Goal: Task Accomplishment & Management: Manage account settings

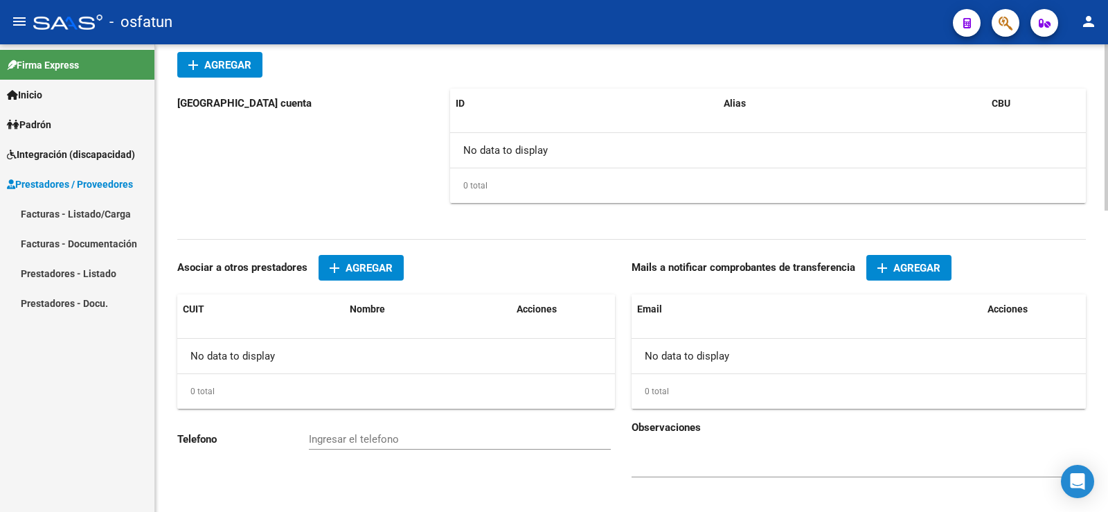
scroll to position [849, 0]
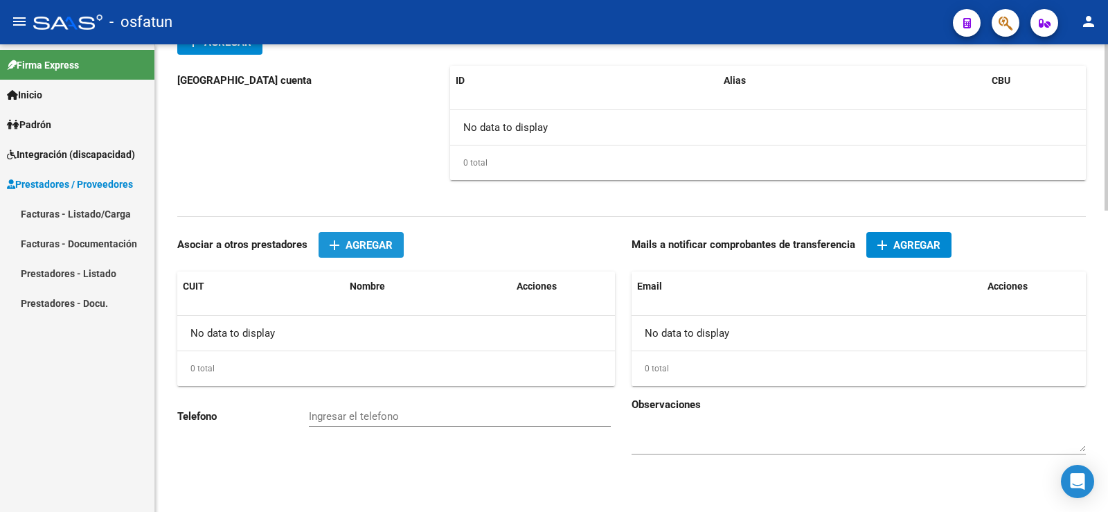
click at [379, 241] on span "Agregar" at bounding box center [369, 245] width 47 height 12
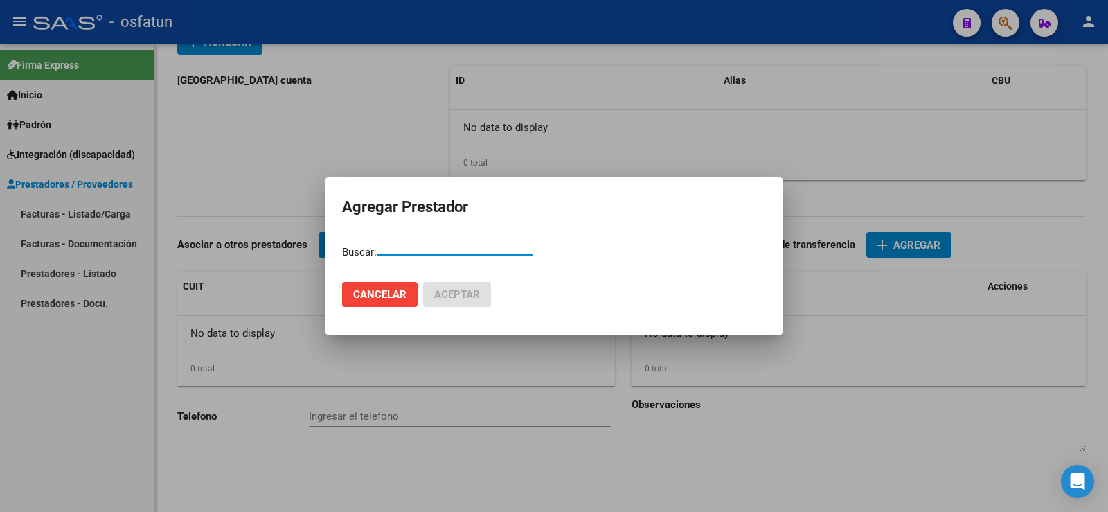
drag, startPoint x: 91, startPoint y: 393, endPoint x: 101, endPoint y: 375, distance: 20.8
click at [89, 393] on div at bounding box center [554, 256] width 1108 height 512
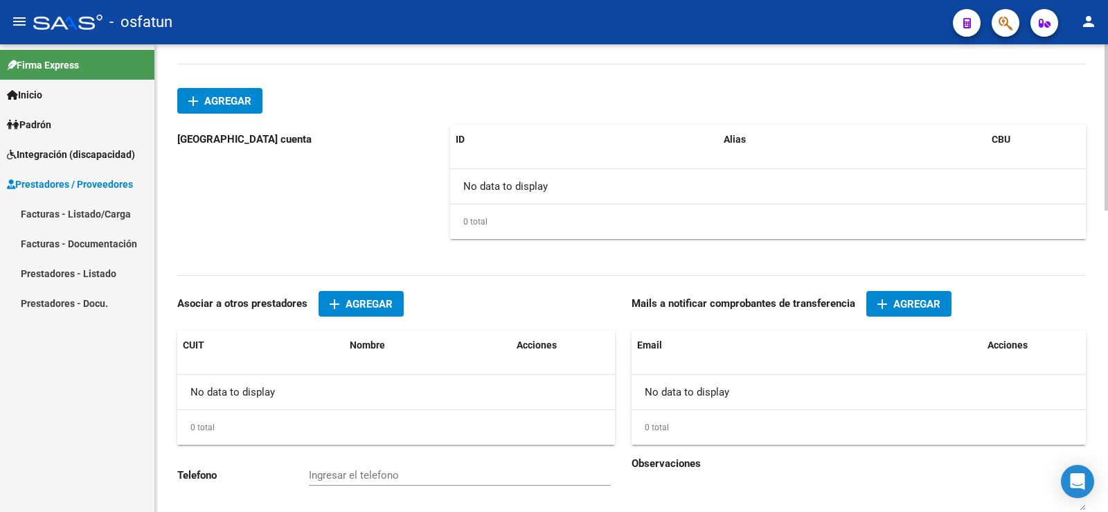
scroll to position [641, 0]
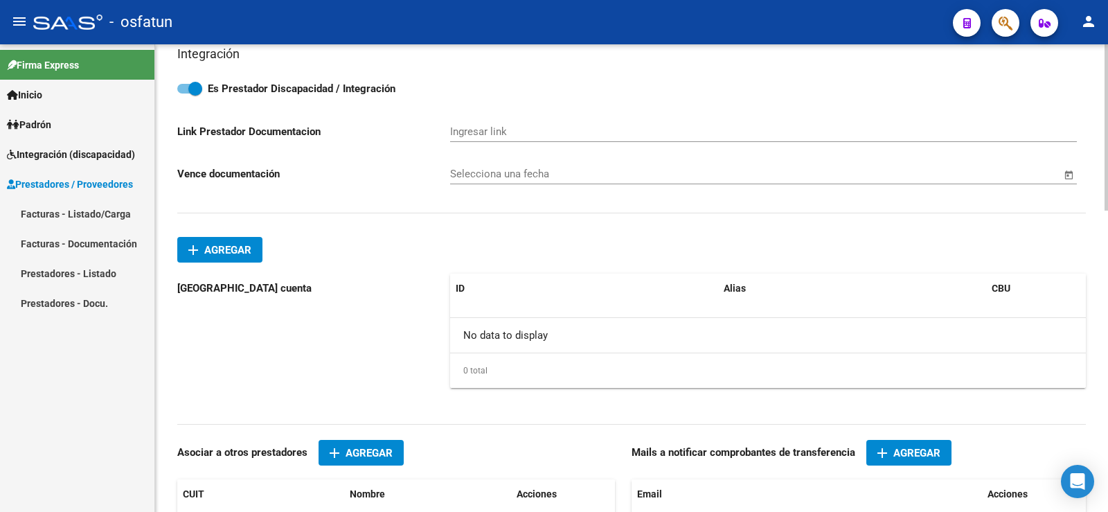
click at [251, 250] on span "Agregar" at bounding box center [227, 250] width 47 height 12
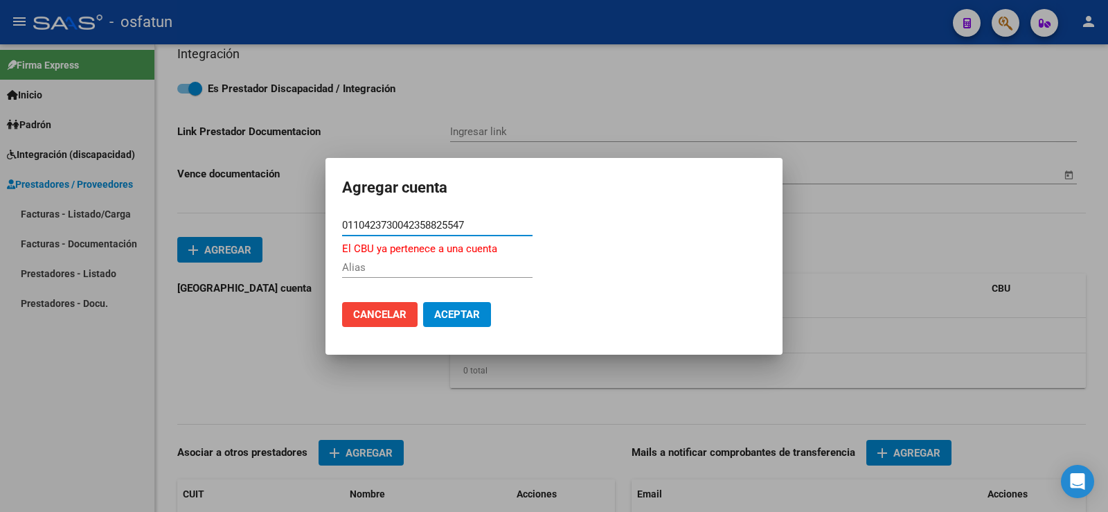
drag, startPoint x: 486, startPoint y: 222, endPoint x: 300, endPoint y: 222, distance: 185.7
click at [300, 222] on div "Agregar cuenta 0110423730042358825547 CBU * El CBU ya pertenece a una cuenta Al…" at bounding box center [554, 256] width 1108 height 512
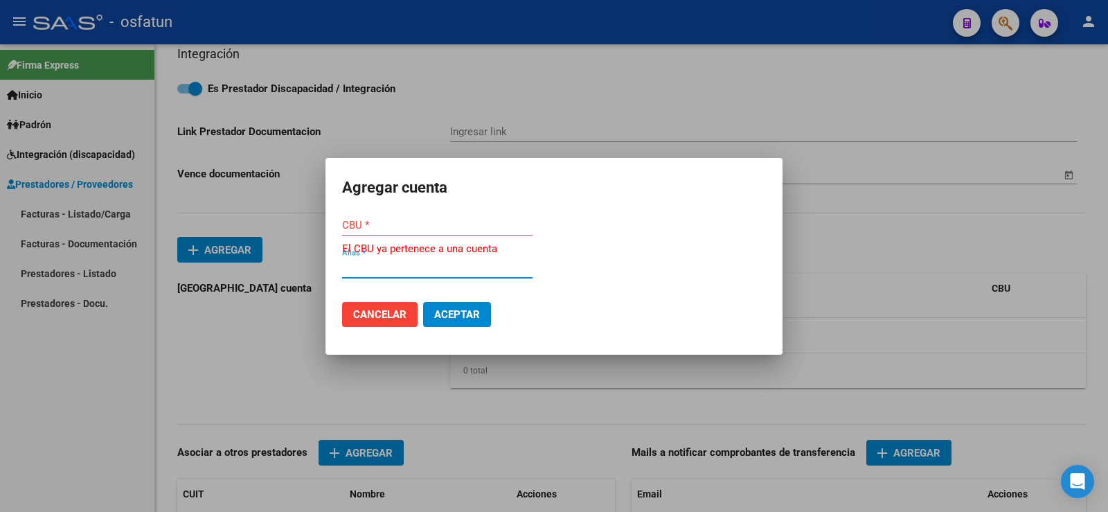
click at [393, 265] on input "Alias *" at bounding box center [437, 267] width 191 height 12
click at [23, 403] on div at bounding box center [554, 256] width 1108 height 512
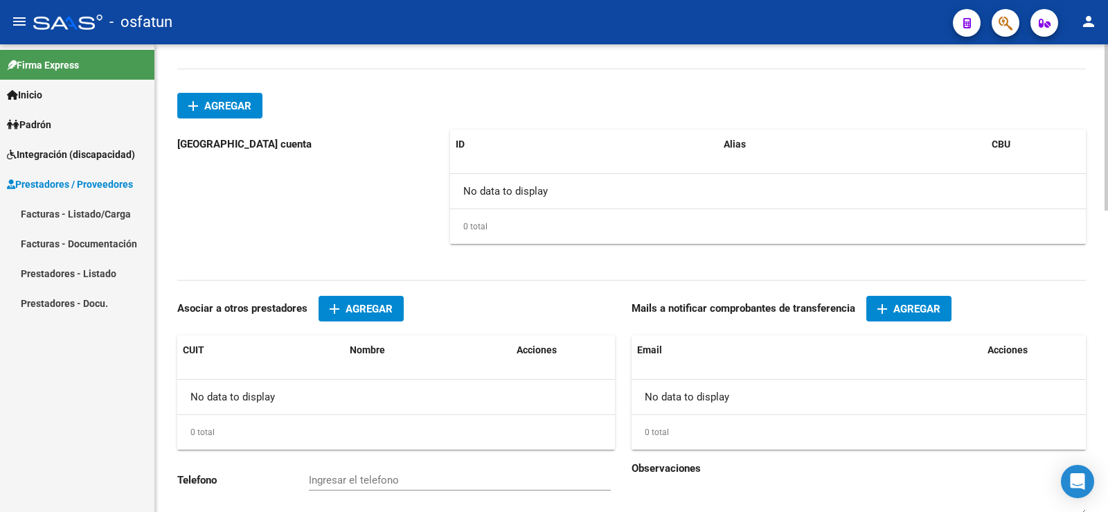
scroll to position [849, 0]
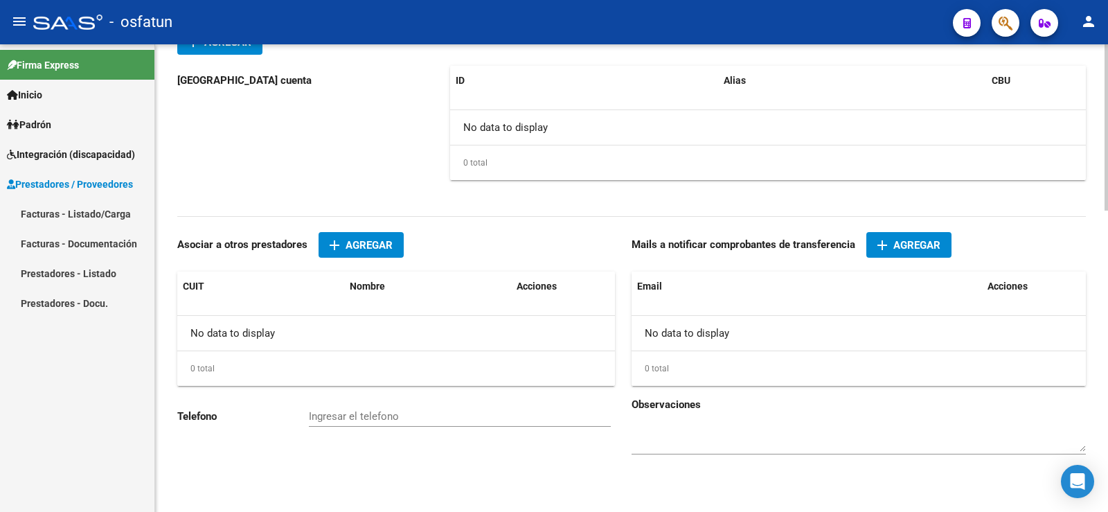
click at [892, 245] on span "add Agregar" at bounding box center [909, 244] width 63 height 12
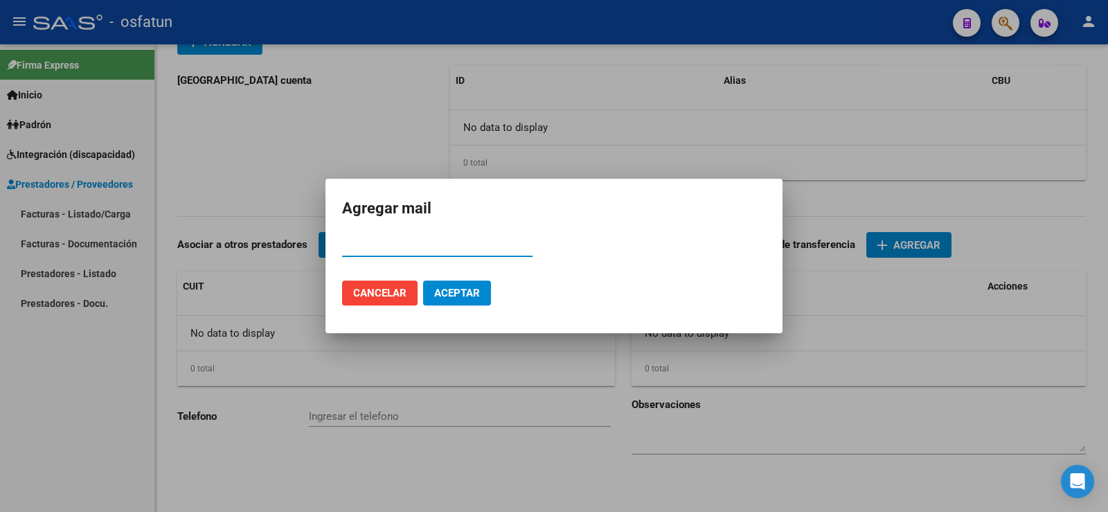
paste input "[EMAIL_ADDRESS][DOMAIN_NAME]"
type input "[EMAIL_ADDRESS][DOMAIN_NAME]"
click at [459, 287] on span "Aceptar" at bounding box center [457, 293] width 46 height 12
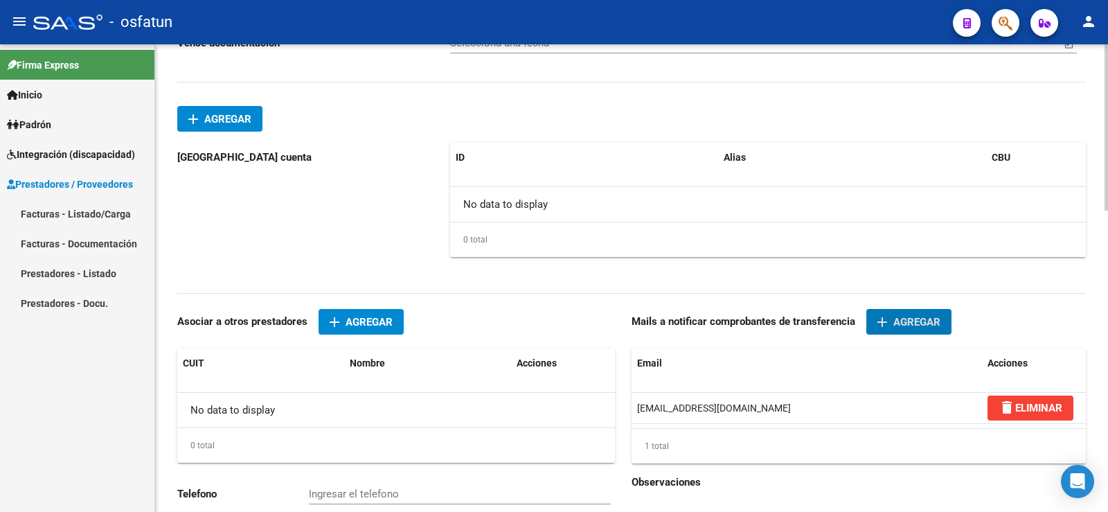
scroll to position [711, 0]
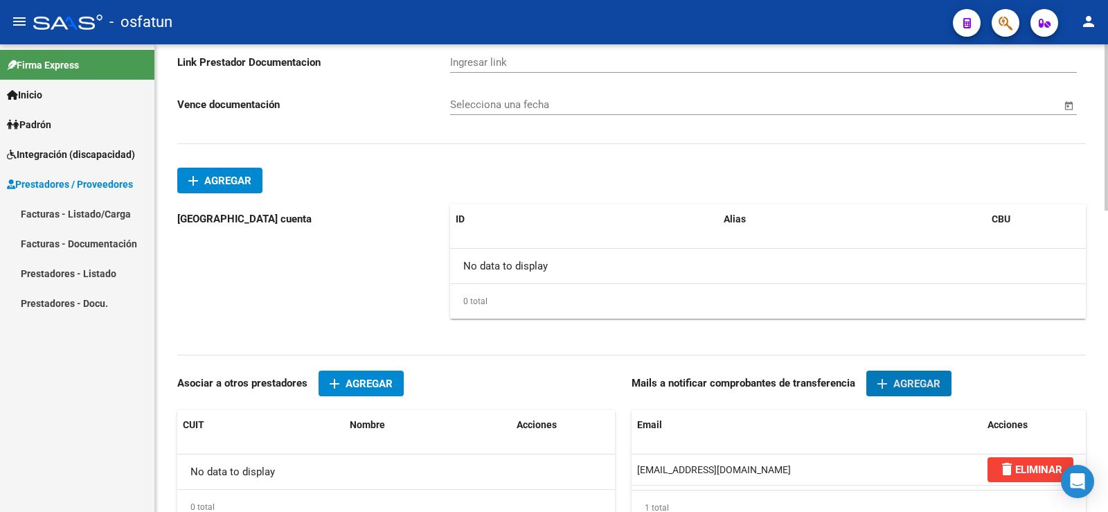
click at [251, 174] on span "add Agregar" at bounding box center [219, 180] width 63 height 12
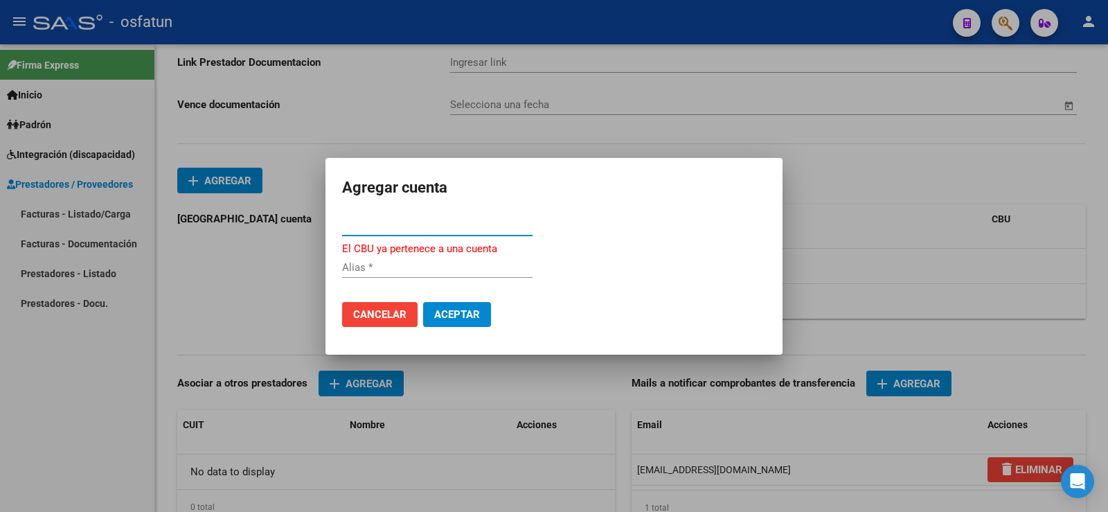
click at [410, 272] on input "Alias *" at bounding box center [437, 267] width 191 height 12
paste input "natuu.quiroz29"
type input "natuu.quiroz29"
click at [466, 310] on span "Aceptar" at bounding box center [457, 314] width 46 height 12
click at [461, 320] on span "Aceptar" at bounding box center [457, 314] width 46 height 12
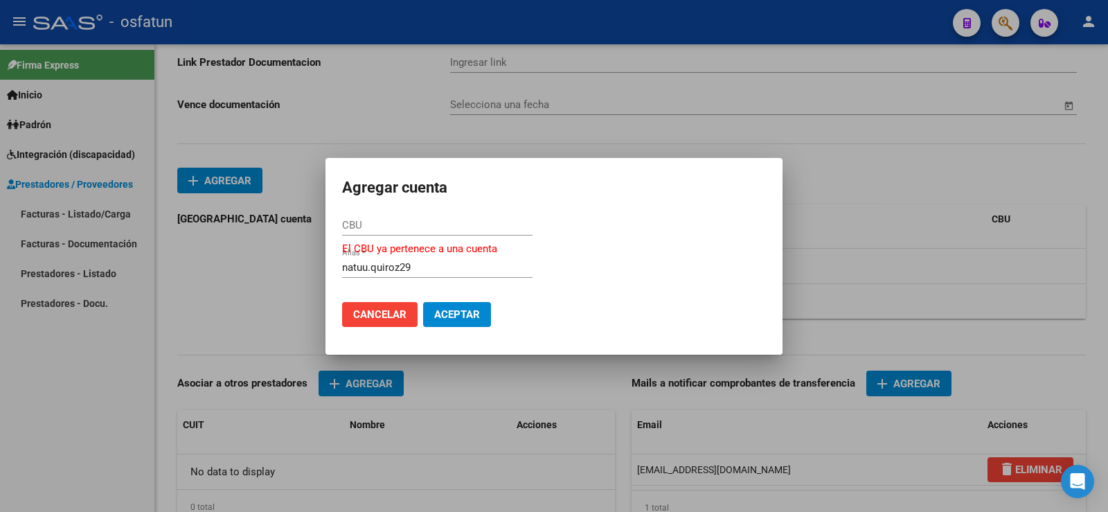
click at [371, 313] on span "Cancelar" at bounding box center [379, 314] width 53 height 12
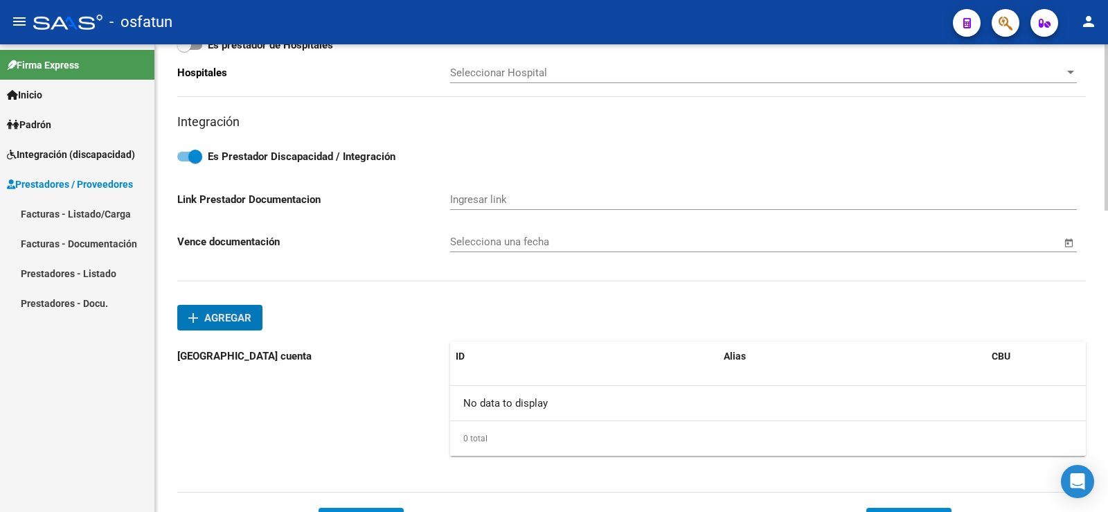
scroll to position [572, 0]
click at [263, 312] on button "add Agregar" at bounding box center [219, 319] width 85 height 26
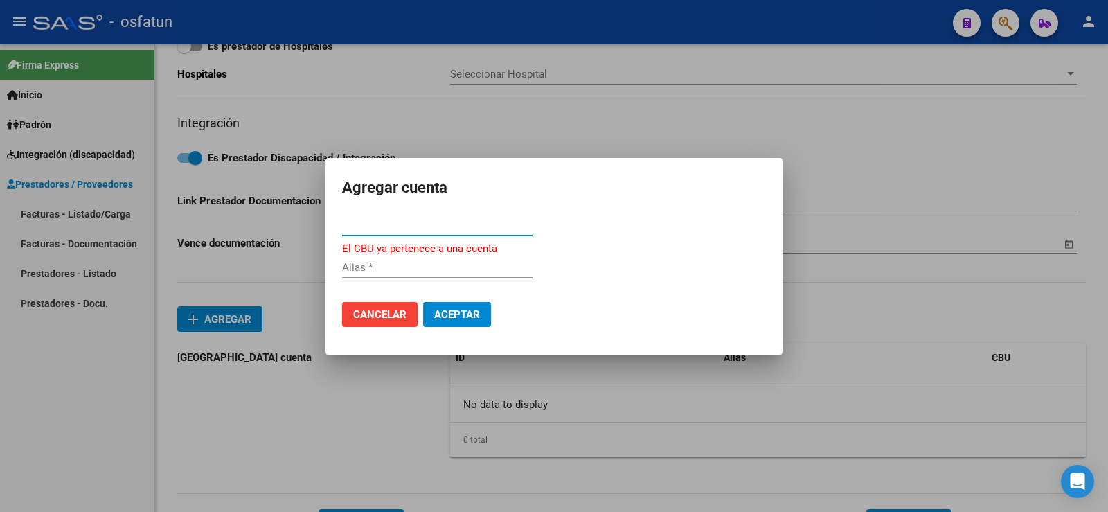
click at [399, 266] on input "Alias *" at bounding box center [437, 267] width 191 height 12
paste input "natuu.quiroz29"
type input "natuu.quiroz29"
click at [457, 313] on span "Aceptar" at bounding box center [457, 314] width 46 height 12
click at [96, 335] on div at bounding box center [554, 256] width 1108 height 512
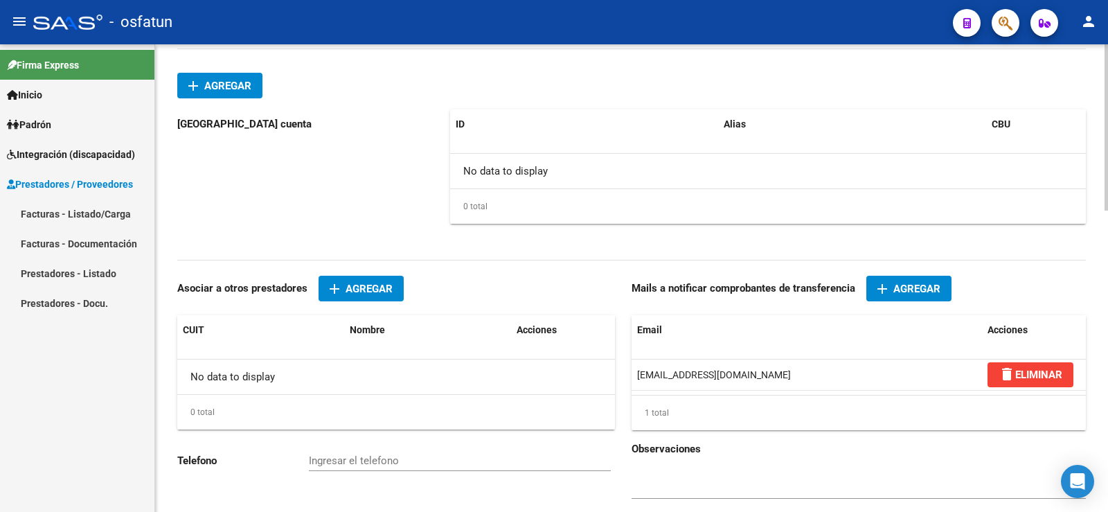
scroll to position [850, 0]
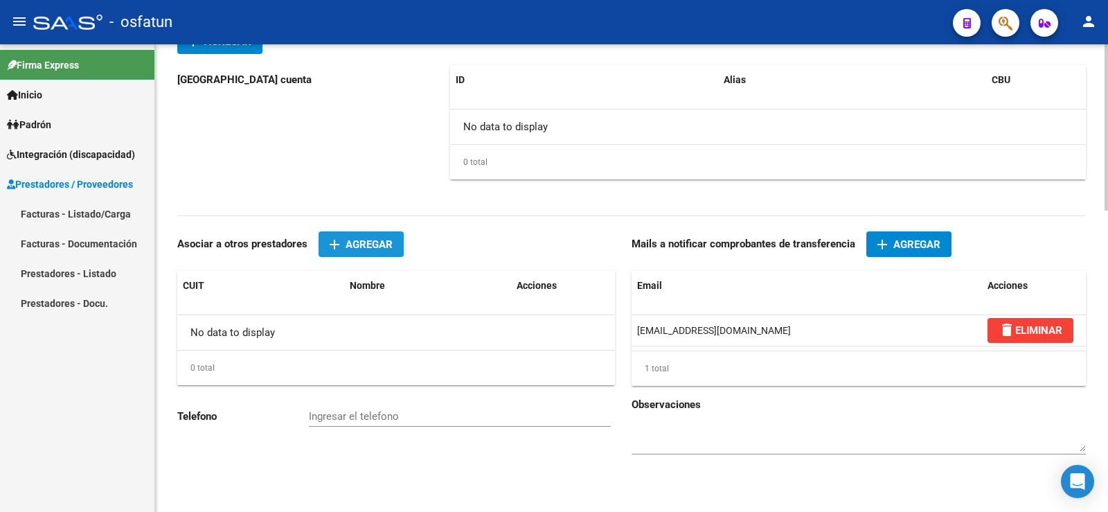
click at [348, 238] on span "Agregar" at bounding box center [369, 244] width 47 height 12
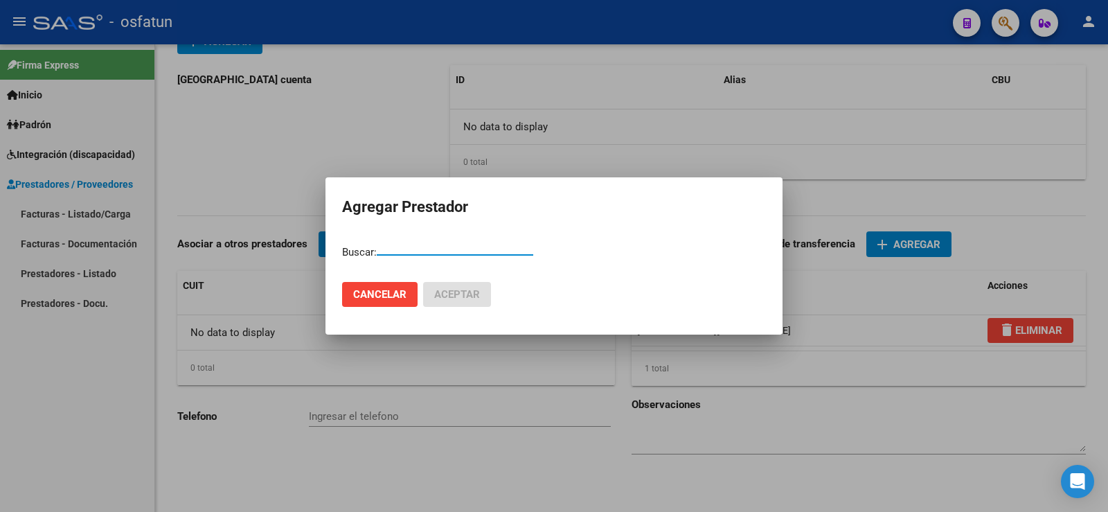
click at [427, 242] on input "Buscar prestador" at bounding box center [447, 244] width 140 height 12
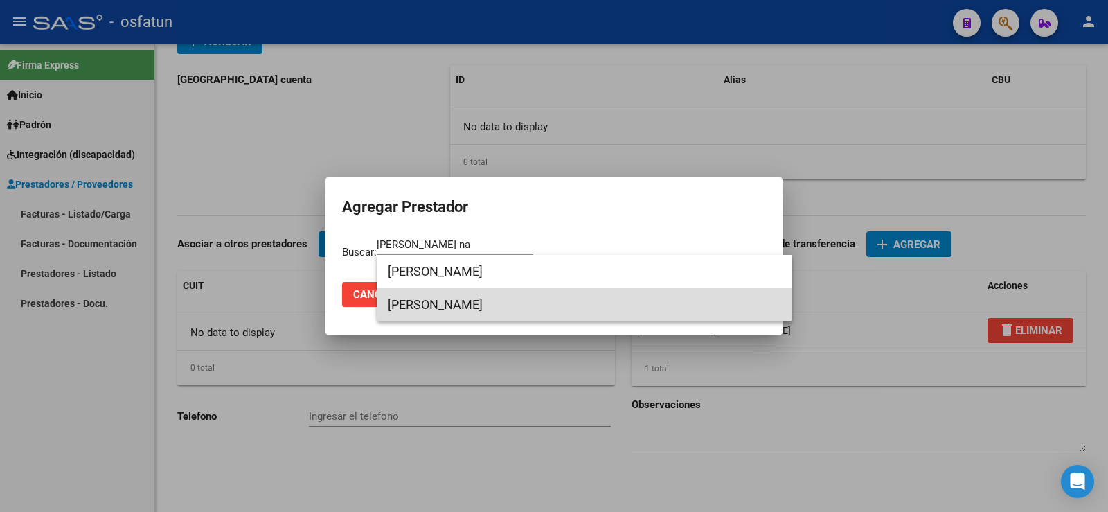
click at [505, 305] on span "[PERSON_NAME]" at bounding box center [584, 304] width 393 height 33
type input "[PERSON_NAME]"
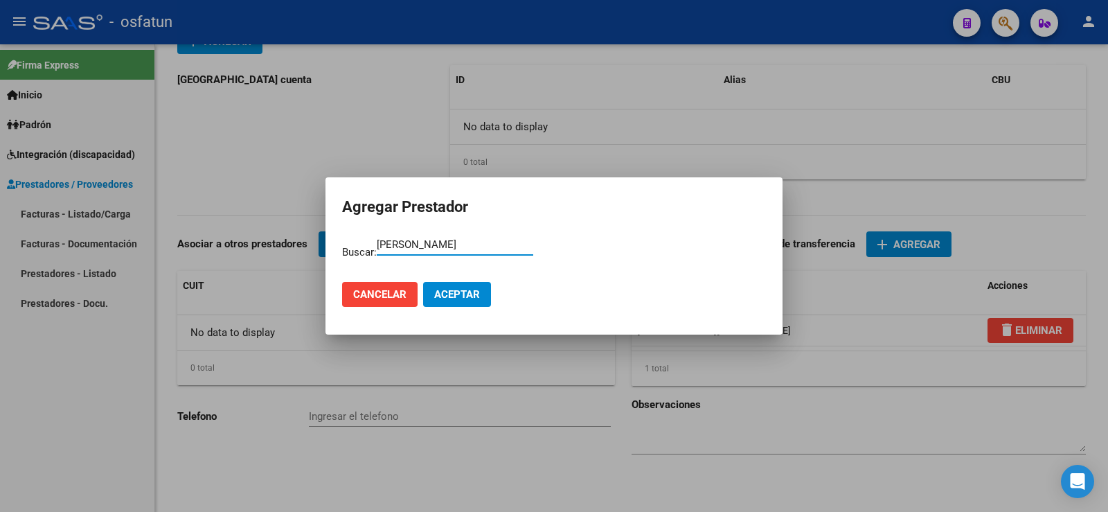
click at [465, 297] on span "Aceptar" at bounding box center [457, 294] width 46 height 12
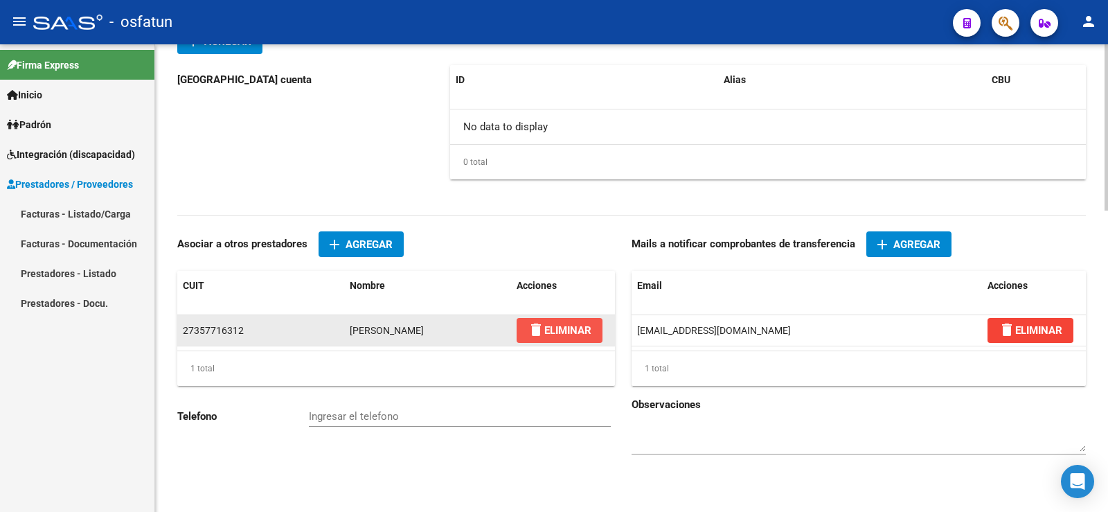
click at [581, 335] on span "delete ELIMINAR" at bounding box center [560, 330] width 64 height 12
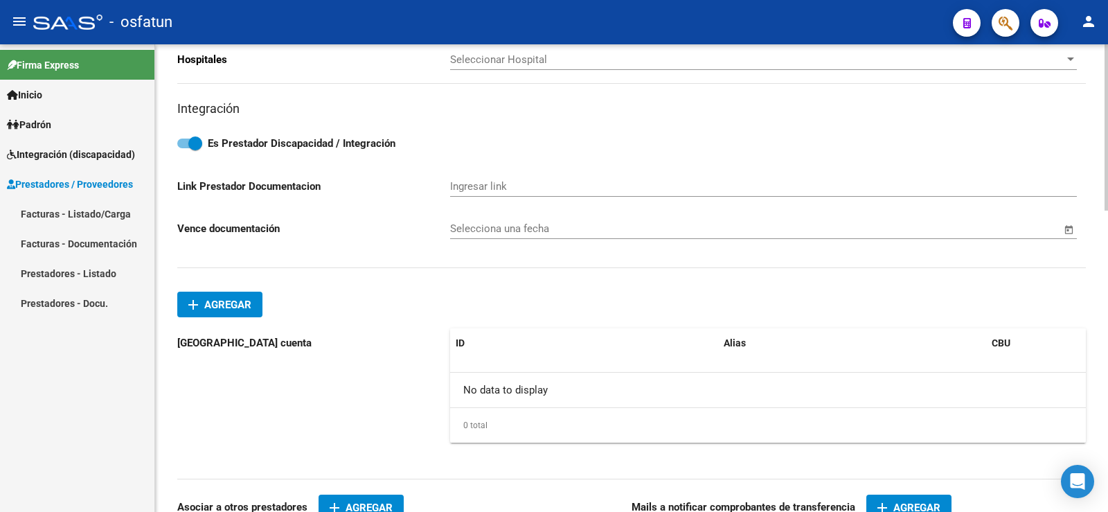
scroll to position [573, 0]
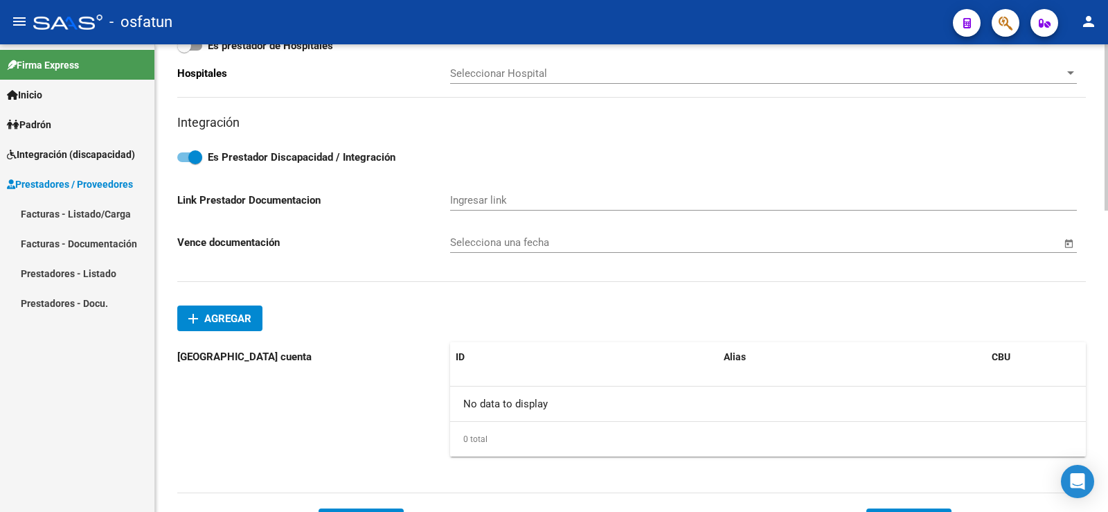
click at [251, 319] on span "Agregar" at bounding box center [227, 318] width 47 height 12
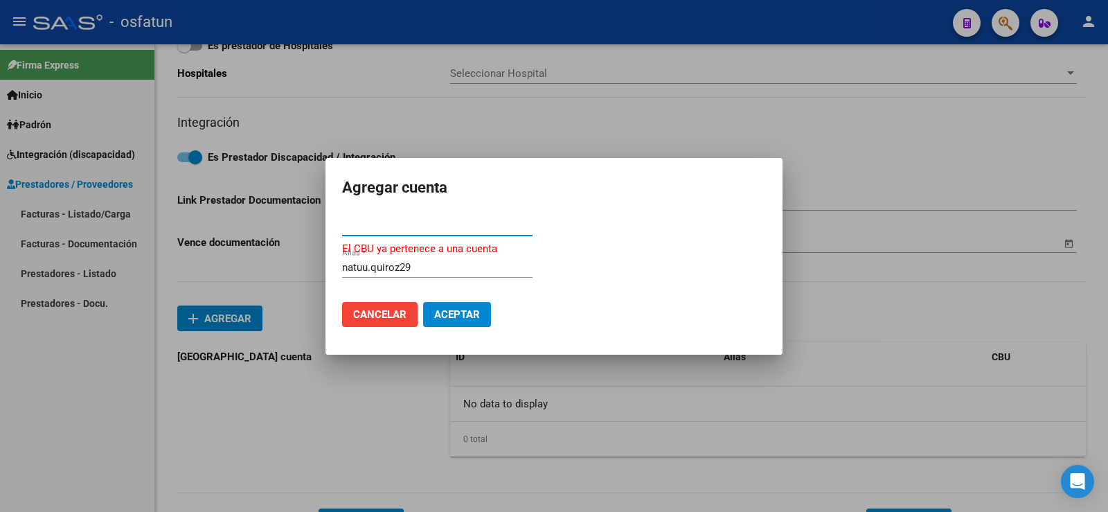
click at [393, 316] on span "Cancelar" at bounding box center [379, 314] width 53 height 12
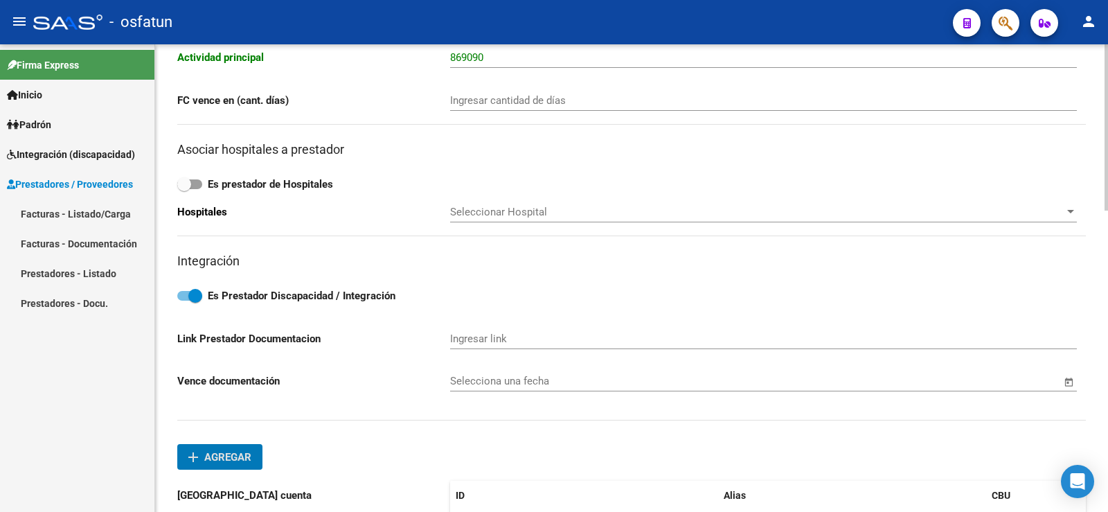
scroll to position [0, 0]
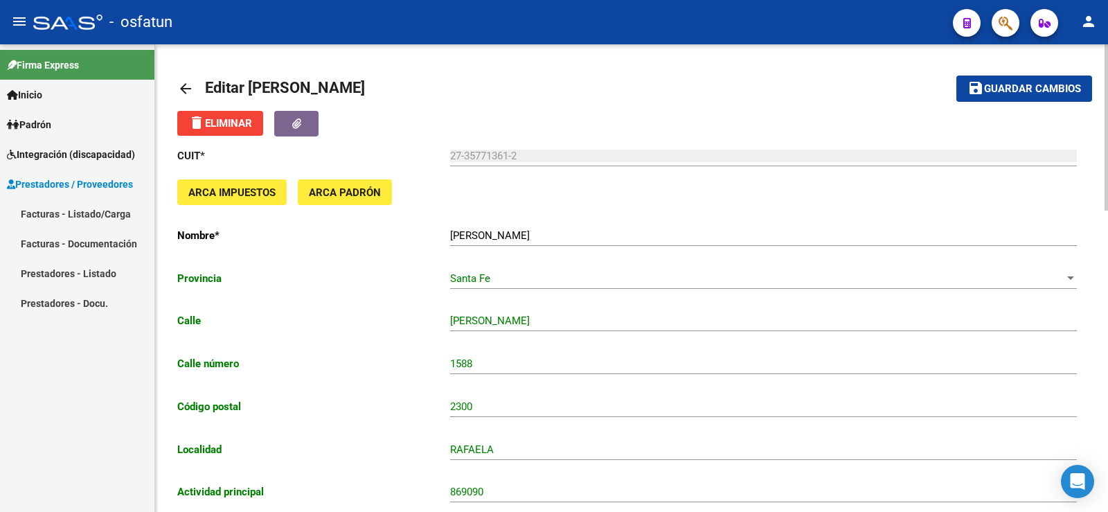
click at [1041, 84] on span "Guardar cambios" at bounding box center [1032, 89] width 97 height 12
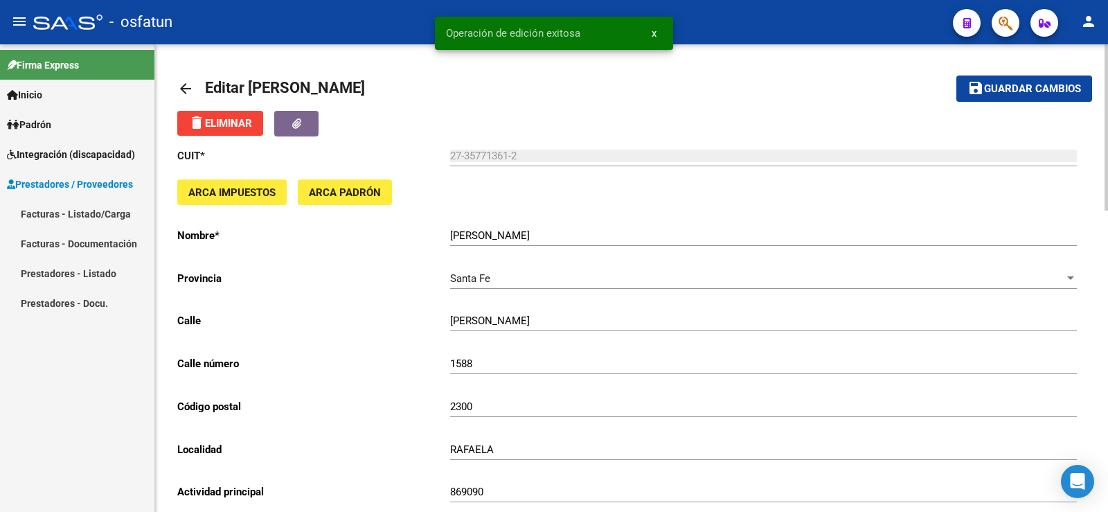
click at [88, 280] on link "Prestadores - Listado" at bounding box center [77, 273] width 154 height 30
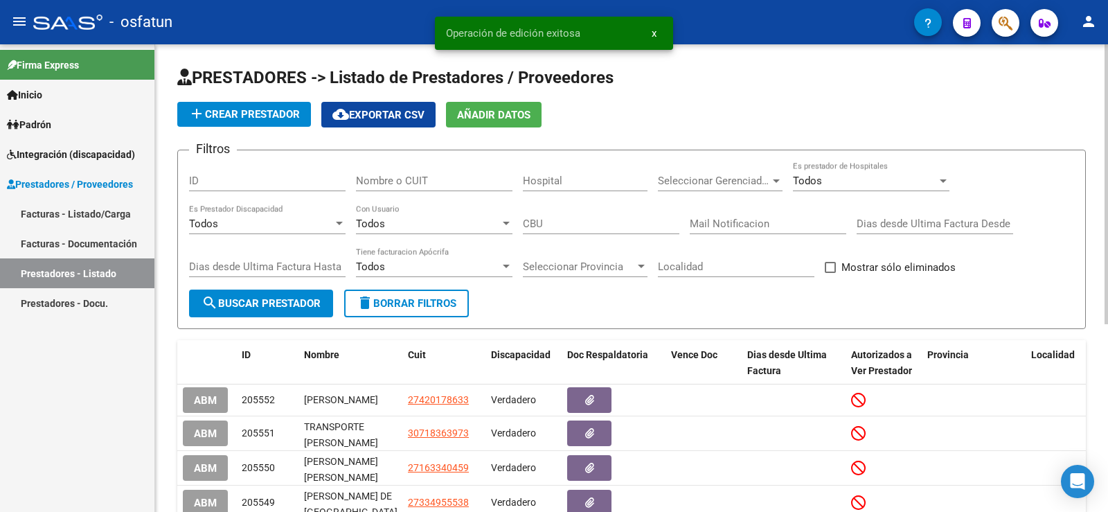
click at [426, 191] on div "Nombre o CUIT" at bounding box center [434, 176] width 157 height 30
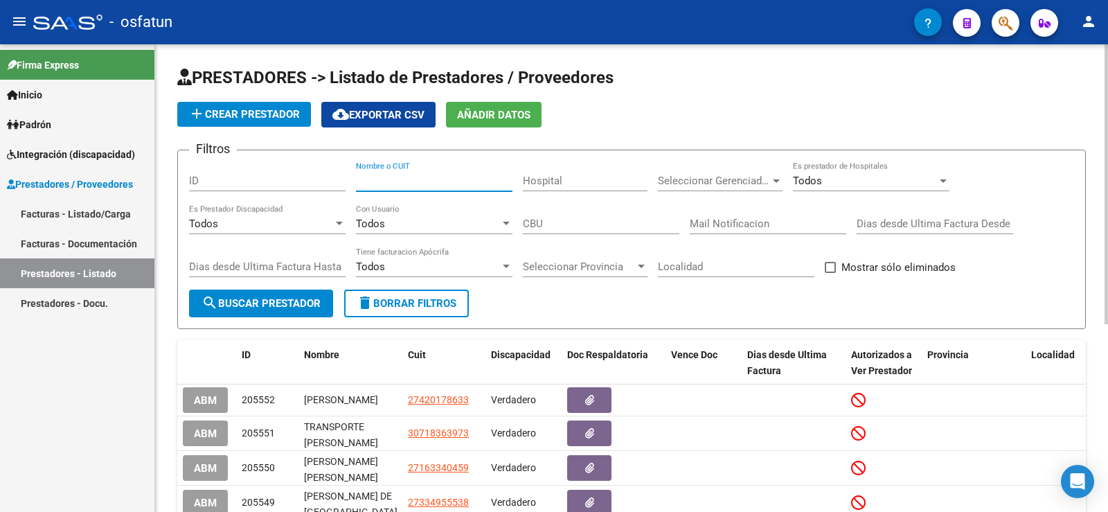
click at [605, 222] on input "CBU" at bounding box center [601, 224] width 157 height 12
paste input "0110423730042358825547"
type input "0110423730042358825547"
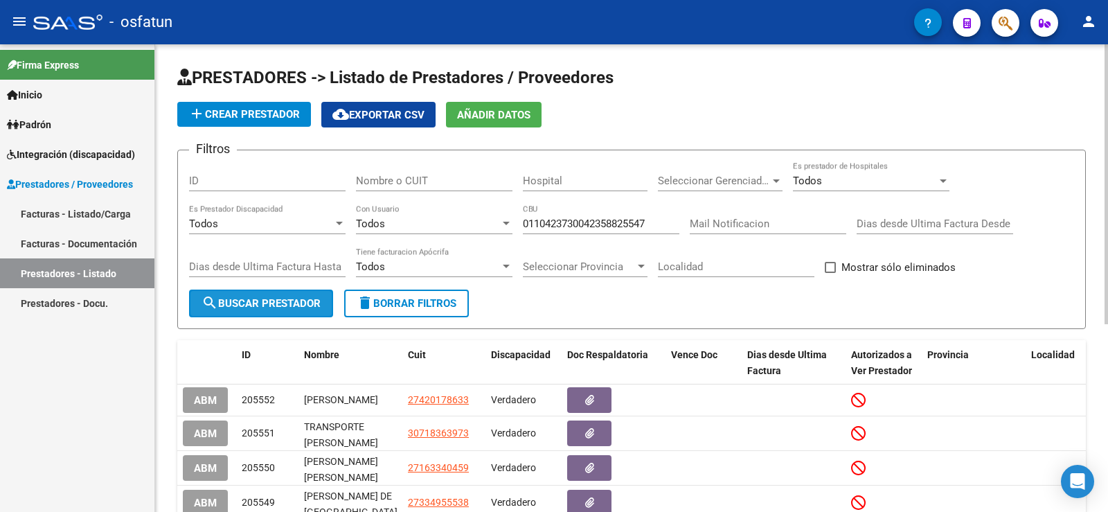
click at [251, 304] on span "search Buscar Prestador" at bounding box center [261, 303] width 119 height 12
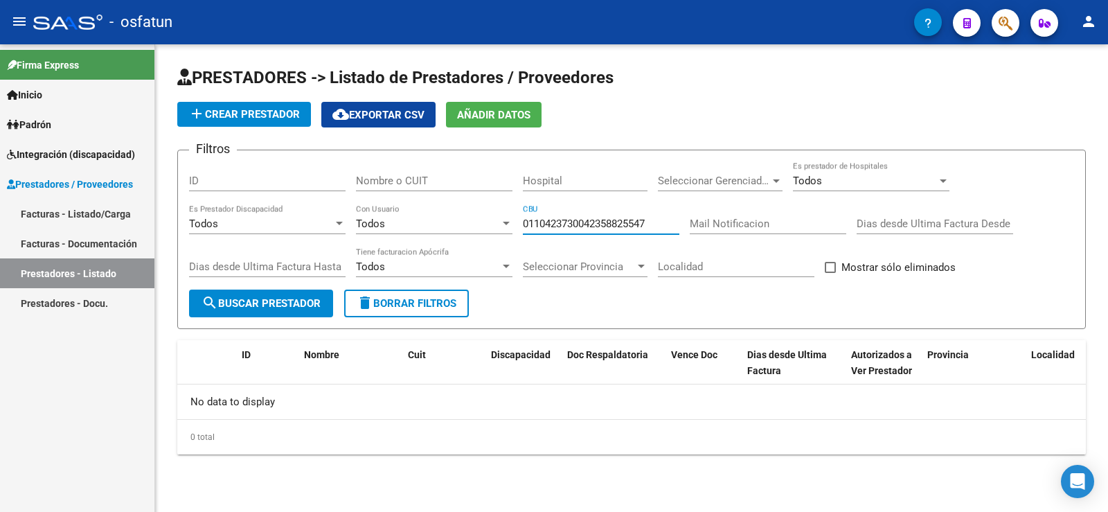
drag, startPoint x: 653, startPoint y: 221, endPoint x: 463, endPoint y: 218, distance: 190.5
click at [466, 220] on div "Filtros ID Nombre o CUIT Hospital Seleccionar Gerenciador Seleccionar Gerenciad…" at bounding box center [631, 225] width 885 height 128
click at [420, 170] on div "Nombre o CUIT" at bounding box center [434, 176] width 157 height 30
drag, startPoint x: 420, startPoint y: 172, endPoint x: 371, endPoint y: 184, distance: 50.6
click at [371, 184] on input "Nombre o CUIT" at bounding box center [434, 181] width 157 height 12
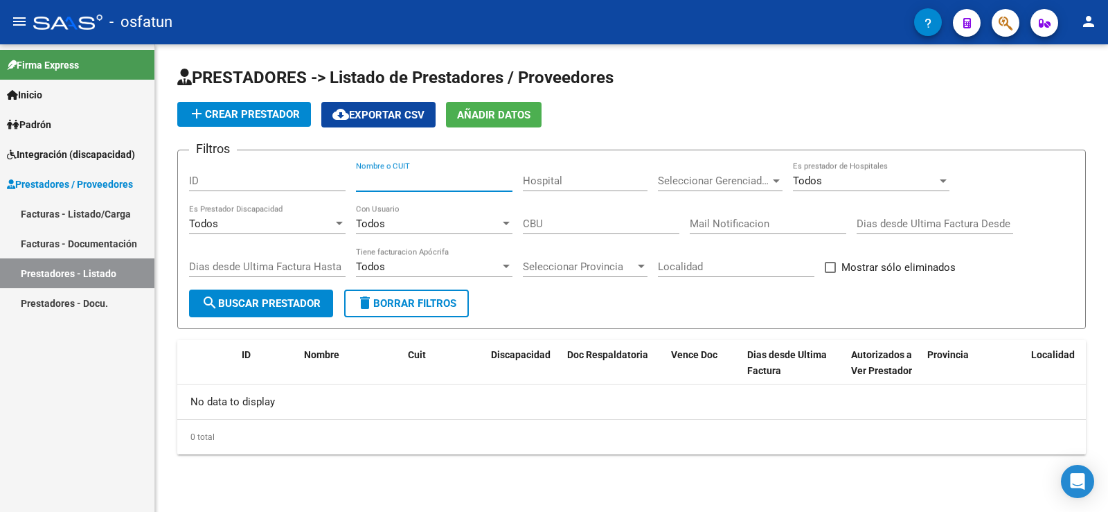
paste input "27357713612"
click at [287, 312] on button "search Buscar Prestador" at bounding box center [261, 304] width 144 height 28
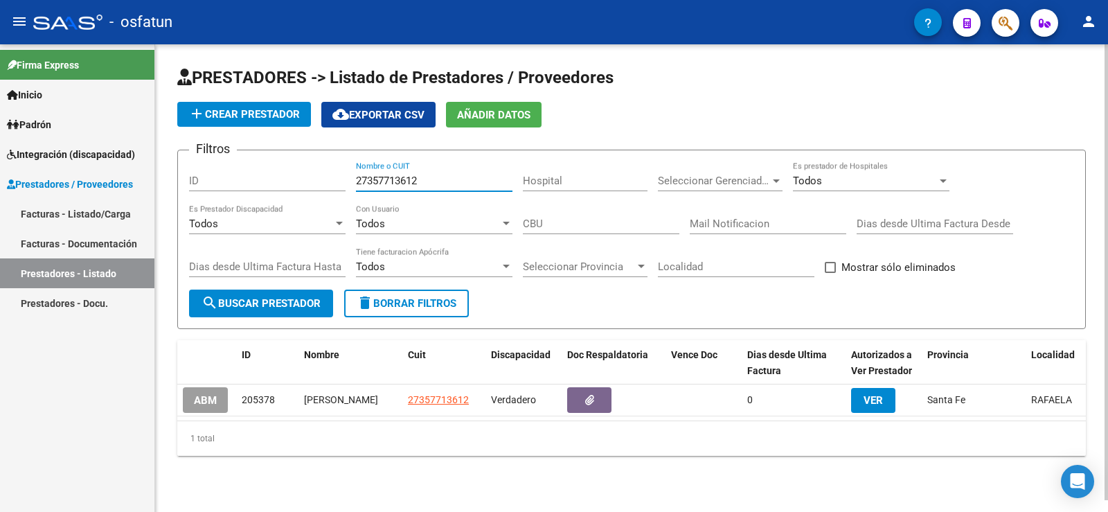
drag, startPoint x: 414, startPoint y: 179, endPoint x: 398, endPoint y: 182, distance: 16.9
click at [398, 182] on input "27357713612" at bounding box center [434, 181] width 157 height 12
type input "27357716312"
click at [274, 301] on span "search Buscar Prestador" at bounding box center [261, 303] width 119 height 12
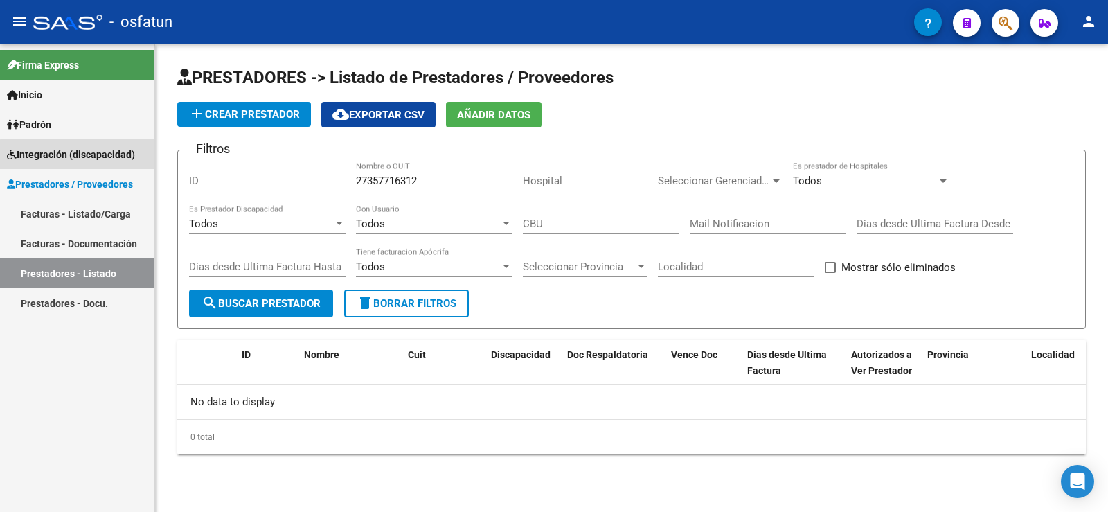
click at [82, 154] on span "Integración (discapacidad)" at bounding box center [71, 154] width 128 height 15
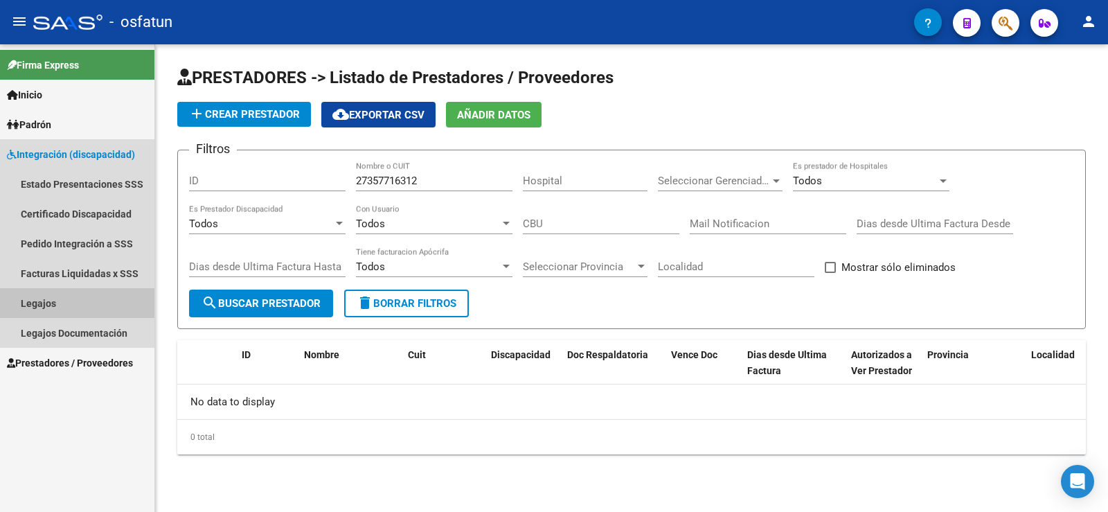
click at [82, 300] on link "Legajos" at bounding box center [77, 303] width 154 height 30
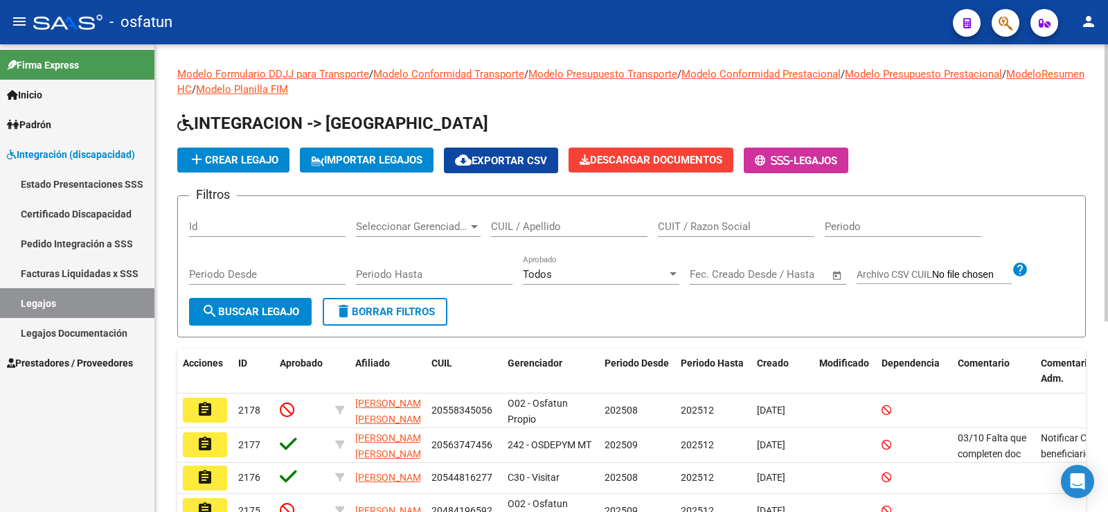
click at [536, 229] on input "CUIL / Apellido" at bounding box center [569, 226] width 157 height 12
type input "23940576954"
click at [258, 320] on button "search Buscar Legajo" at bounding box center [250, 312] width 123 height 28
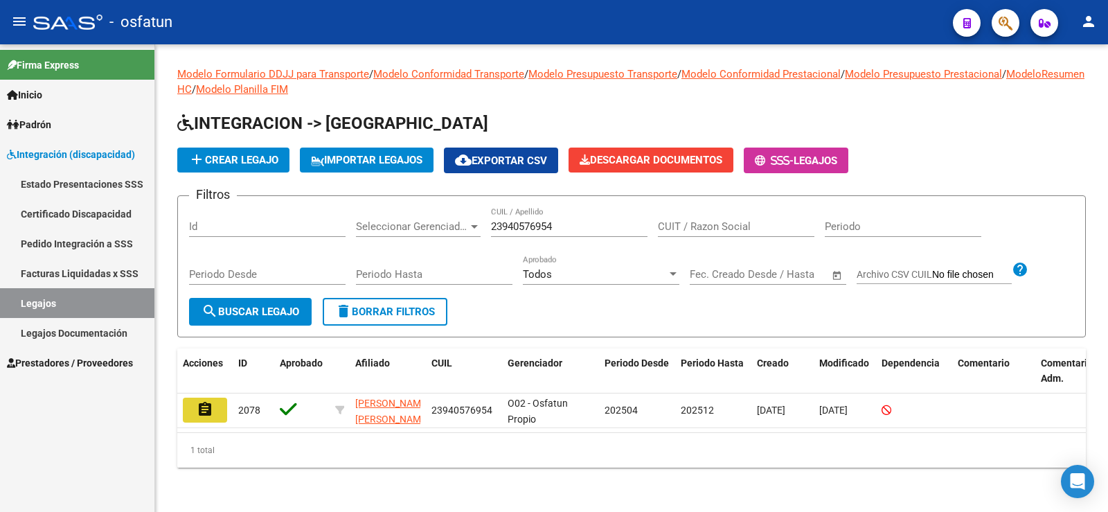
click at [221, 398] on button "assignment" at bounding box center [205, 410] width 44 height 25
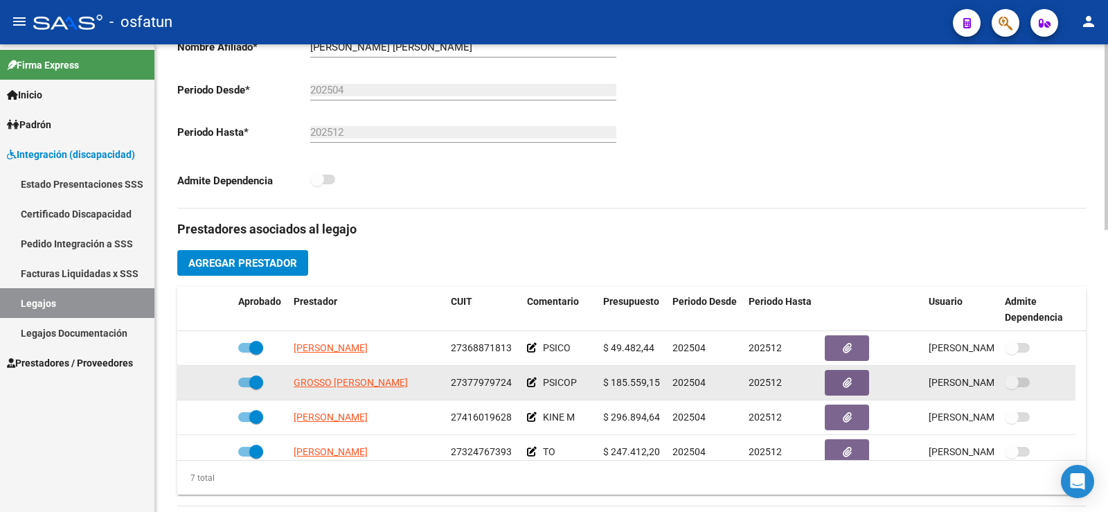
scroll to position [346, 0]
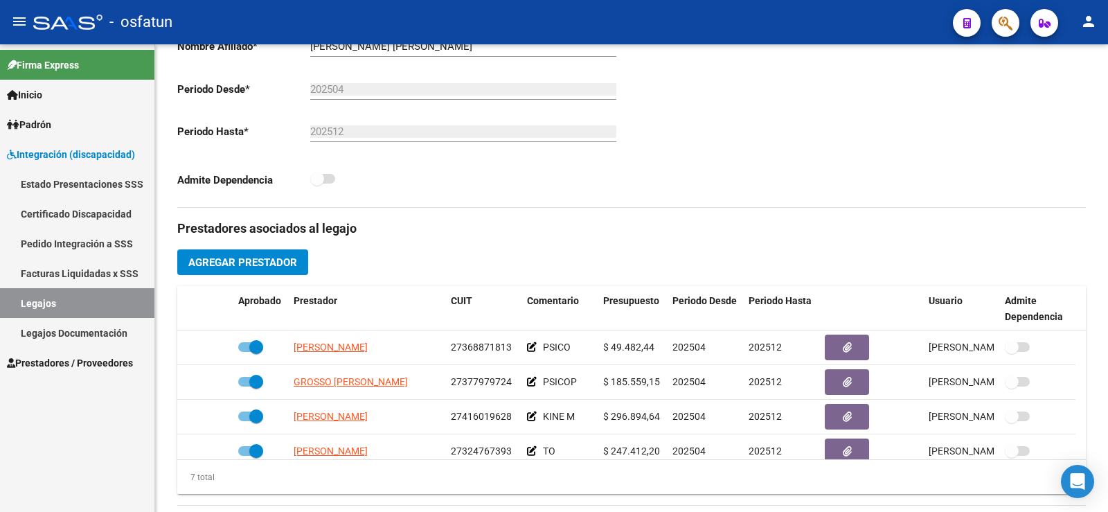
click at [109, 362] on span "Prestadores / Proveedores" at bounding box center [70, 362] width 126 height 15
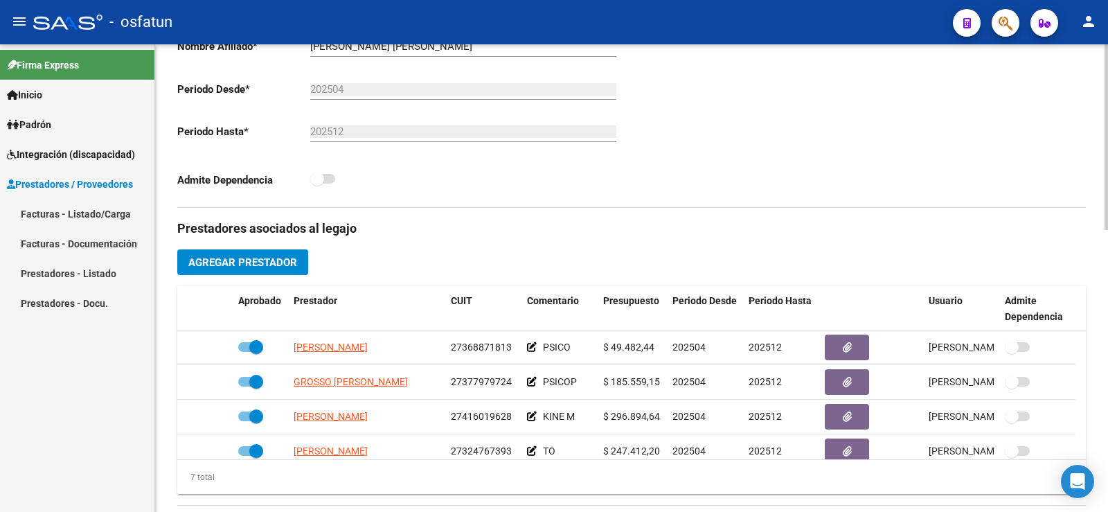
click at [851, 233] on h3 "Prestadores asociados al legajo" at bounding box center [631, 228] width 909 height 19
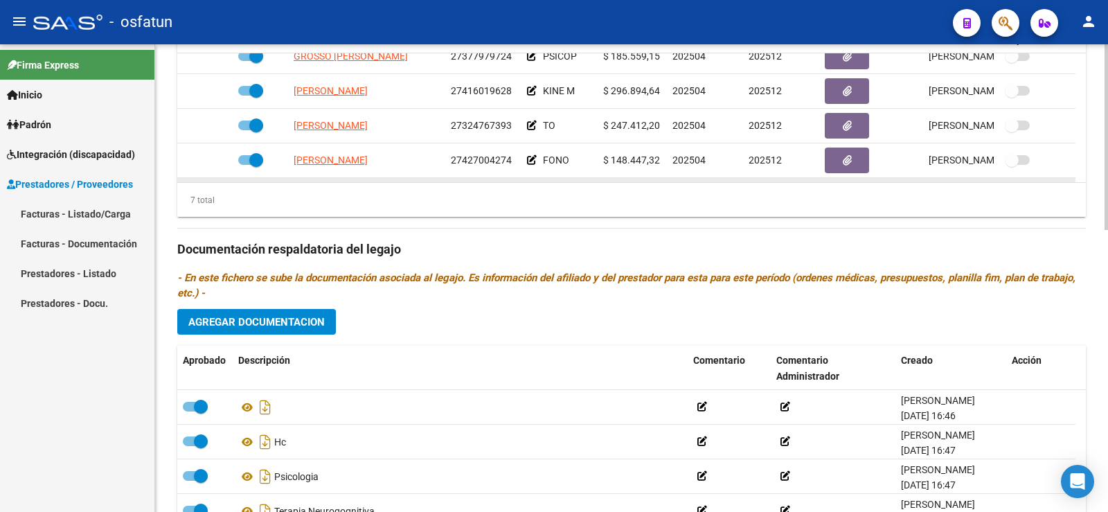
scroll to position [118, 0]
drag, startPoint x: 664, startPoint y: 202, endPoint x: 666, endPoint y: 229, distance: 27.1
click at [666, 229] on div "Prestadores asociados al legajo Agregar Prestador Aprobado Prestador CUIT Comen…" at bounding box center [631, 248] width 909 height 634
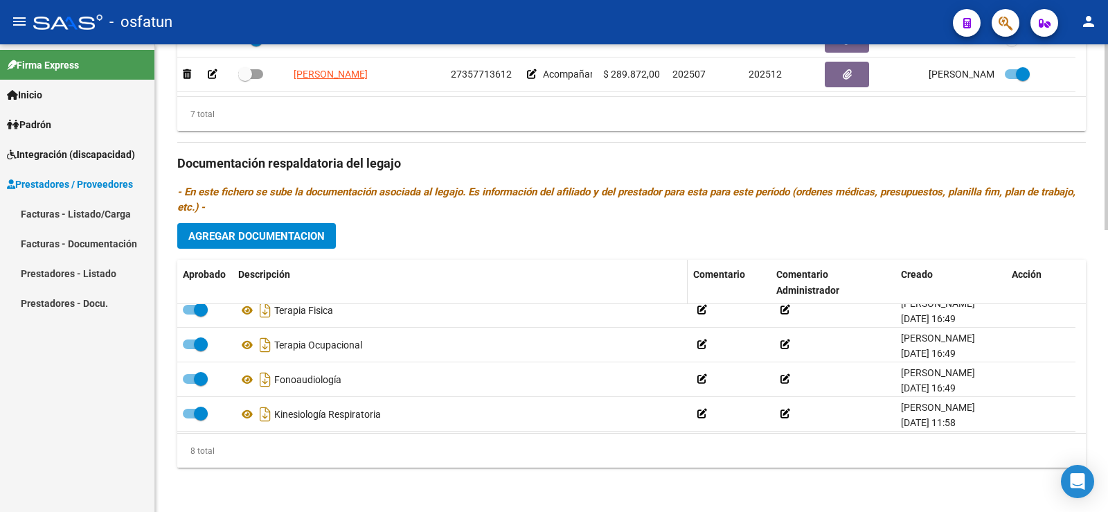
scroll to position [152, 0]
click at [258, 233] on span "Agregar Documentacion" at bounding box center [256, 236] width 136 height 12
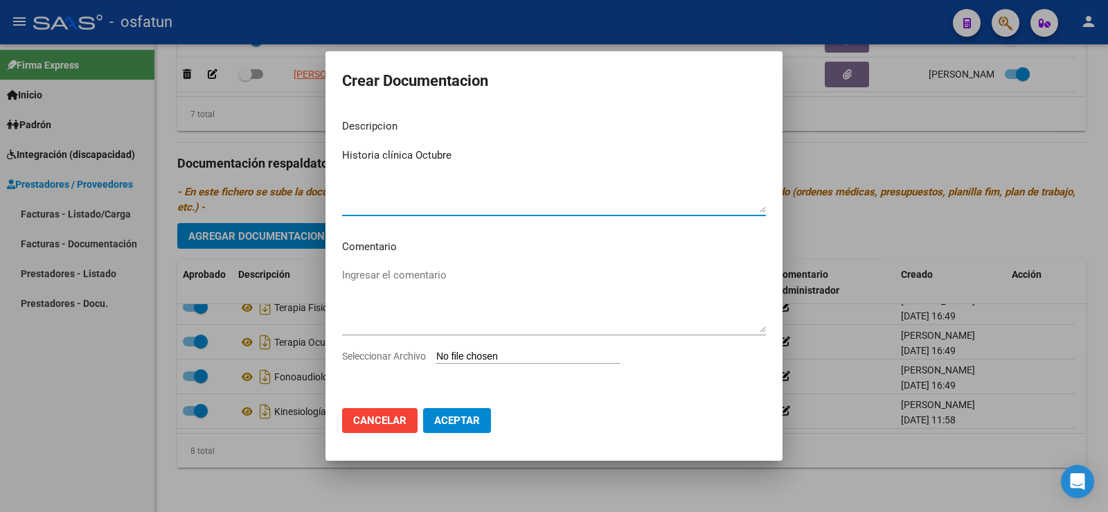
type textarea "Historia clínica Octubre"
click at [533, 351] on input "Seleccionar Archivo" at bounding box center [528, 357] width 184 height 13
click at [381, 417] on span "Cancelar" at bounding box center [379, 420] width 53 height 12
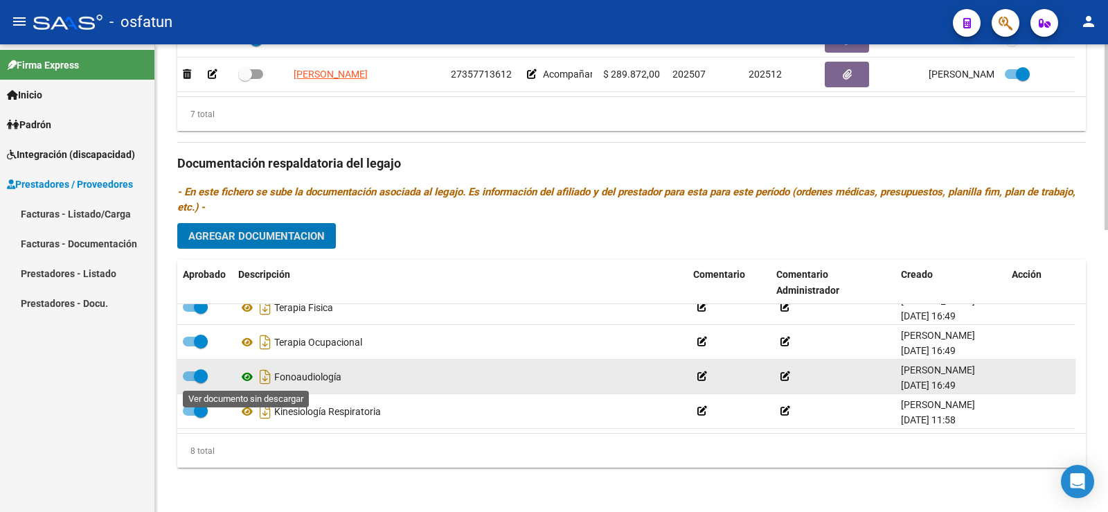
click at [249, 380] on icon at bounding box center [247, 377] width 18 height 17
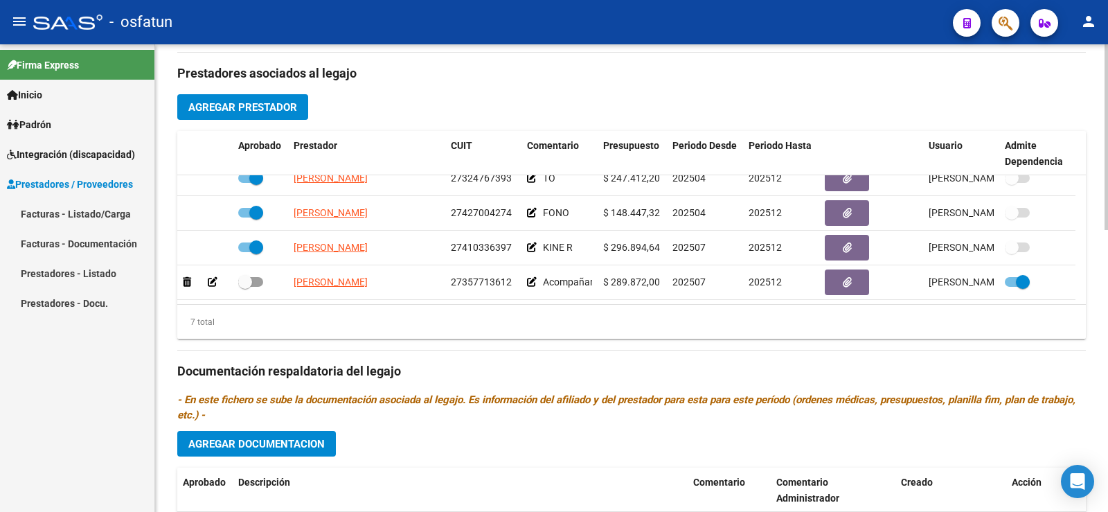
scroll to position [571, 0]
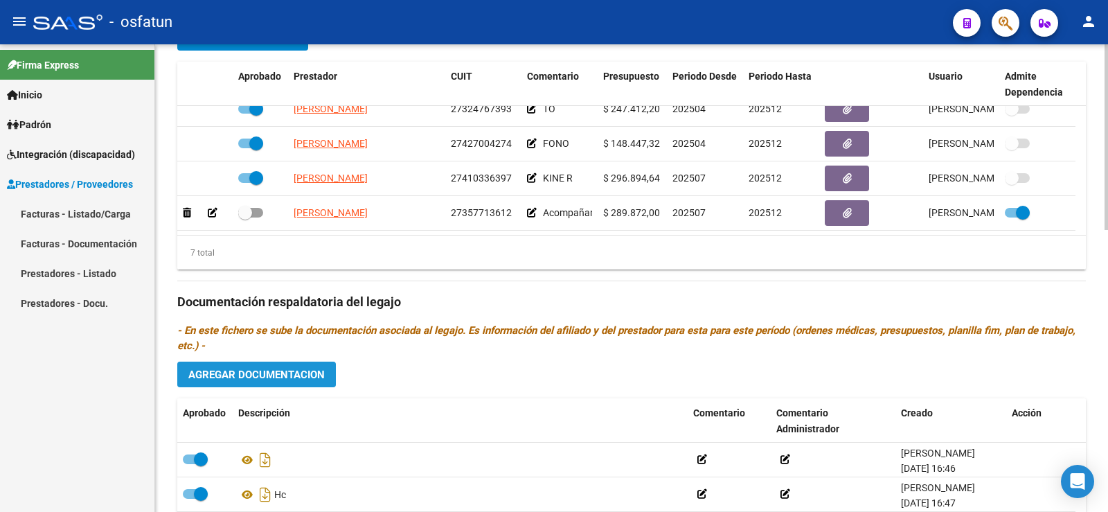
click at [269, 381] on span "Agregar Documentacion" at bounding box center [256, 375] width 136 height 12
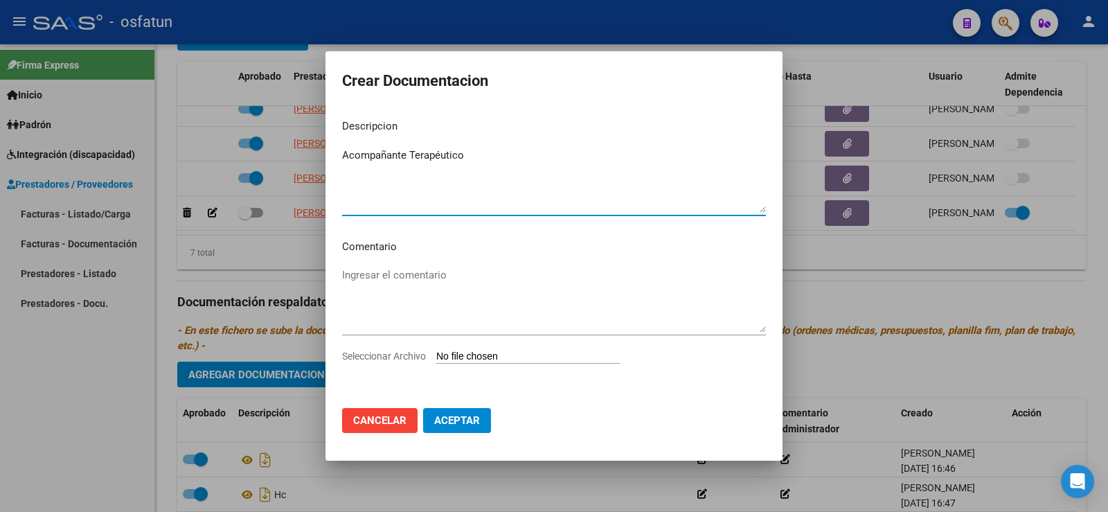
type textarea "Acompañante Terapéutico"
click at [477, 357] on input "Seleccionar Archivo" at bounding box center [528, 357] width 184 height 13
type input "C:\fakepath\Solicitud asistente domiciliario- [PERSON_NAME] [DATE].pdf"
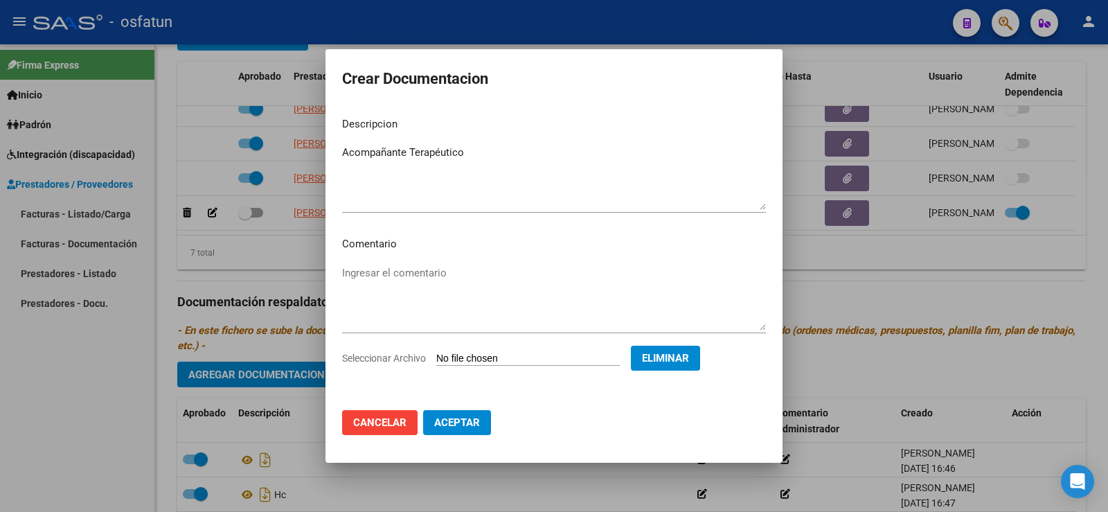
click at [368, 420] on span "Cancelar" at bounding box center [379, 422] width 53 height 12
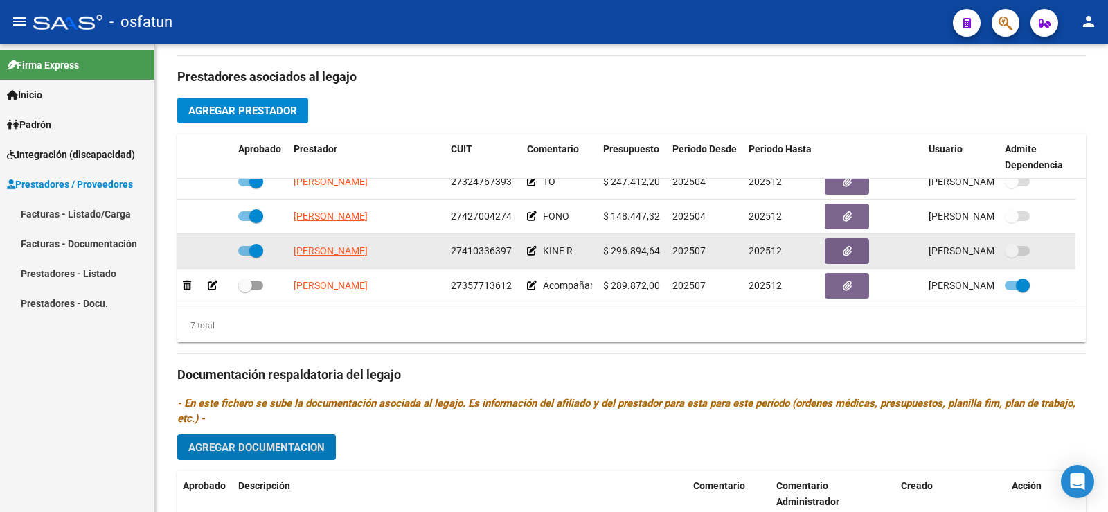
scroll to position [432, 0]
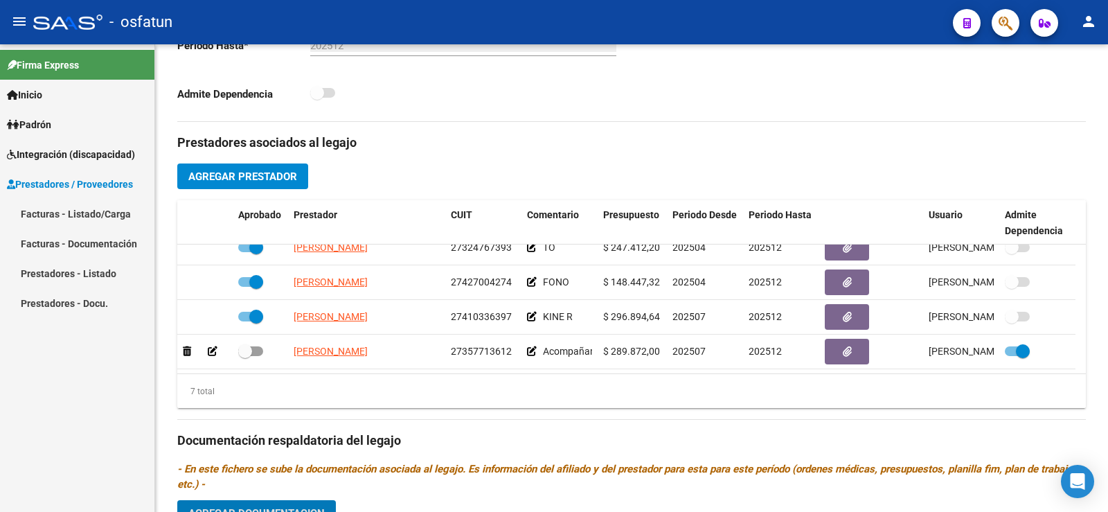
click at [82, 301] on link "Prestadores - Docu." at bounding box center [77, 303] width 154 height 30
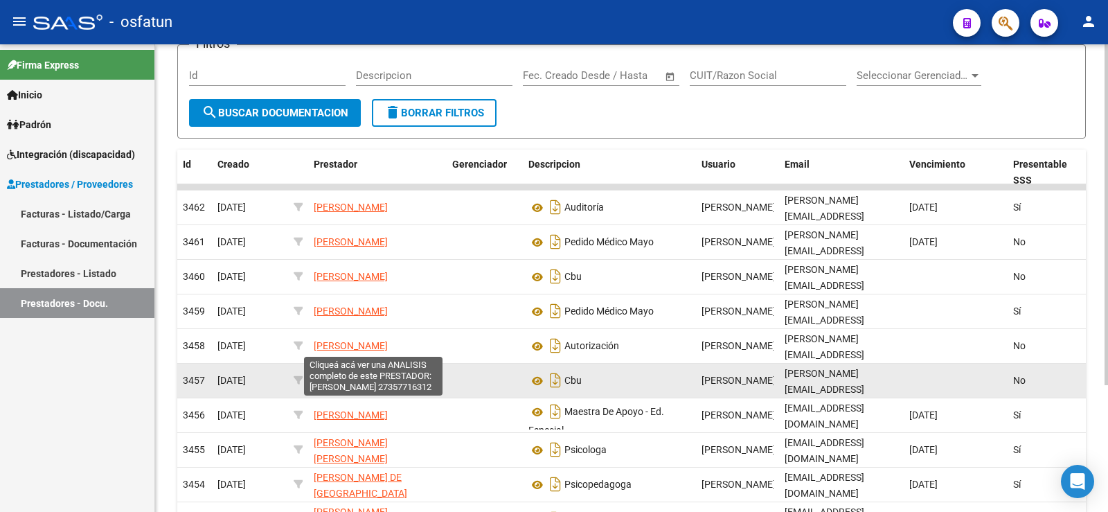
click at [378, 375] on span "[PERSON_NAME]" at bounding box center [351, 380] width 74 height 11
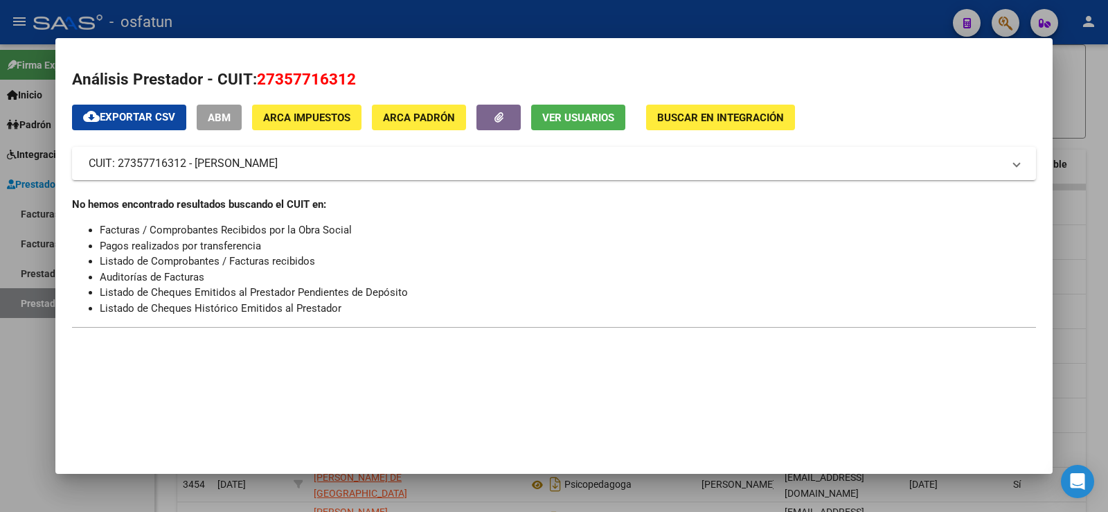
click at [1, 382] on div at bounding box center [554, 256] width 1108 height 512
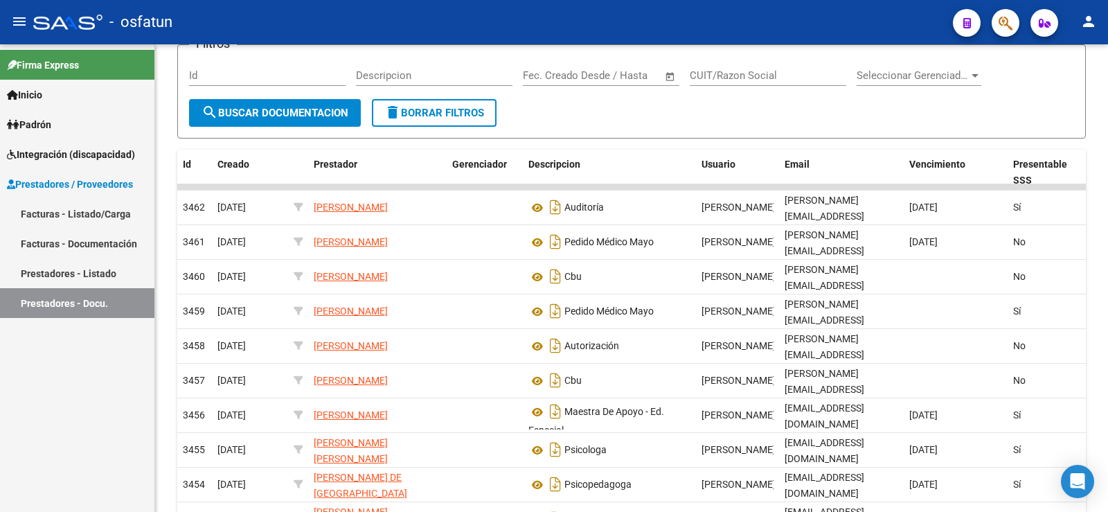
click at [26, 393] on div "Firma Express Inicio Calendario SSS Instructivos Contacto OS Padrón Análisis Af…" at bounding box center [77, 278] width 154 height 468
click at [96, 296] on link "Prestadores - Docu." at bounding box center [77, 303] width 154 height 30
click at [61, 308] on link "Prestadores - Docu." at bounding box center [77, 303] width 154 height 30
click at [21, 385] on div "Firma Express Inicio Calendario SSS Instructivos Contacto OS Padrón Análisis Af…" at bounding box center [77, 278] width 154 height 468
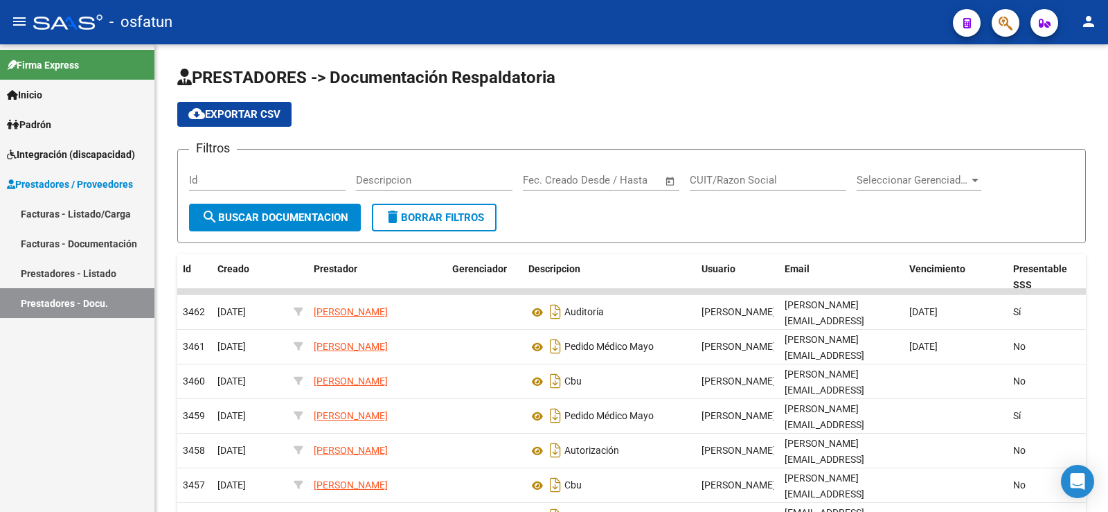
click at [63, 212] on link "Facturas - Listado/Carga" at bounding box center [77, 214] width 154 height 30
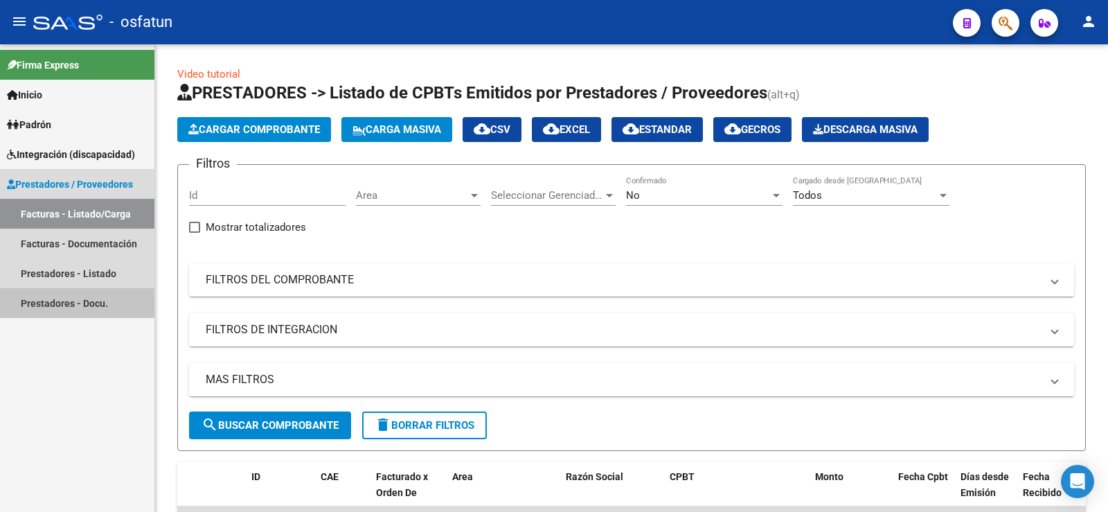
click at [80, 298] on link "Prestadores - Docu." at bounding box center [77, 303] width 154 height 30
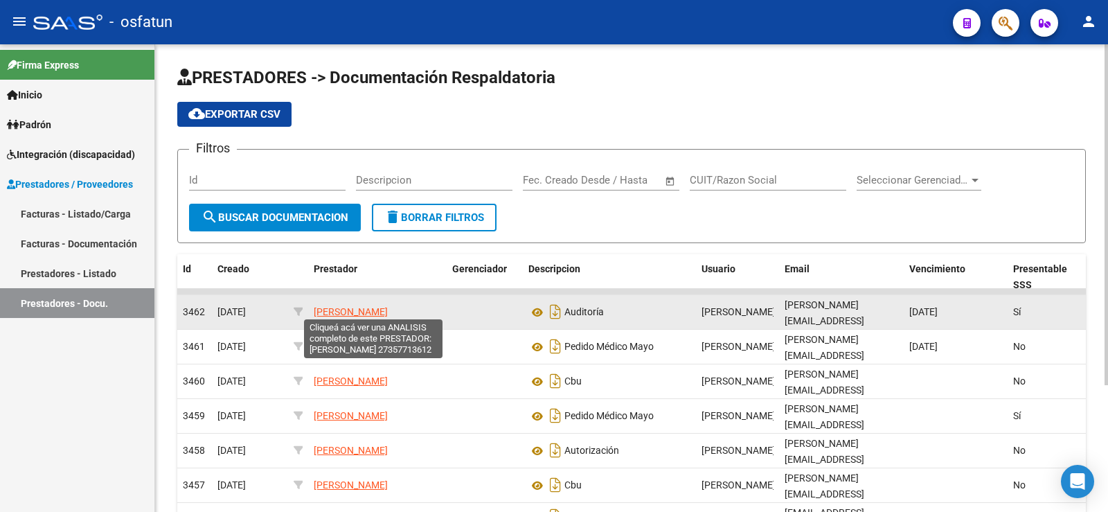
click at [388, 306] on span "[PERSON_NAME]" at bounding box center [351, 311] width 74 height 11
type textarea "27357713612"
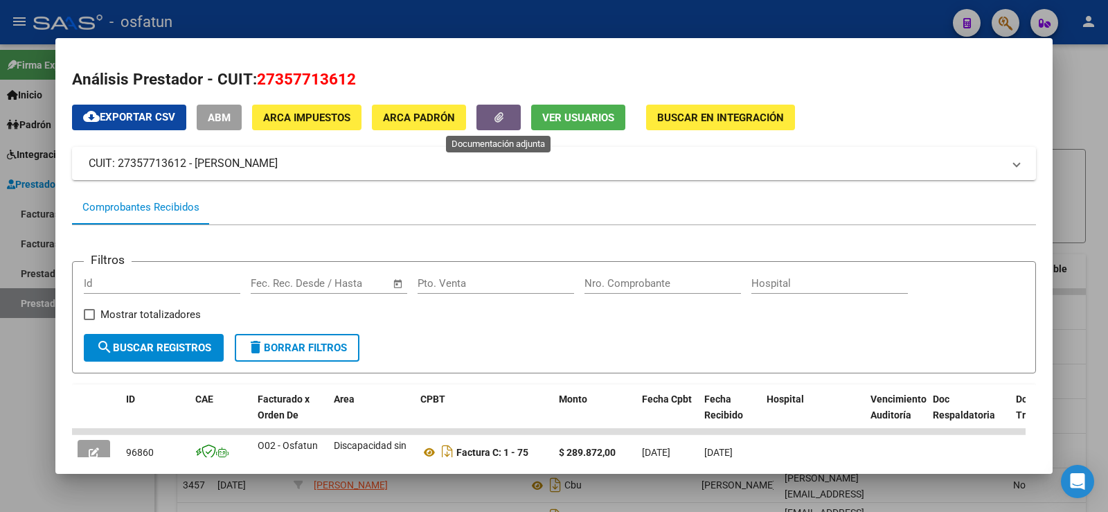
click at [497, 118] on icon "button" at bounding box center [499, 117] width 9 height 10
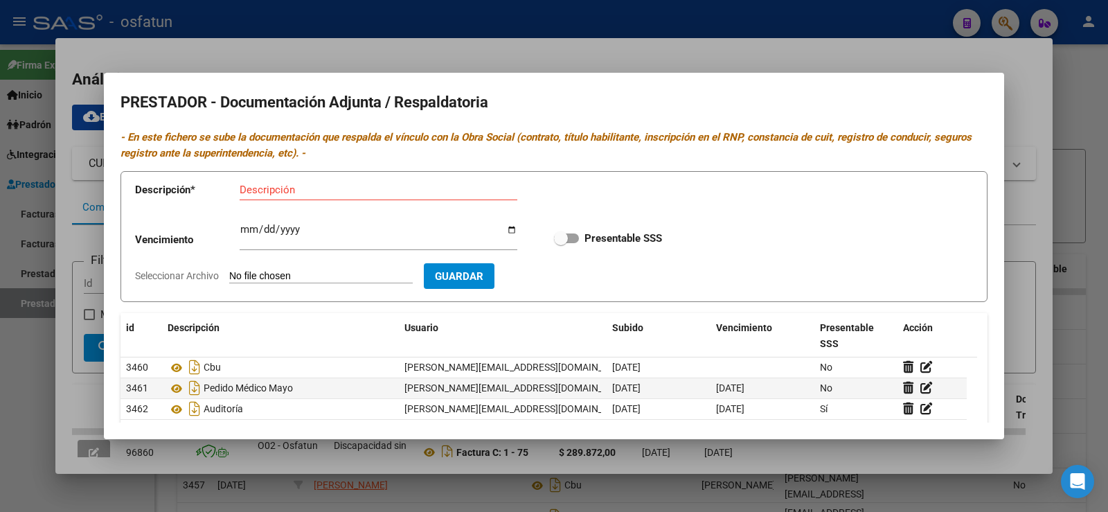
click at [12, 380] on div at bounding box center [554, 256] width 1108 height 512
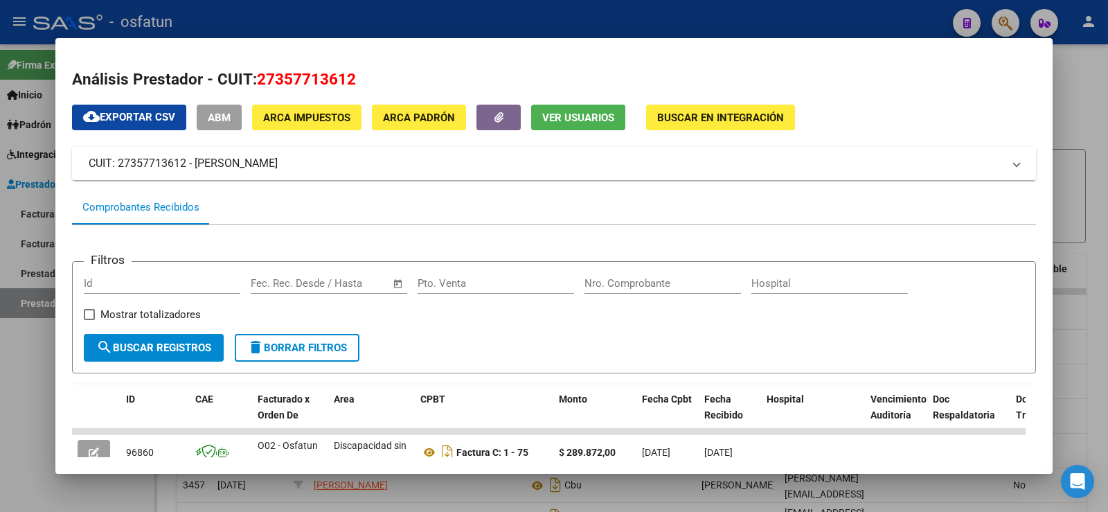
click at [9, 378] on div at bounding box center [554, 256] width 1108 height 512
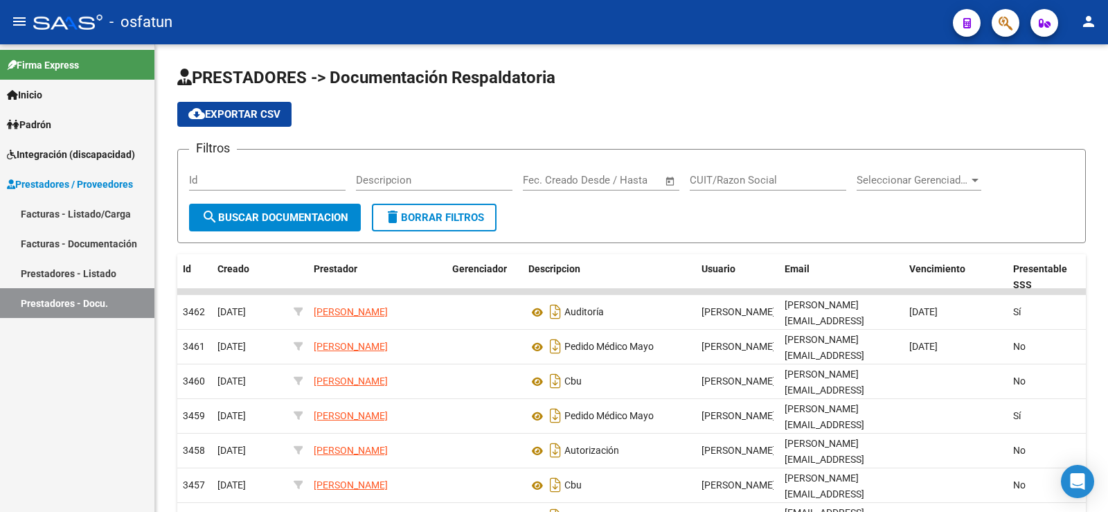
click at [48, 366] on div "Firma Express Inicio Calendario SSS Instructivos Contacto OS Padrón Análisis Af…" at bounding box center [77, 278] width 154 height 468
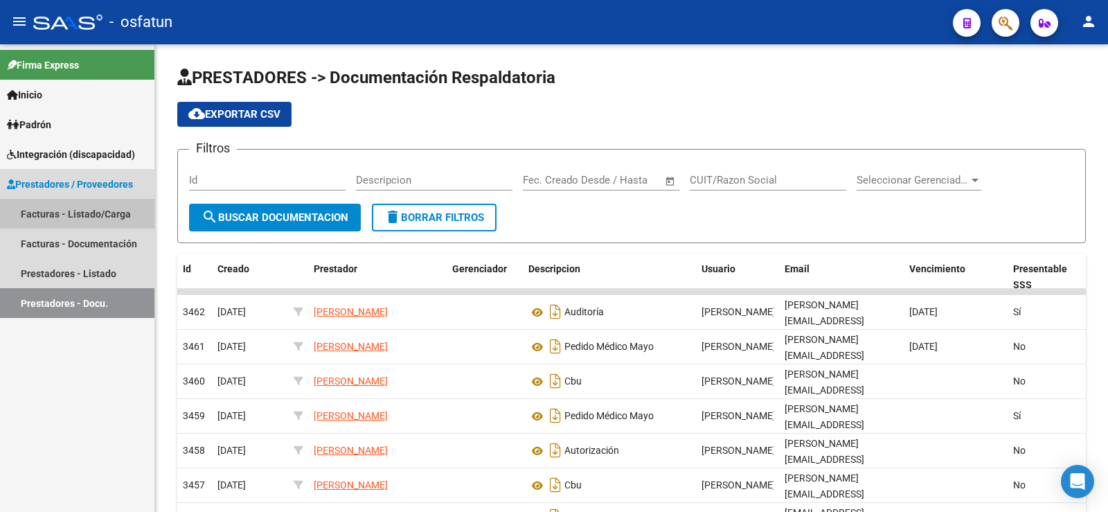
click at [98, 208] on link "Facturas - Listado/Carga" at bounding box center [77, 214] width 154 height 30
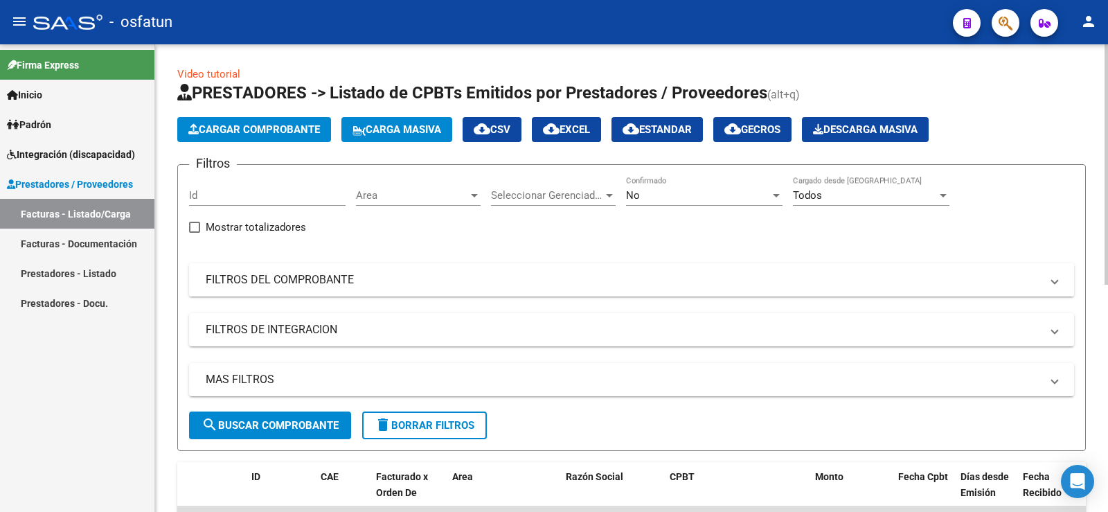
click at [444, 277] on mat-panel-title "FILTROS DEL COMPROBANTE" at bounding box center [623, 279] width 835 height 15
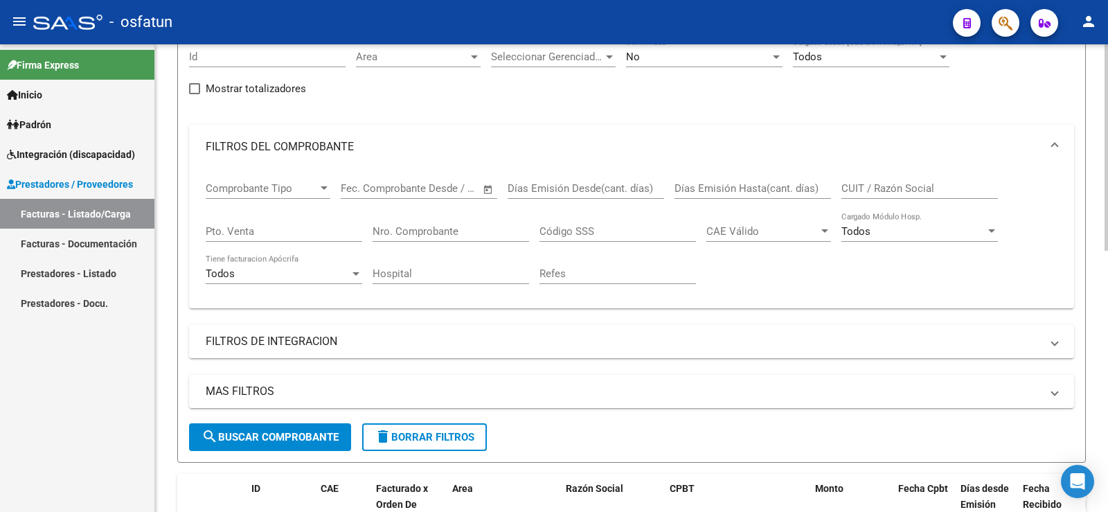
scroll to position [69, 0]
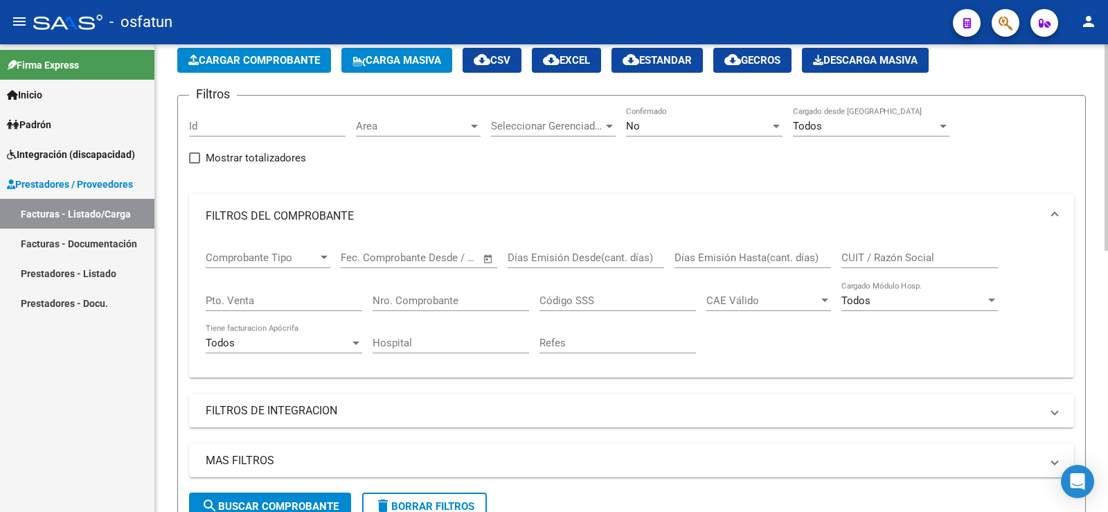
click at [888, 252] on input "CUIT / Razón Social" at bounding box center [920, 257] width 157 height 12
paste input "27357713612"
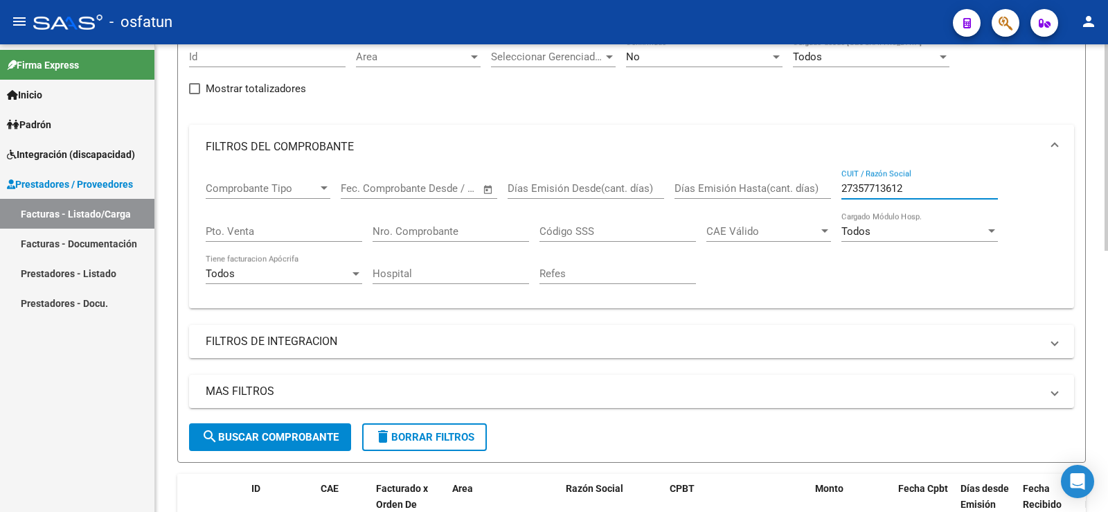
type input "27357713612"
click at [294, 435] on span "search Buscar Comprobante" at bounding box center [270, 437] width 137 height 12
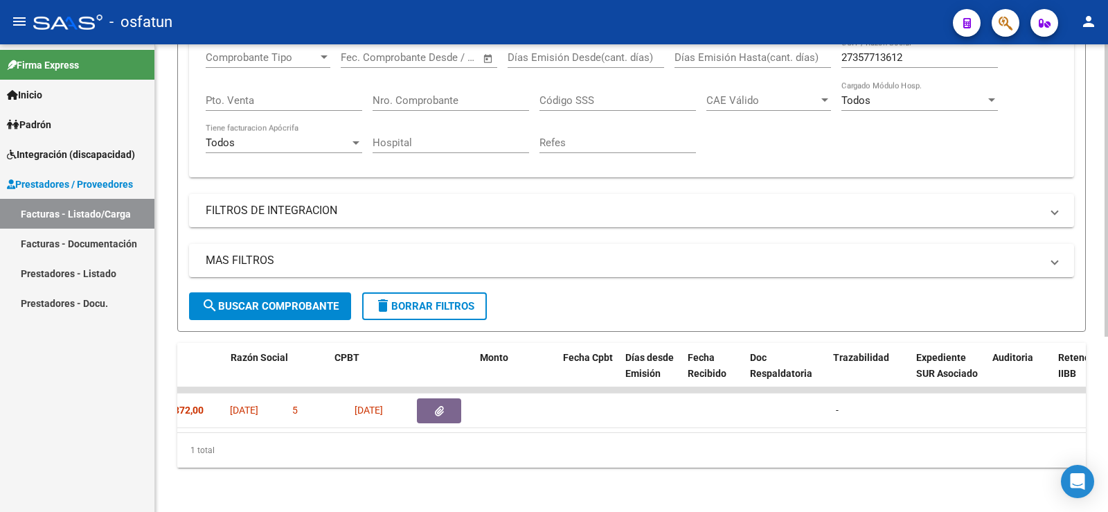
scroll to position [0, 0]
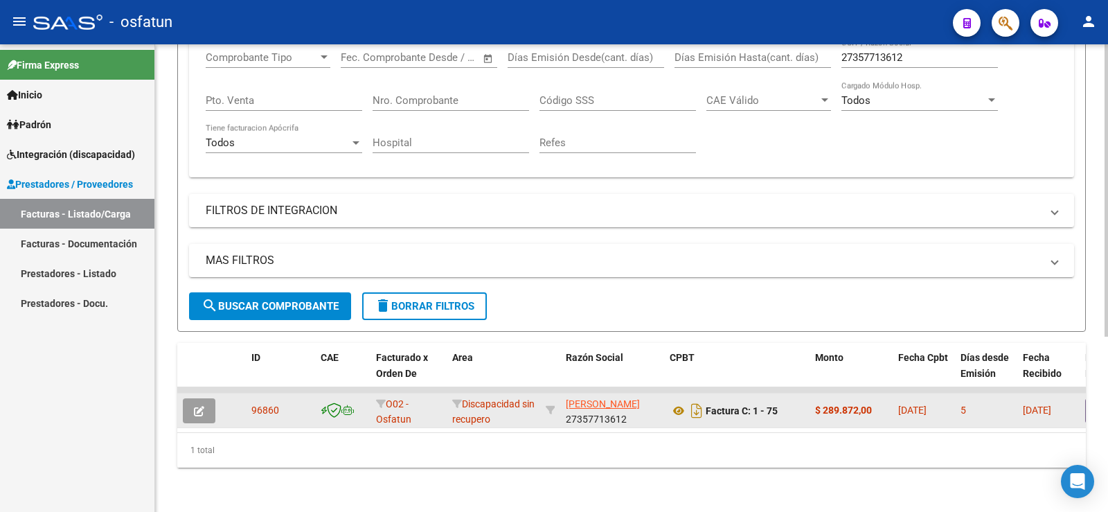
click at [204, 398] on button "button" at bounding box center [199, 410] width 33 height 25
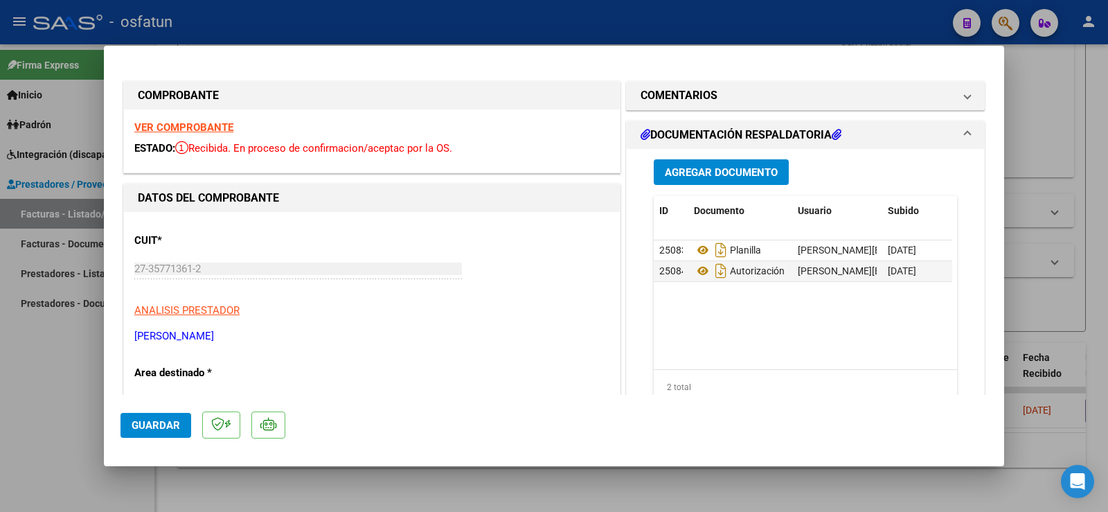
click at [40, 367] on div at bounding box center [554, 256] width 1108 height 512
type input "$ 0,00"
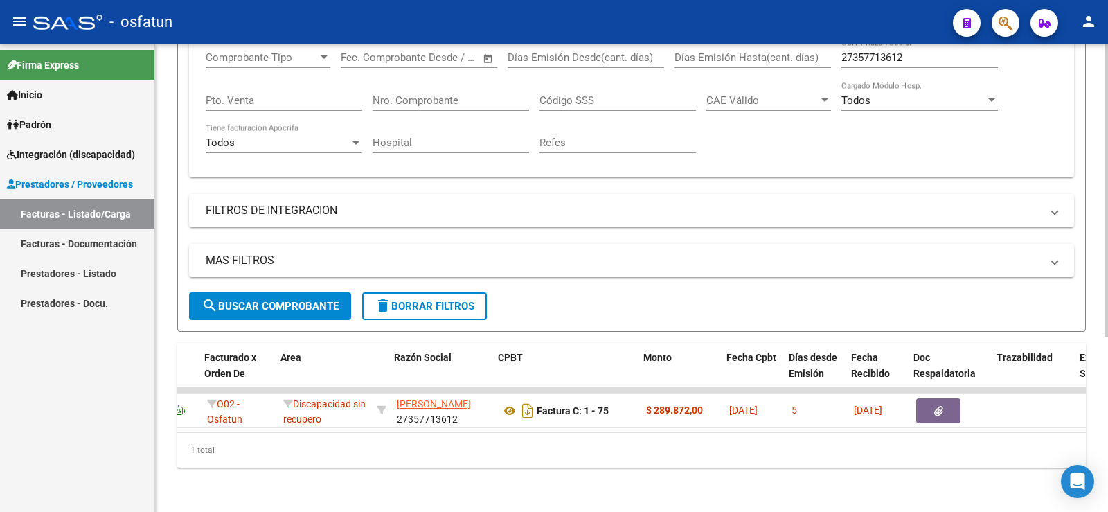
scroll to position [0, 172]
click at [0, 343] on div "Firma Express Inicio Calendario SSS Instructivos Contacto OS Padrón Análisis Af…" at bounding box center [77, 278] width 154 height 468
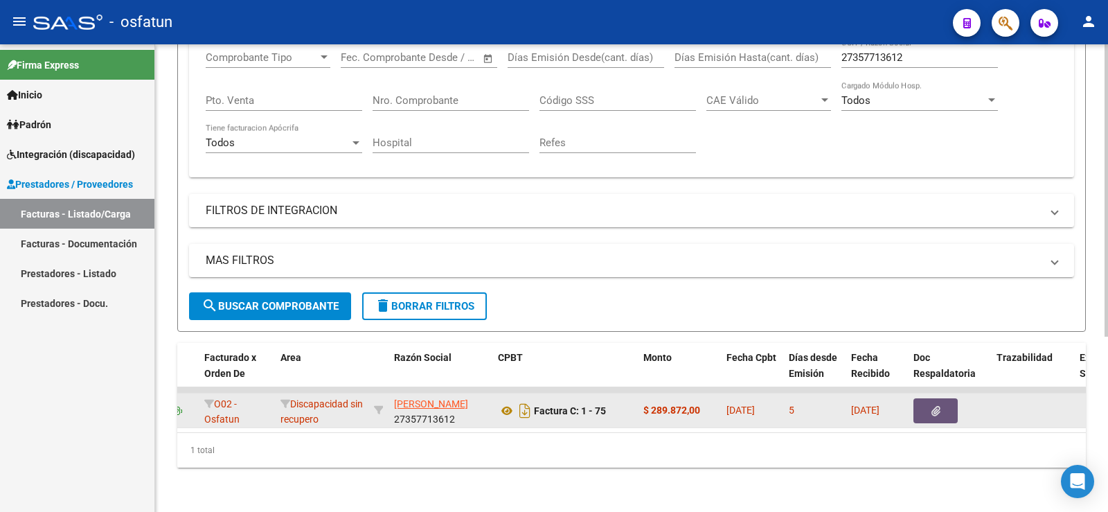
click at [939, 406] on icon "button" at bounding box center [936, 411] width 9 height 10
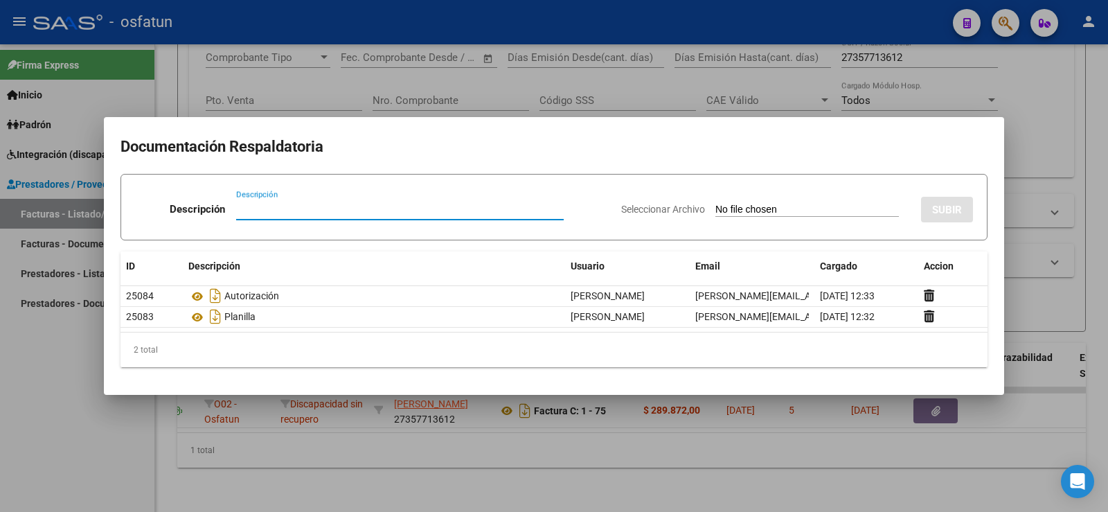
click at [19, 348] on div at bounding box center [554, 256] width 1108 height 512
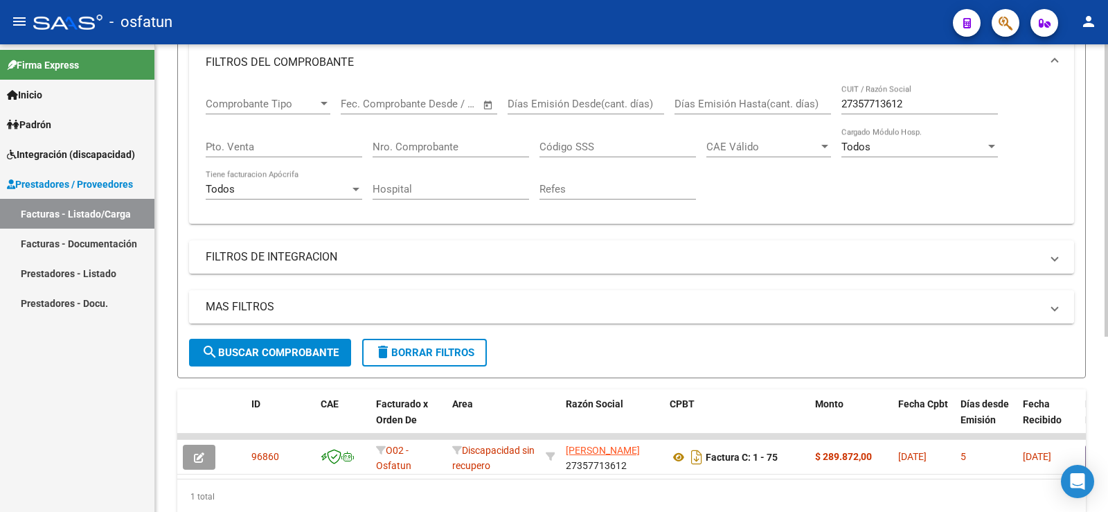
scroll to position [72, 0]
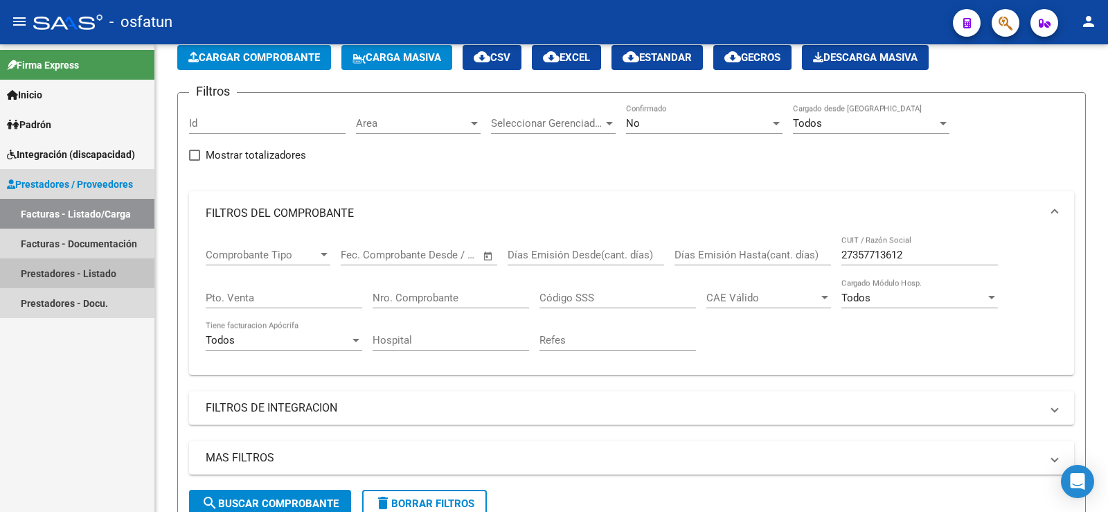
click at [112, 271] on link "Prestadores - Listado" at bounding box center [77, 273] width 154 height 30
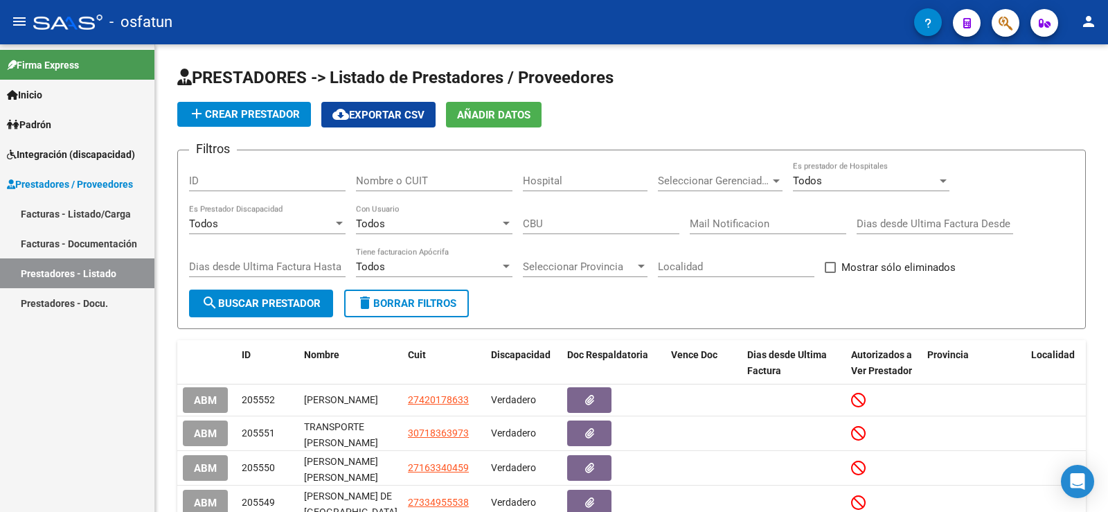
click at [80, 303] on link "Prestadores - Docu." at bounding box center [77, 303] width 154 height 30
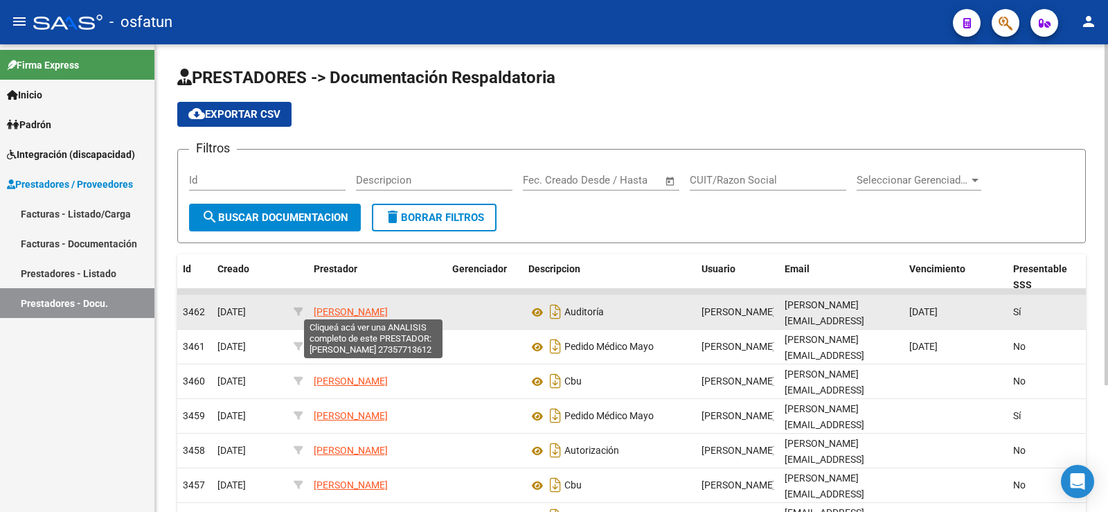
click at [346, 309] on span "[PERSON_NAME]" at bounding box center [351, 311] width 74 height 11
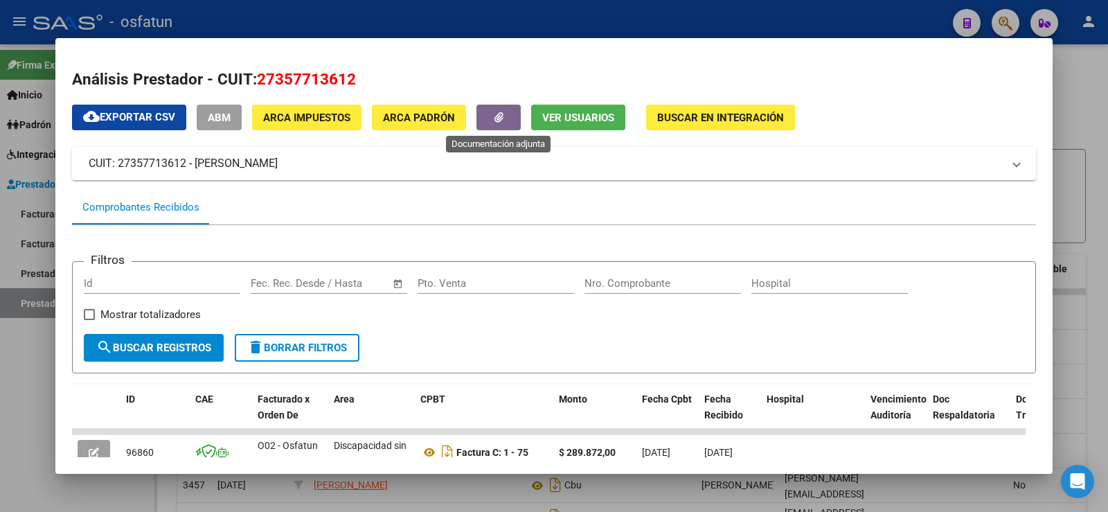
click at [493, 118] on button "button" at bounding box center [499, 118] width 44 height 26
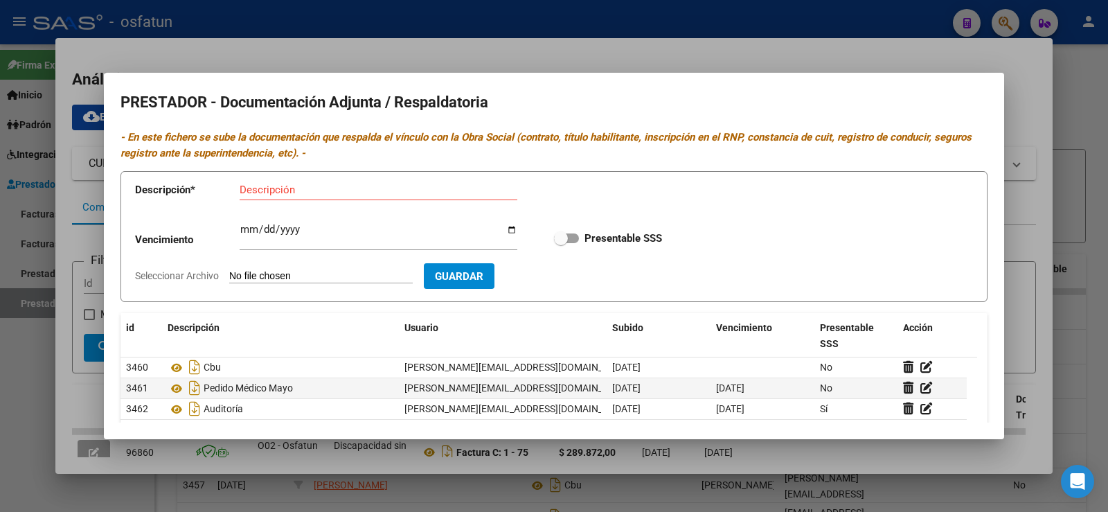
click at [75, 382] on div at bounding box center [554, 256] width 1108 height 512
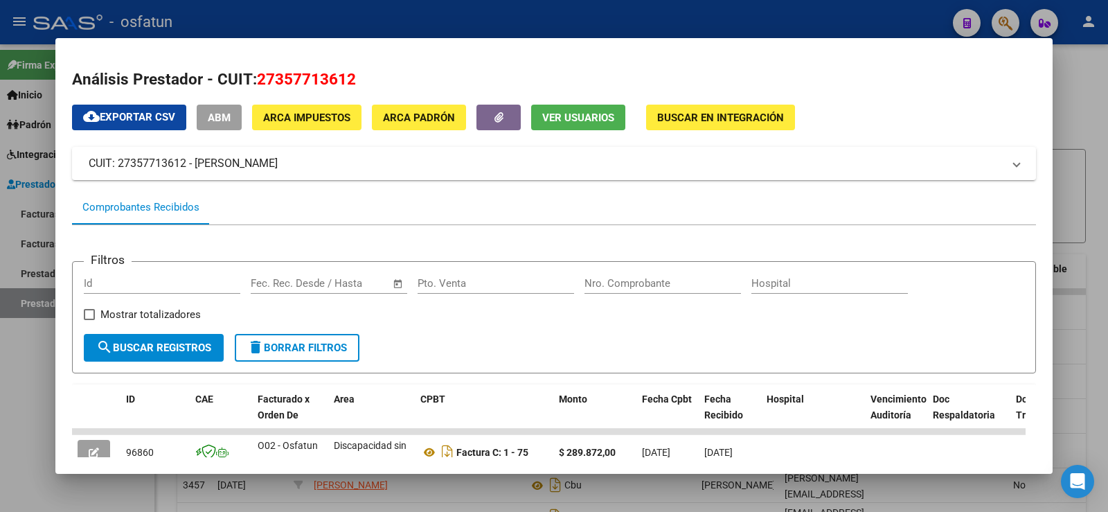
click at [695, 114] on span "Buscar en Integración" at bounding box center [720, 118] width 127 height 12
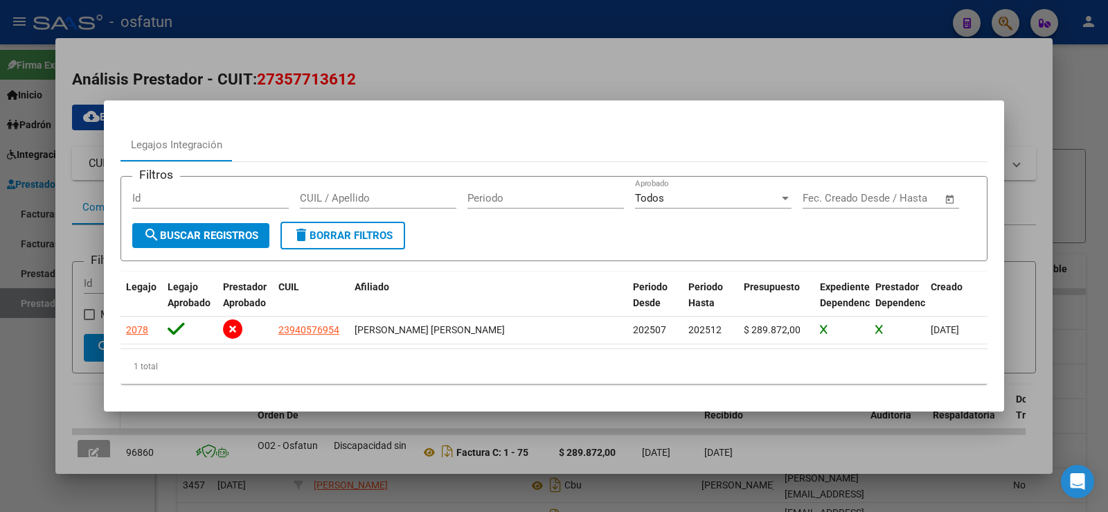
click at [77, 384] on div at bounding box center [554, 256] width 1108 height 512
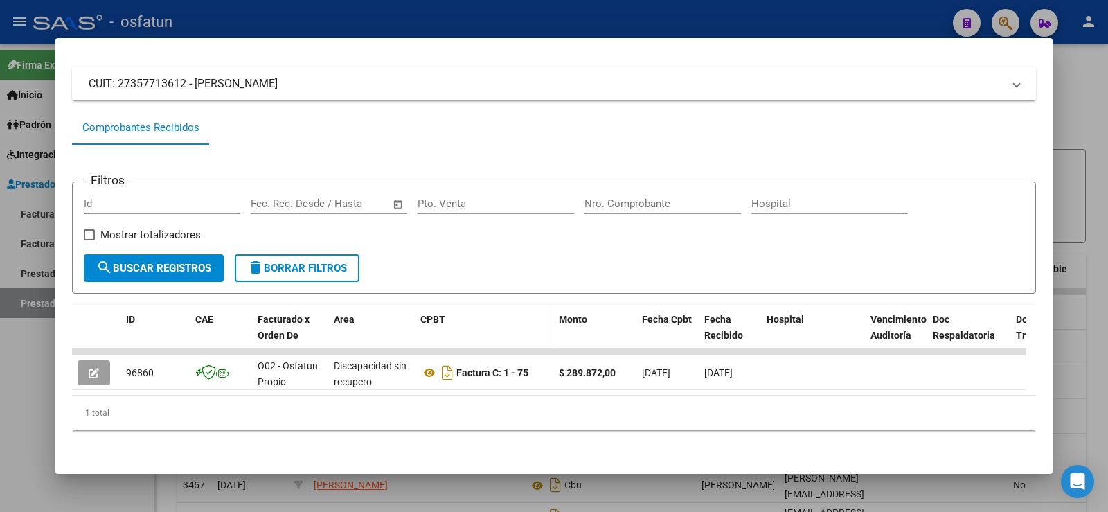
scroll to position [89, 0]
click at [61, 371] on mat-dialog-content "Análisis Prestador - CUIT: 27357713612 cloud_download Exportar CSV ABM ARCA Imp…" at bounding box center [554, 256] width 998 height 402
click at [15, 355] on div at bounding box center [554, 256] width 1108 height 512
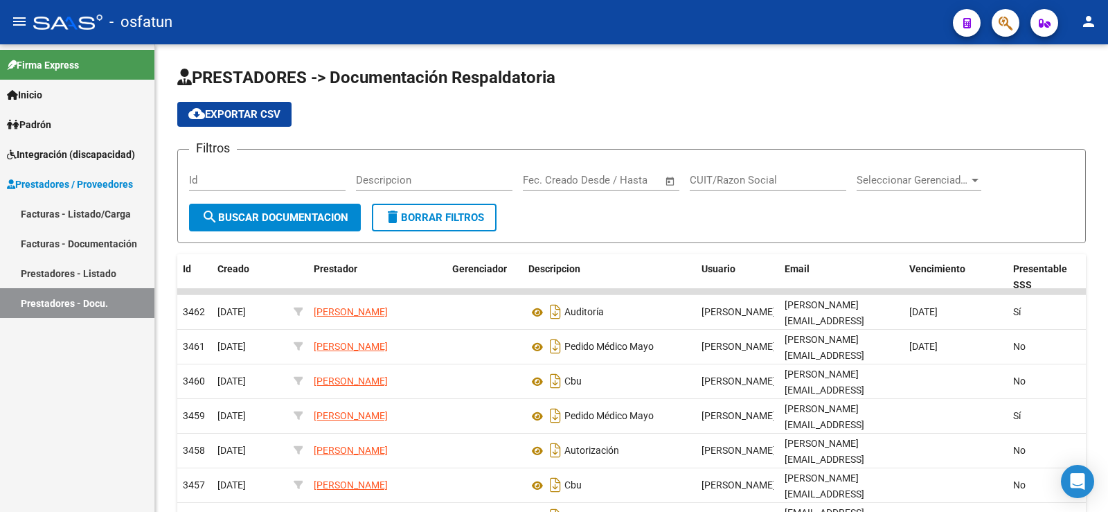
click at [82, 156] on span "Integración (discapacidad)" at bounding box center [71, 154] width 128 height 15
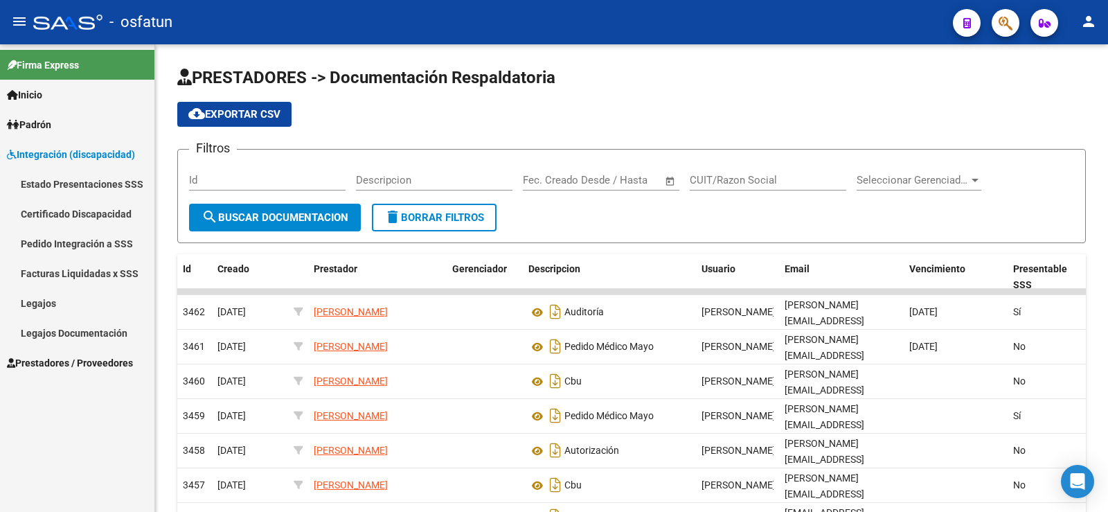
click at [48, 123] on span "Padrón" at bounding box center [29, 124] width 44 height 15
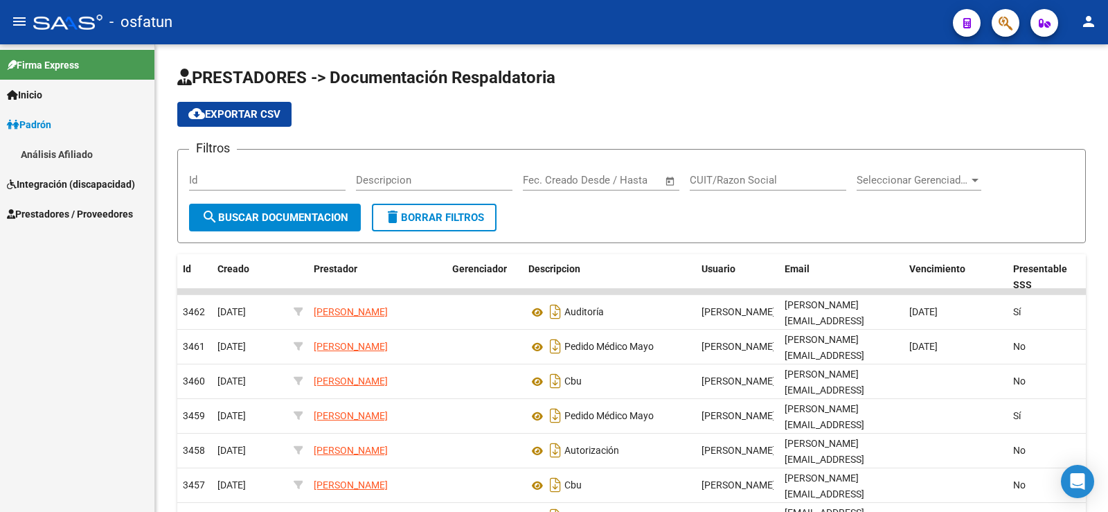
click at [67, 150] on link "Análisis Afiliado" at bounding box center [77, 154] width 154 height 30
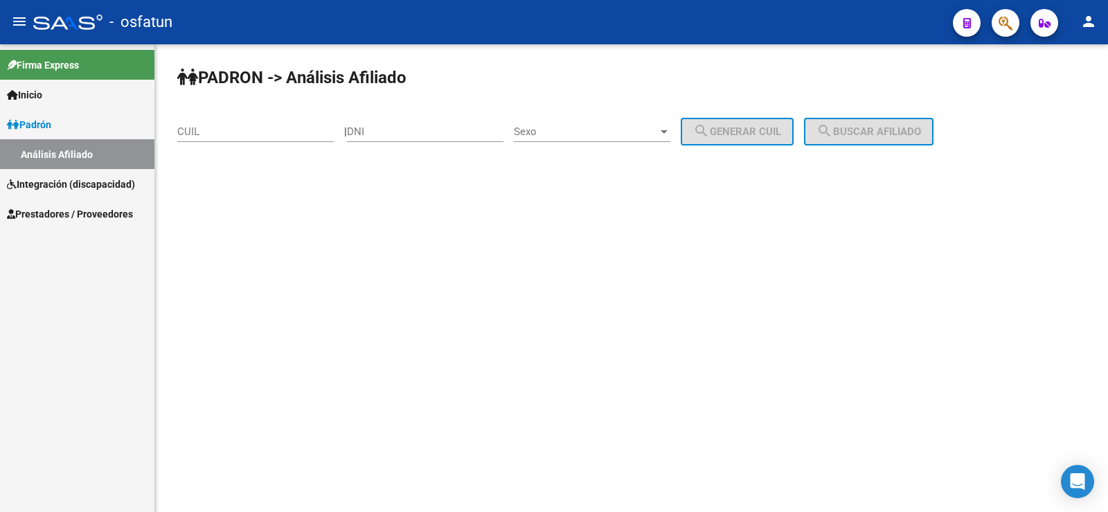
click at [305, 136] on input "CUIL" at bounding box center [255, 131] width 157 height 12
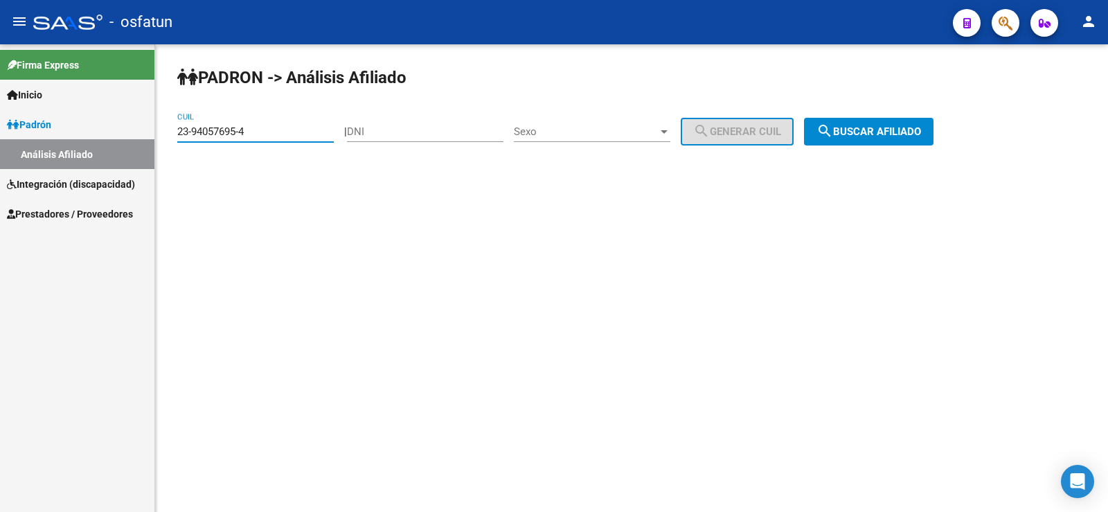
type input "23-94057695-4"
click at [880, 139] on button "search Buscar afiliado" at bounding box center [869, 132] width 130 height 28
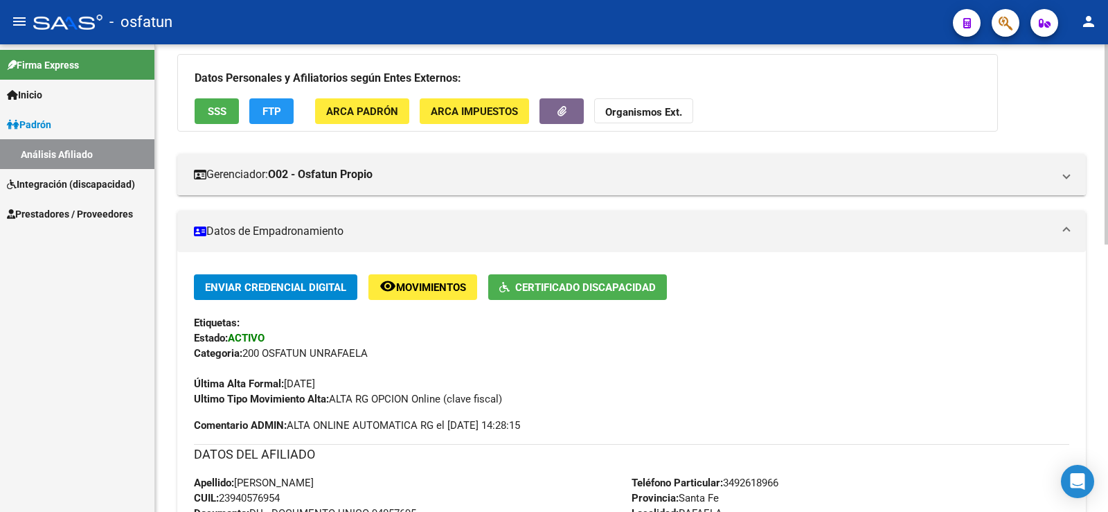
scroll to position [1, 0]
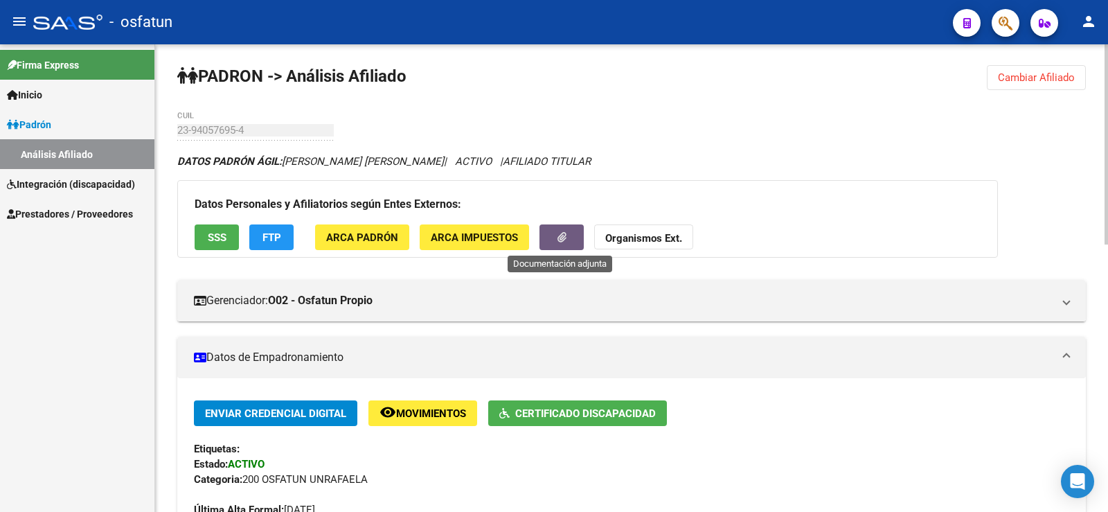
click at [565, 236] on icon "button" at bounding box center [562, 237] width 9 height 10
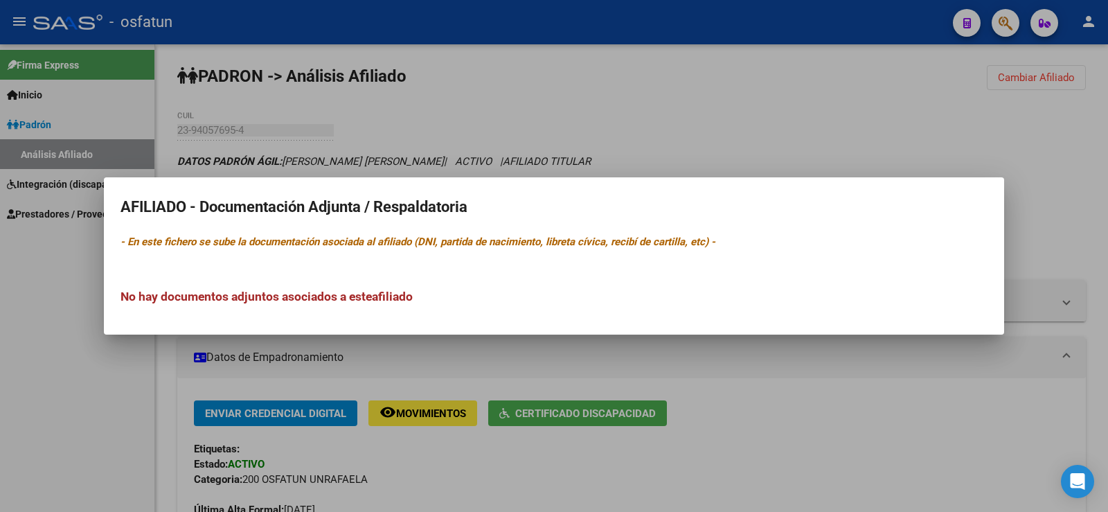
click at [875, 395] on div at bounding box center [554, 256] width 1108 height 512
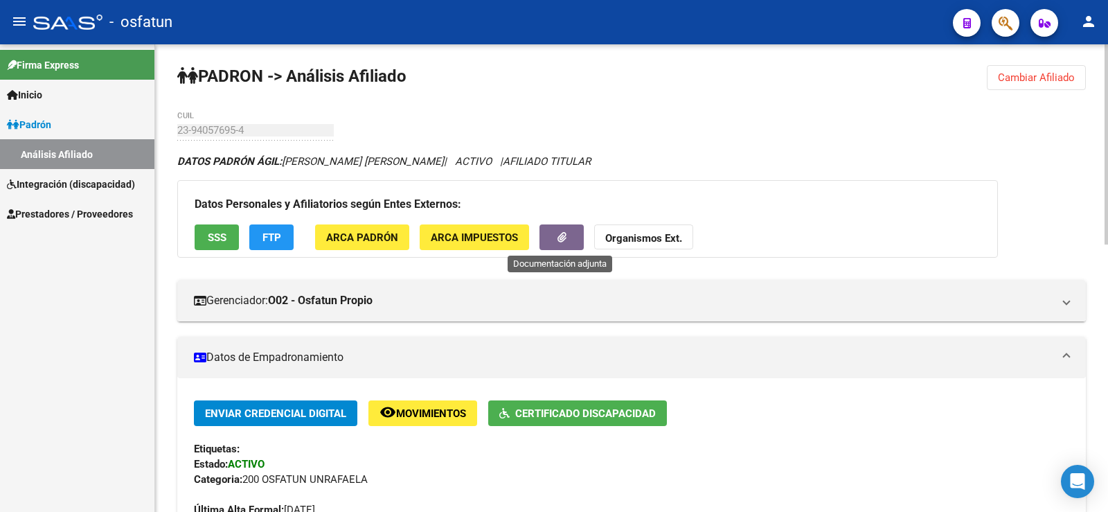
click at [553, 238] on button "button" at bounding box center [562, 237] width 44 height 26
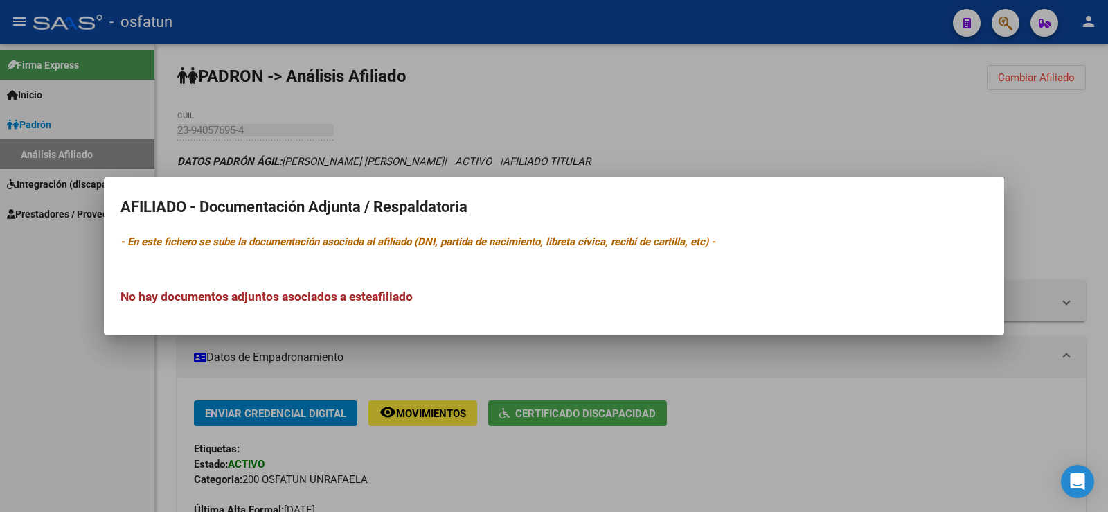
click at [757, 395] on div at bounding box center [554, 256] width 1108 height 512
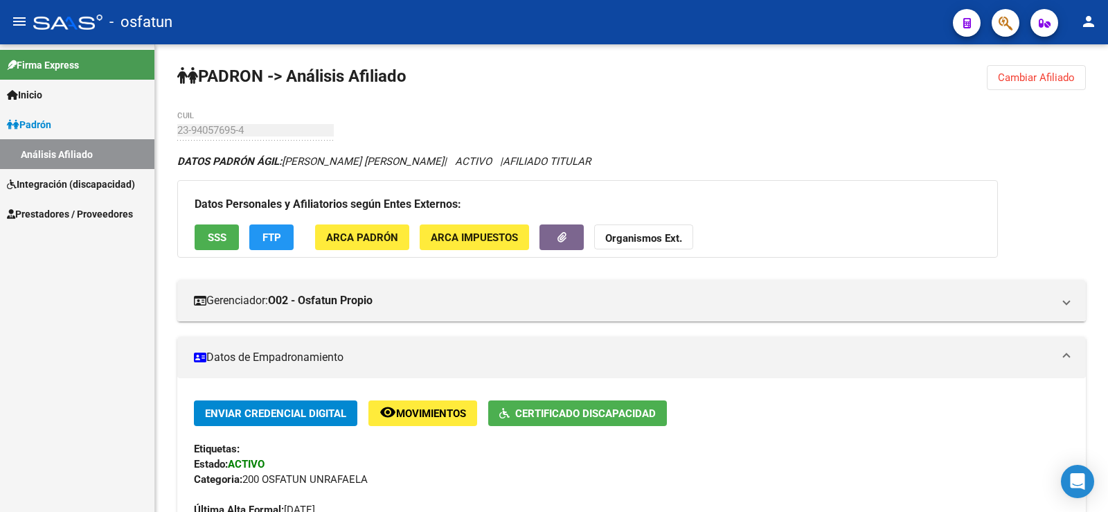
click at [57, 127] on link "Padrón" at bounding box center [77, 124] width 154 height 30
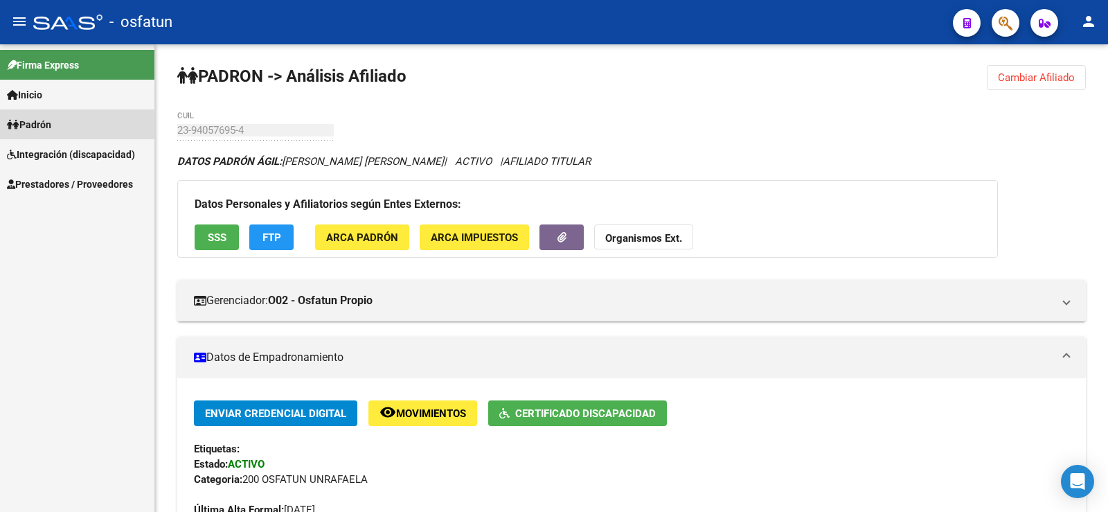
click at [57, 127] on link "Padrón" at bounding box center [77, 124] width 154 height 30
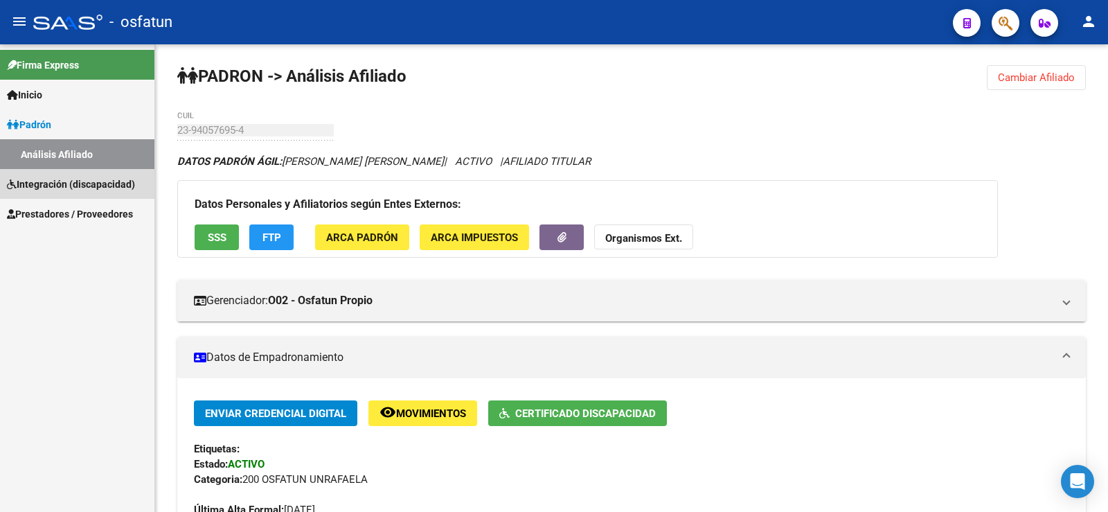
click at [72, 184] on span "Integración (discapacidad)" at bounding box center [71, 184] width 128 height 15
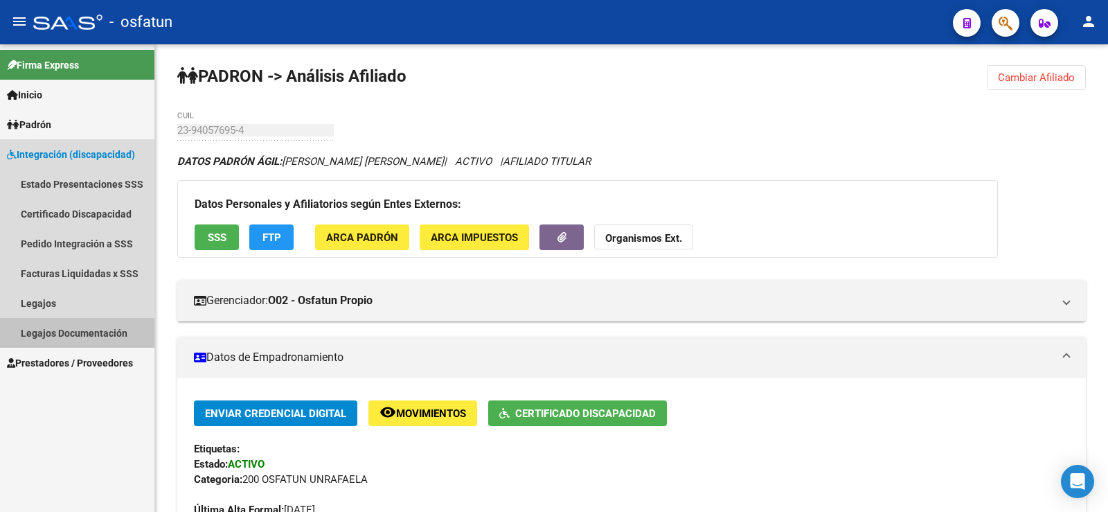
click at [69, 330] on link "Legajos Documentación" at bounding box center [77, 333] width 154 height 30
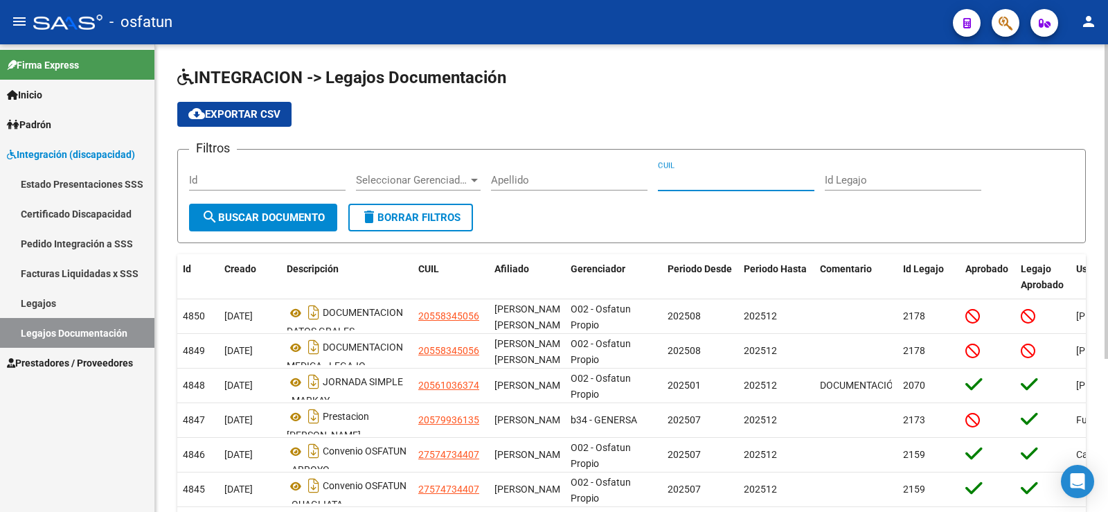
click at [669, 184] on input "CUIL" at bounding box center [736, 180] width 157 height 12
type input "23940576954"
click at [261, 207] on button "search Buscar Documento" at bounding box center [263, 218] width 148 height 28
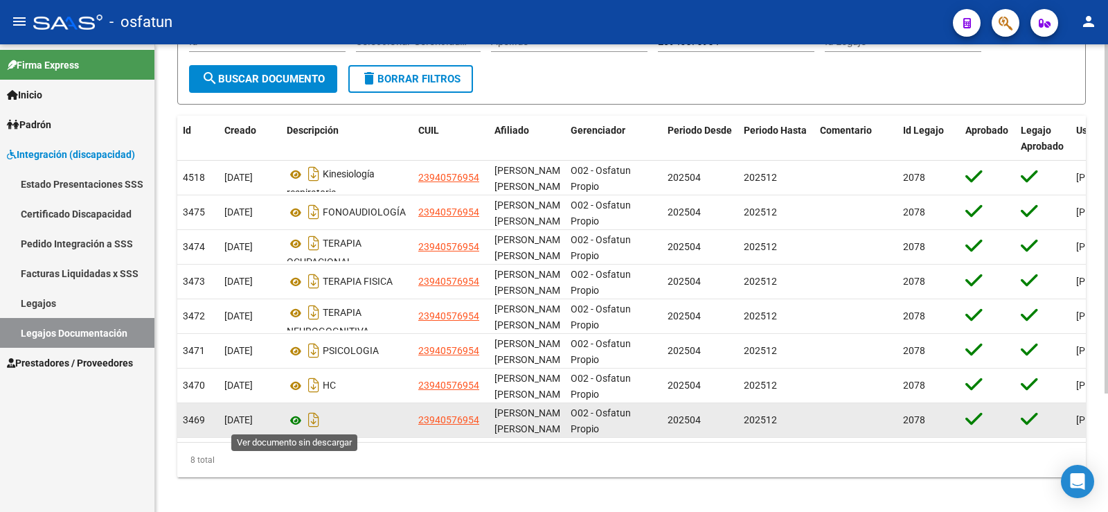
click at [296, 420] on icon at bounding box center [296, 420] width 18 height 17
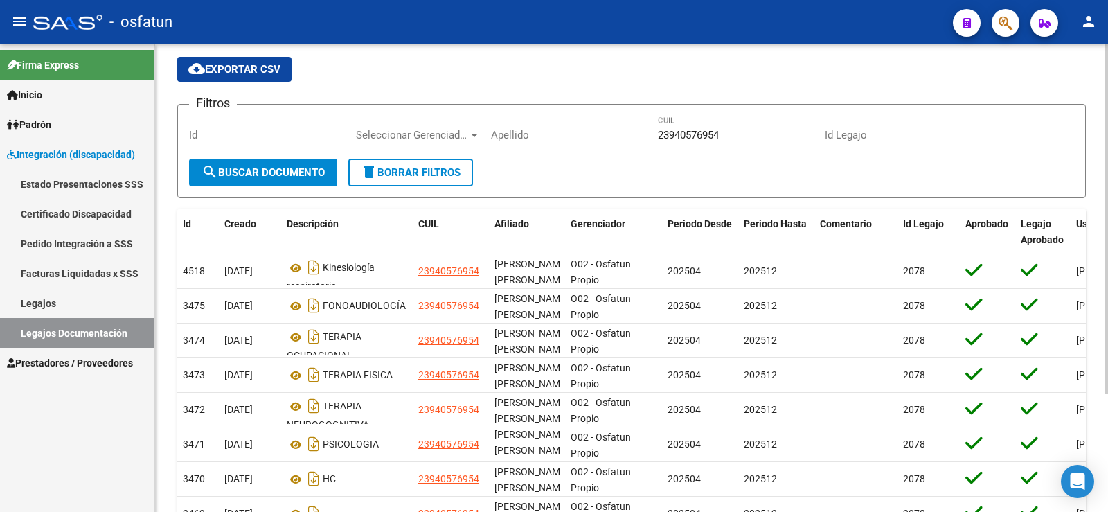
scroll to position [69, 0]
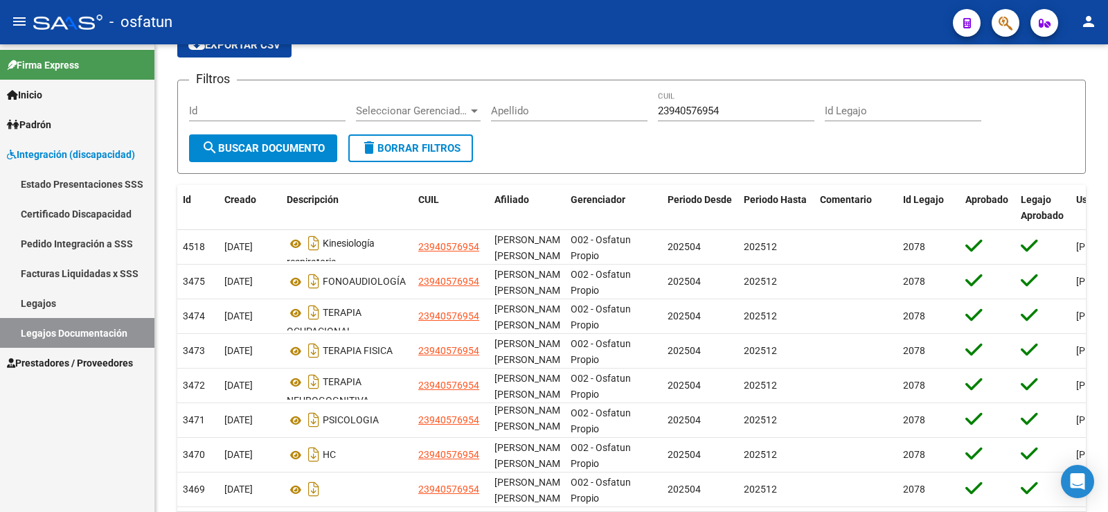
click at [80, 302] on link "Legajos" at bounding box center [77, 303] width 154 height 30
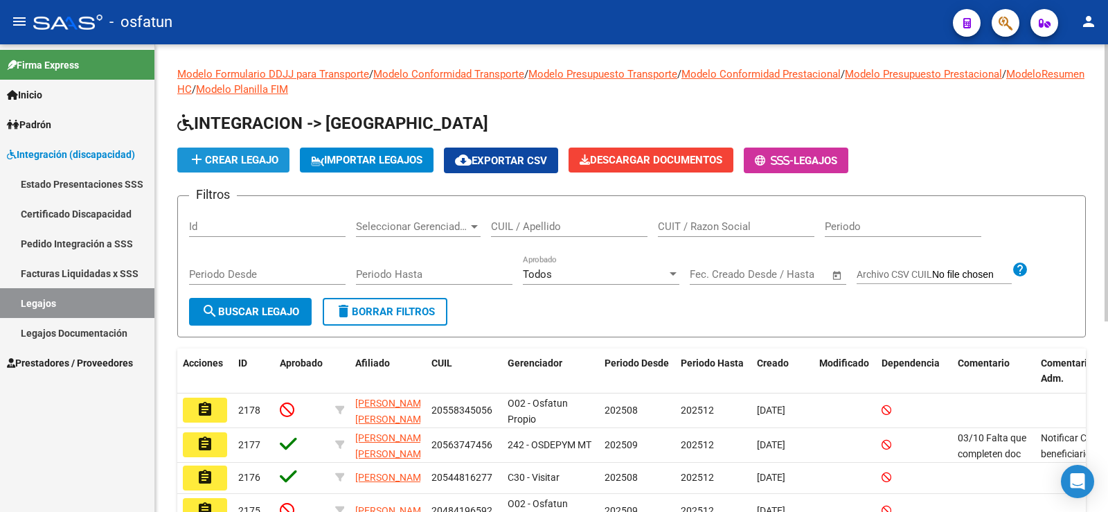
click at [268, 163] on span "add Crear Legajo" at bounding box center [233, 160] width 90 height 12
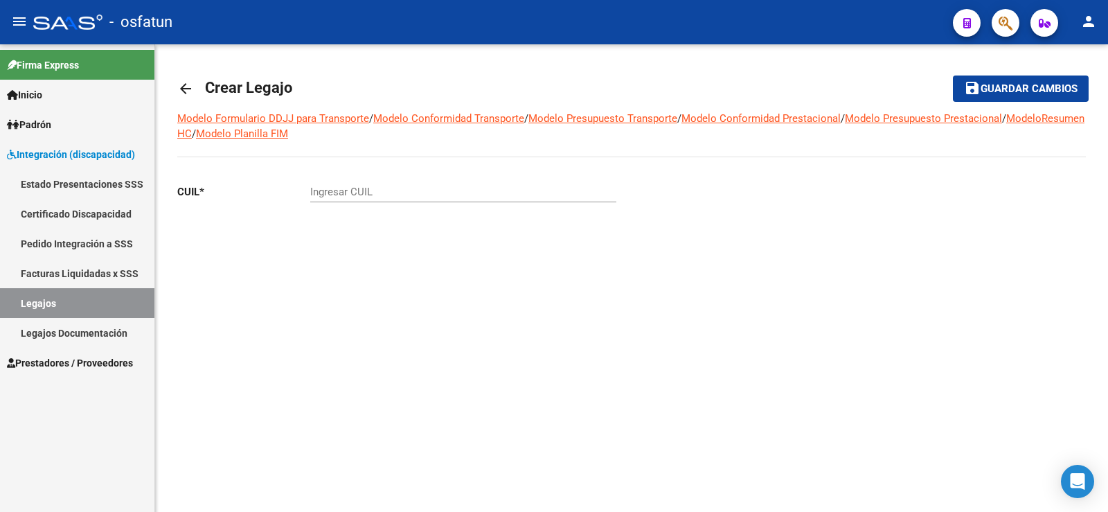
click at [191, 87] on mat-icon "arrow_back" at bounding box center [185, 88] width 17 height 17
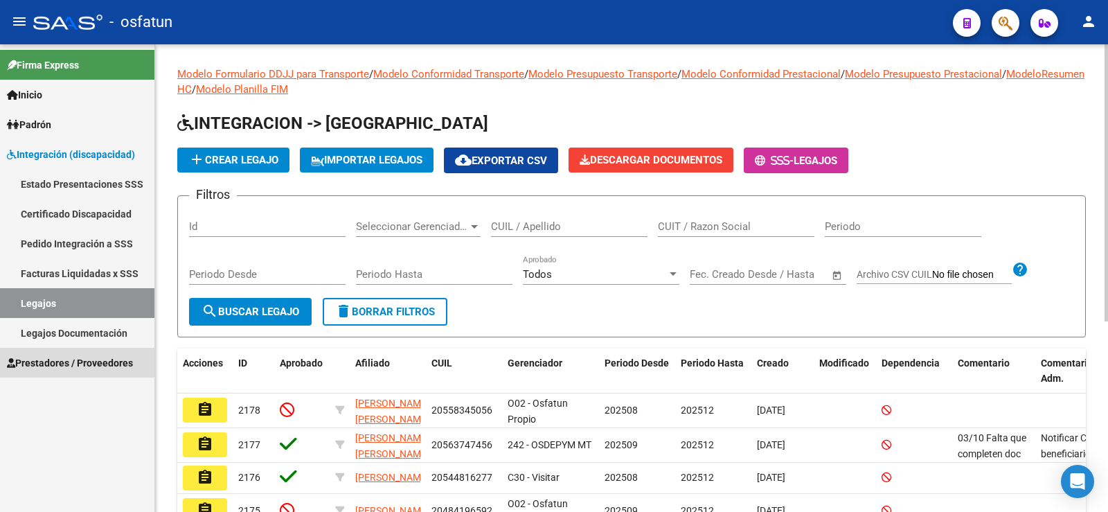
click at [89, 360] on span "Prestadores / Proveedores" at bounding box center [70, 362] width 126 height 15
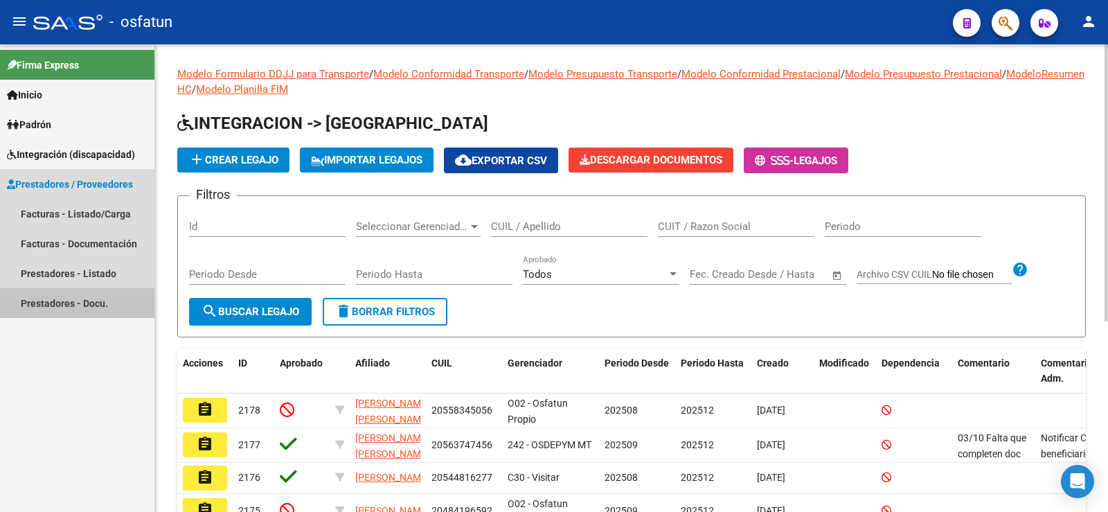
click at [102, 304] on link "Prestadores - Docu." at bounding box center [77, 303] width 154 height 30
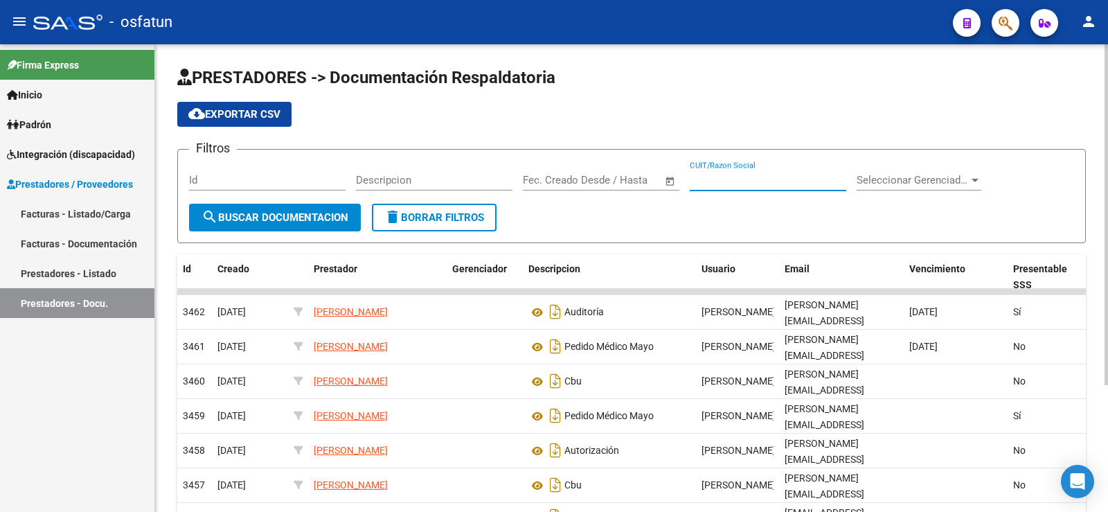
click at [714, 183] on input "CUIT/Razon Social" at bounding box center [768, 180] width 157 height 12
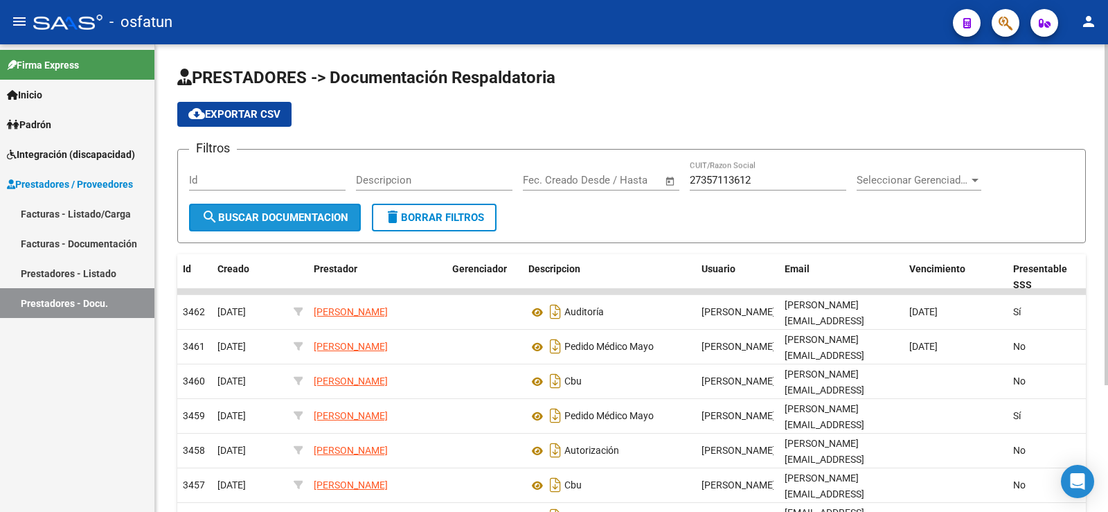
click at [281, 219] on span "search Buscar Documentacion" at bounding box center [275, 217] width 147 height 12
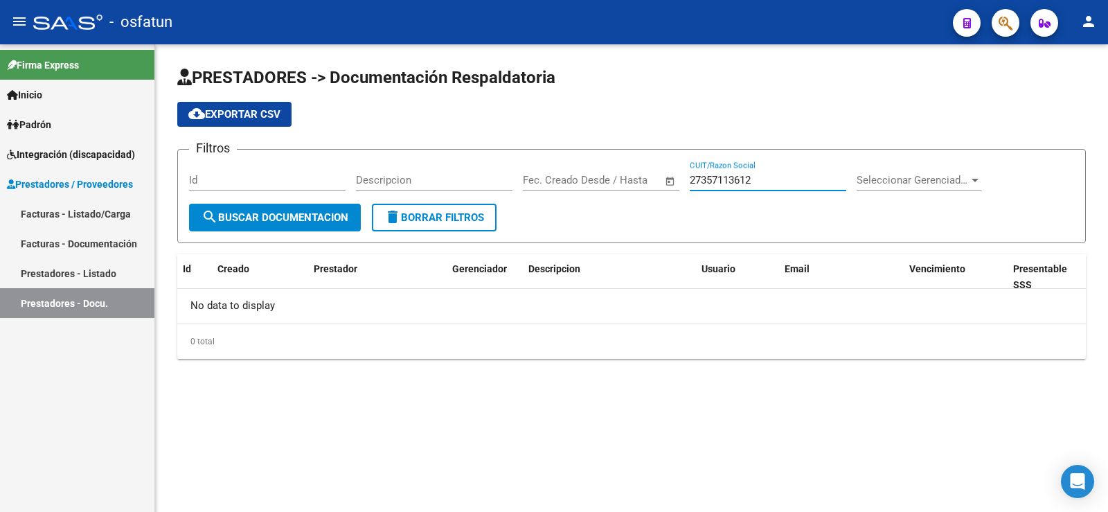
click at [703, 177] on input "27357113612" at bounding box center [768, 180] width 157 height 12
click at [752, 183] on input "27-357113612" at bounding box center [768, 180] width 157 height 12
click at [302, 218] on span "search Buscar Documentacion" at bounding box center [275, 217] width 147 height 12
drag, startPoint x: 764, startPoint y: 177, endPoint x: 667, endPoint y: 183, distance: 97.2
click at [667, 183] on div "Filtros Id Descripcion Fecha inicio – Fecha fin Fec. Creado Desde / Hasta 27-35…" at bounding box center [631, 182] width 885 height 43
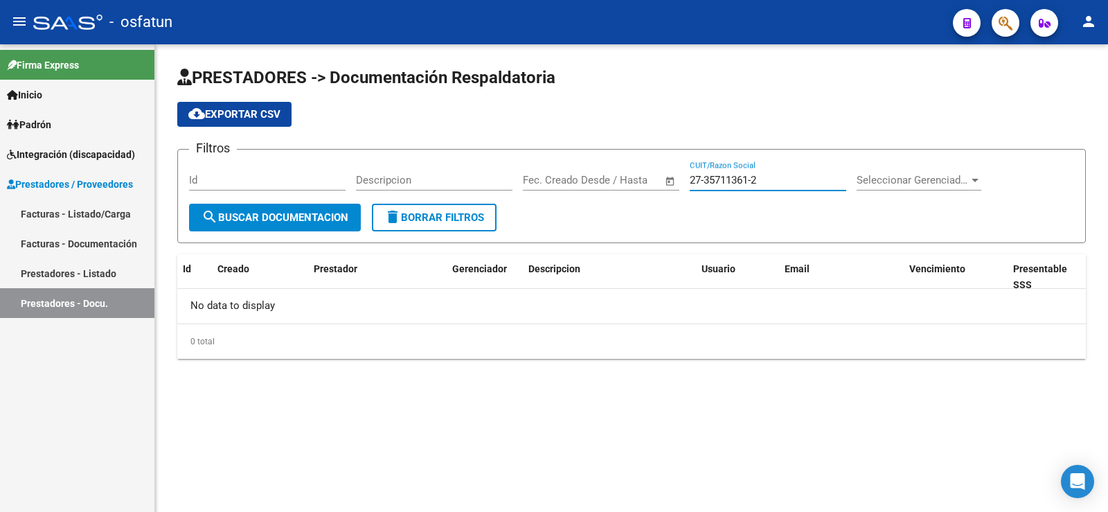
paste input "35771361"
click at [295, 224] on button "search Buscar Documentacion" at bounding box center [275, 218] width 172 height 28
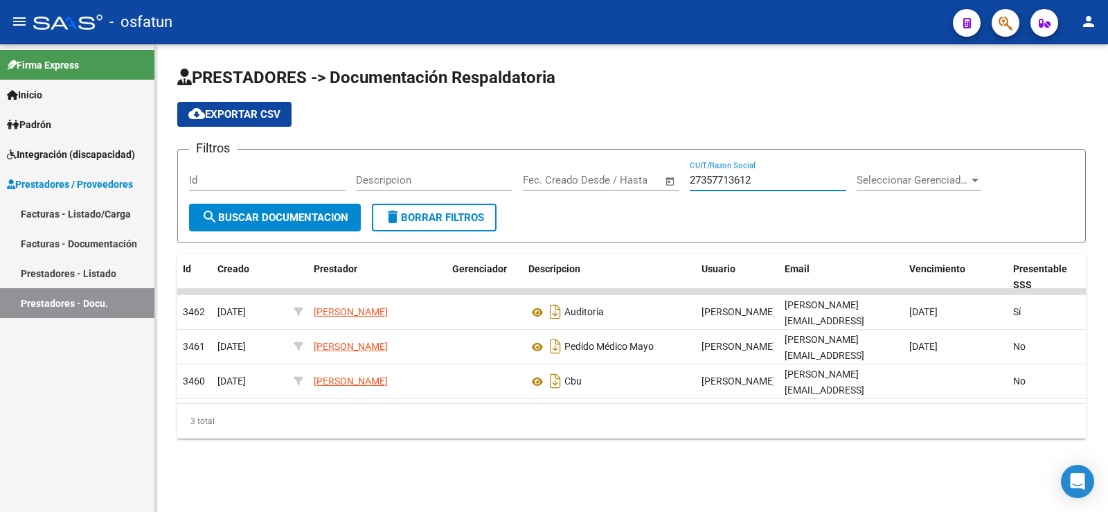
drag, startPoint x: 763, startPoint y: 179, endPoint x: 630, endPoint y: 178, distance: 132.3
click at [632, 178] on div "Filtros Id Descripcion Fecha inicio – Fecha fin Fec. Creado Desde / Hasta 27357…" at bounding box center [631, 182] width 885 height 43
paste input "-41033639-7"
click at [707, 172] on div "27-41033639-7 CUIT/Razon Social" at bounding box center [768, 176] width 157 height 30
click at [707, 179] on input "27-41033639-7" at bounding box center [768, 180] width 157 height 12
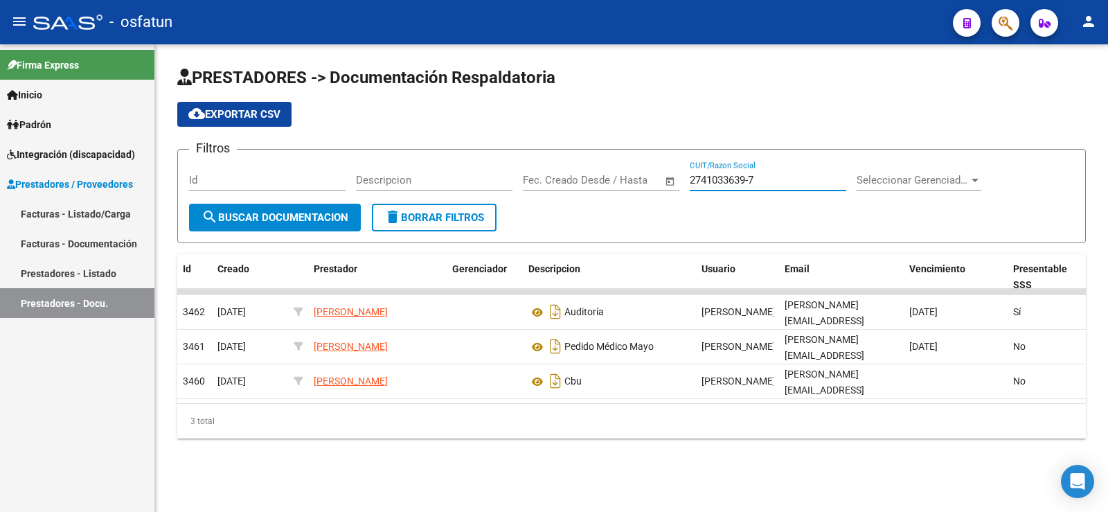
click at [754, 178] on input "2741033639-7" at bounding box center [768, 180] width 157 height 12
type input "27410336397"
click at [287, 213] on span "search Buscar Documentacion" at bounding box center [275, 217] width 147 height 12
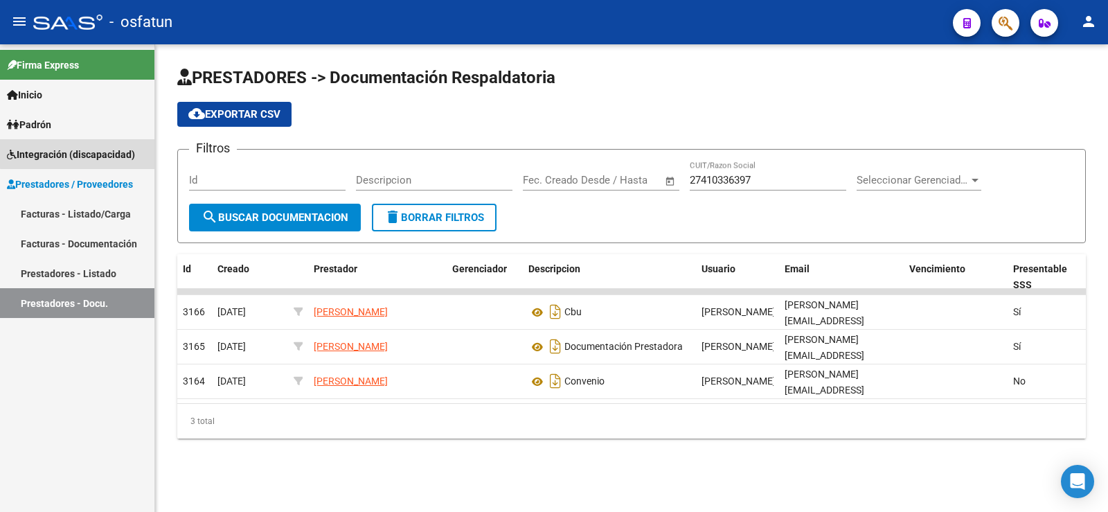
click at [84, 150] on span "Integración (discapacidad)" at bounding box center [71, 154] width 128 height 15
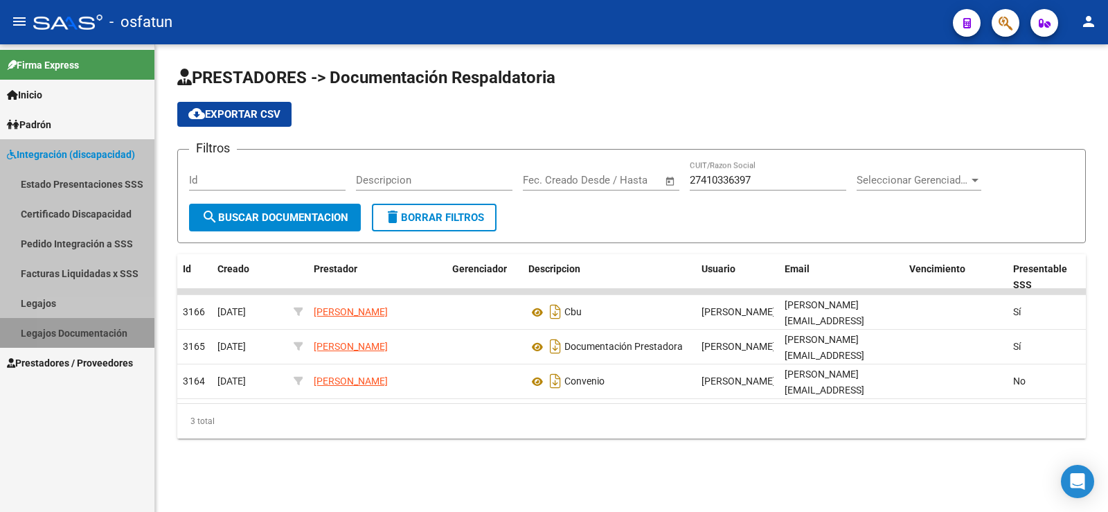
click at [70, 328] on link "Legajos Documentación" at bounding box center [77, 333] width 154 height 30
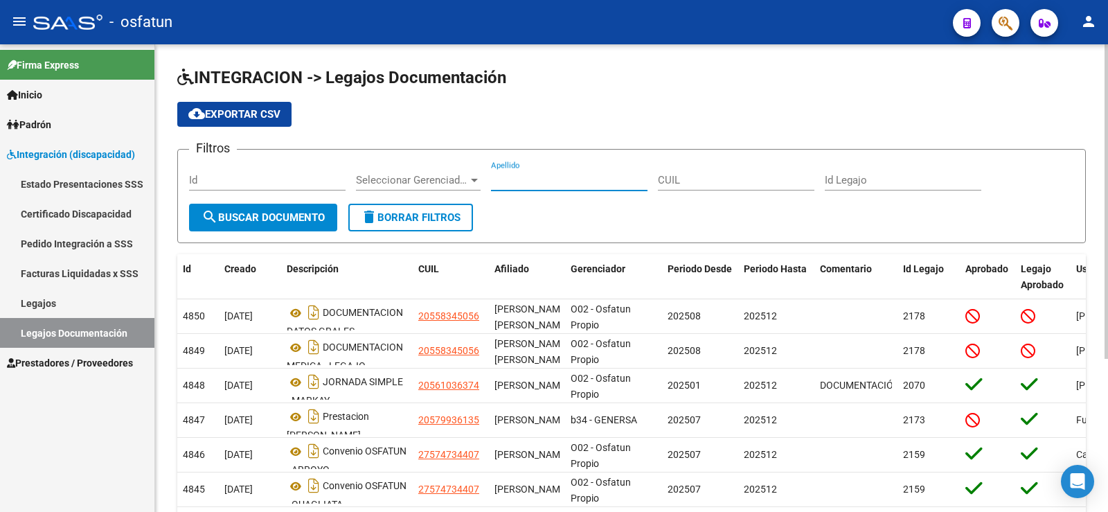
click at [513, 184] on input "Apellido" at bounding box center [569, 180] width 157 height 12
type input "[PERSON_NAME]"
click at [314, 220] on span "search Buscar Documento" at bounding box center [263, 217] width 123 height 12
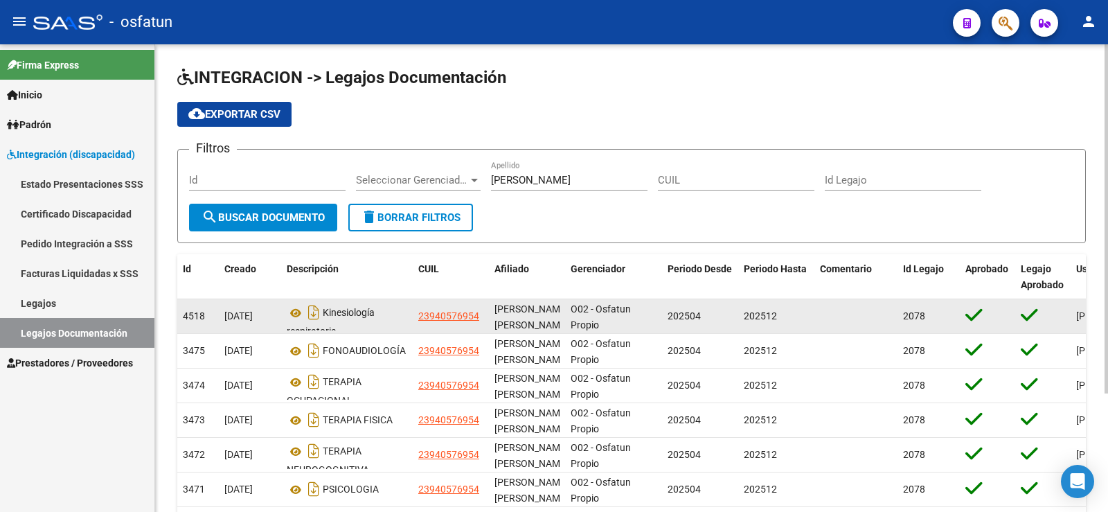
scroll to position [3, 0]
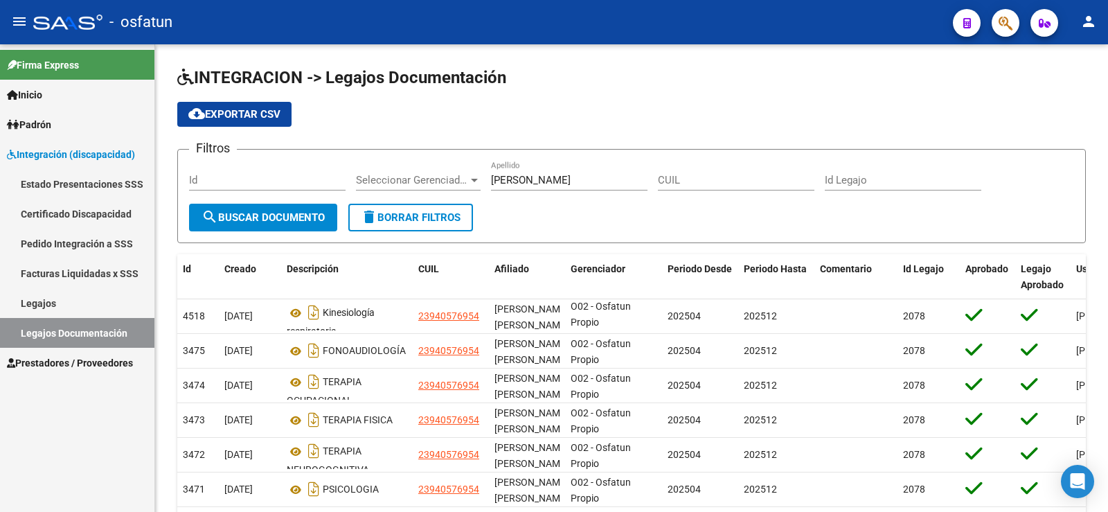
click at [39, 127] on span "Padrón" at bounding box center [29, 124] width 44 height 15
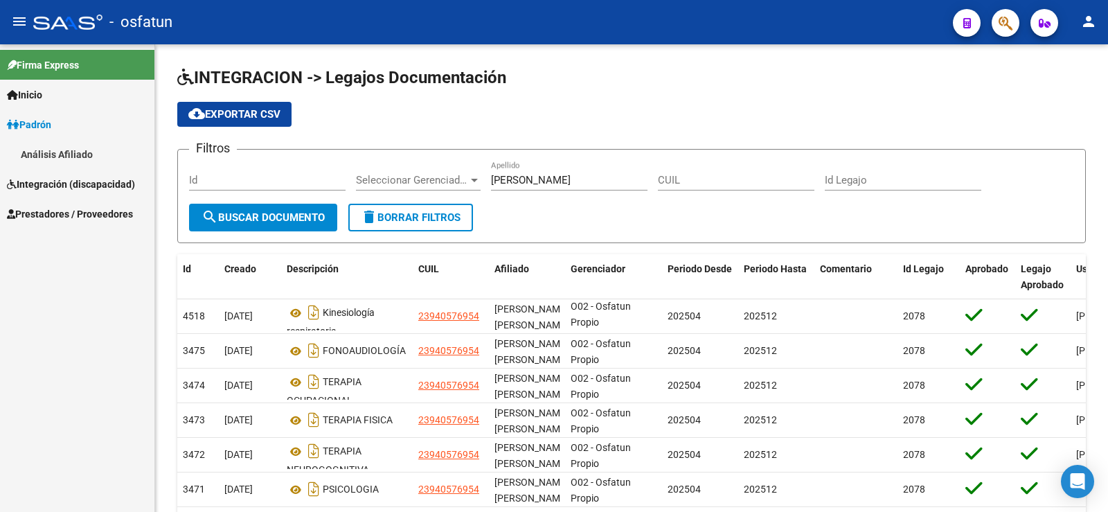
click at [46, 155] on link "Análisis Afiliado" at bounding box center [77, 154] width 154 height 30
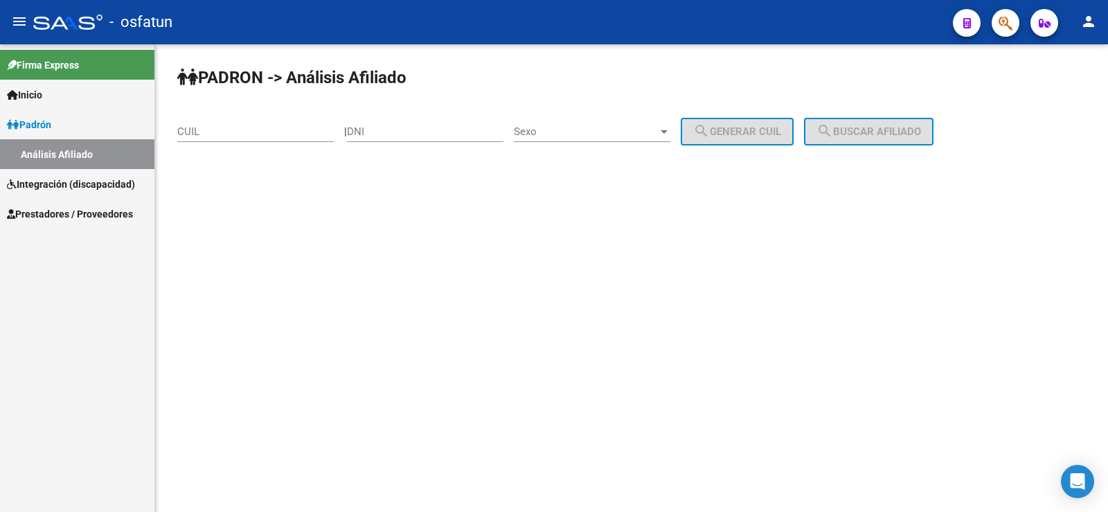
click at [256, 133] on input "CUIL" at bounding box center [255, 131] width 157 height 12
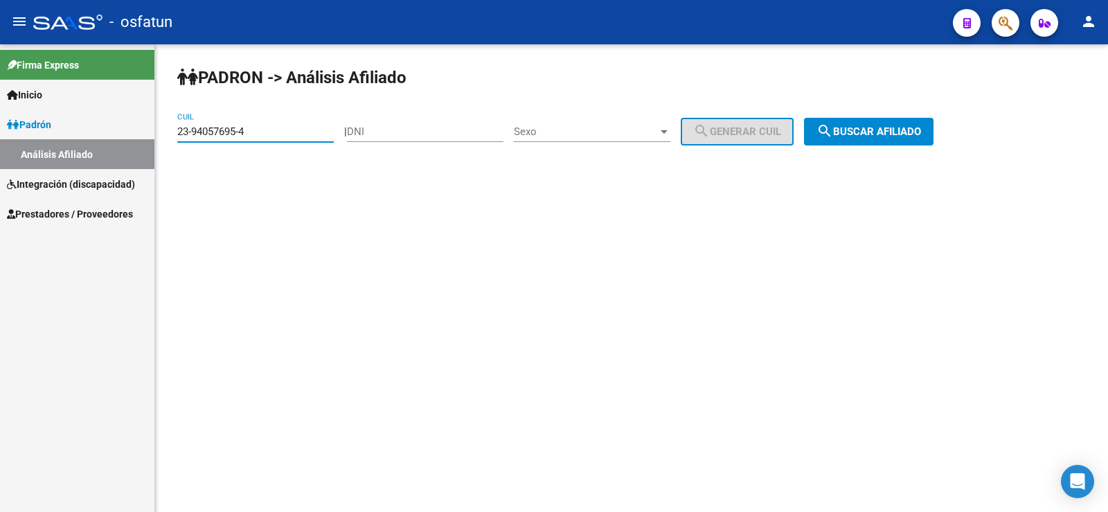
type input "23-94057695-4"
click at [833, 134] on mat-icon "search" at bounding box center [825, 131] width 17 height 17
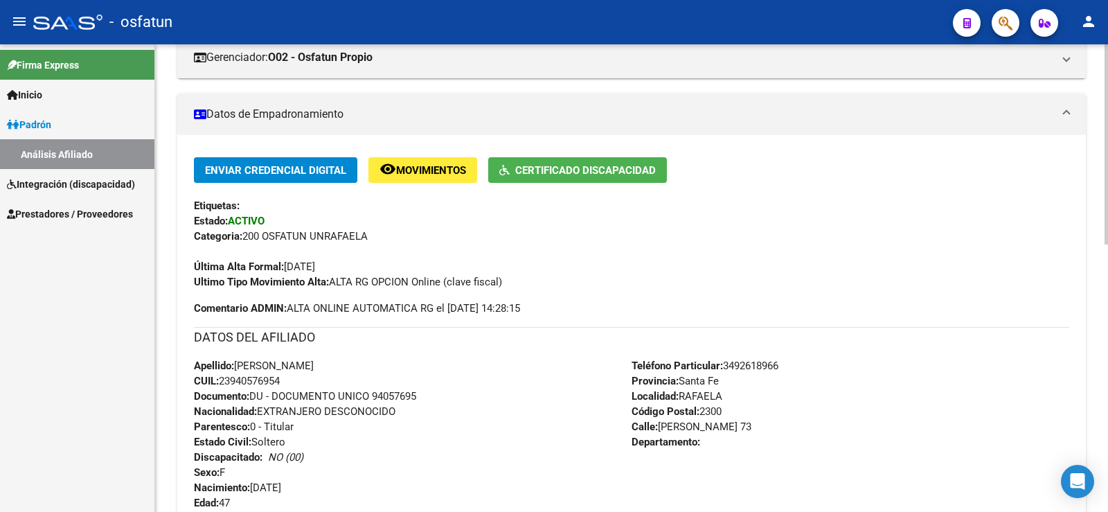
scroll to position [71, 0]
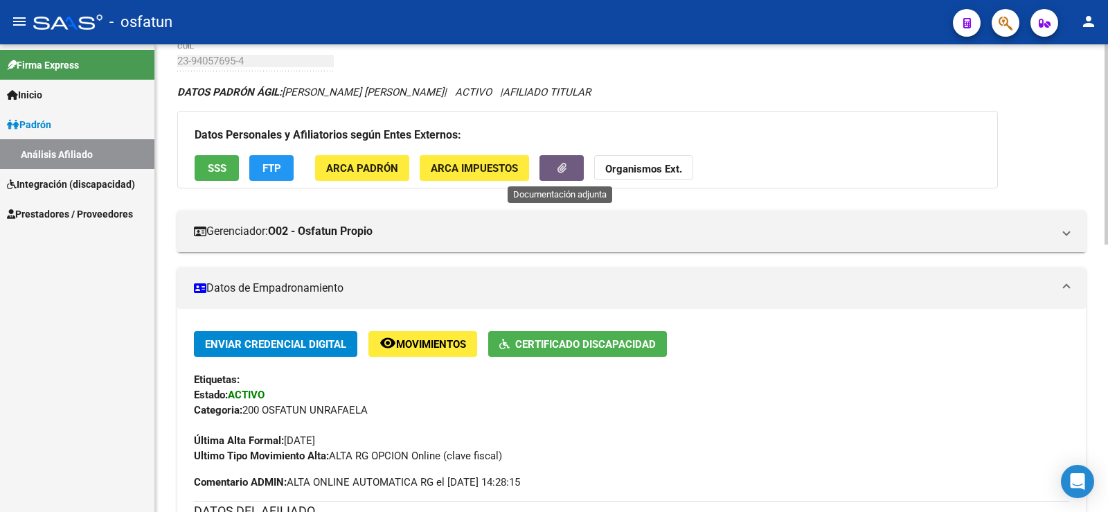
click at [563, 163] on icon "button" at bounding box center [562, 168] width 9 height 10
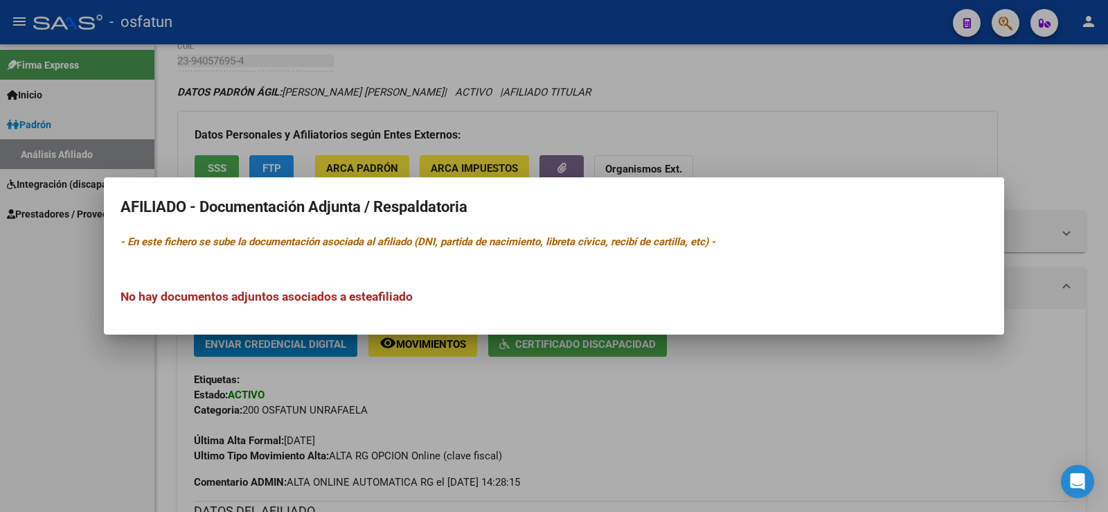
click at [873, 142] on div at bounding box center [554, 256] width 1108 height 512
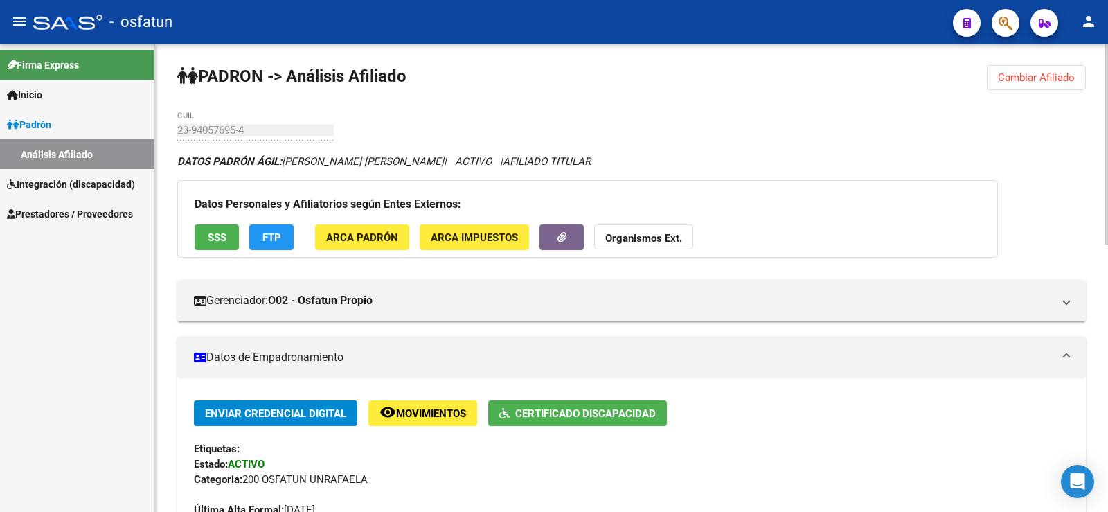
scroll to position [0, 0]
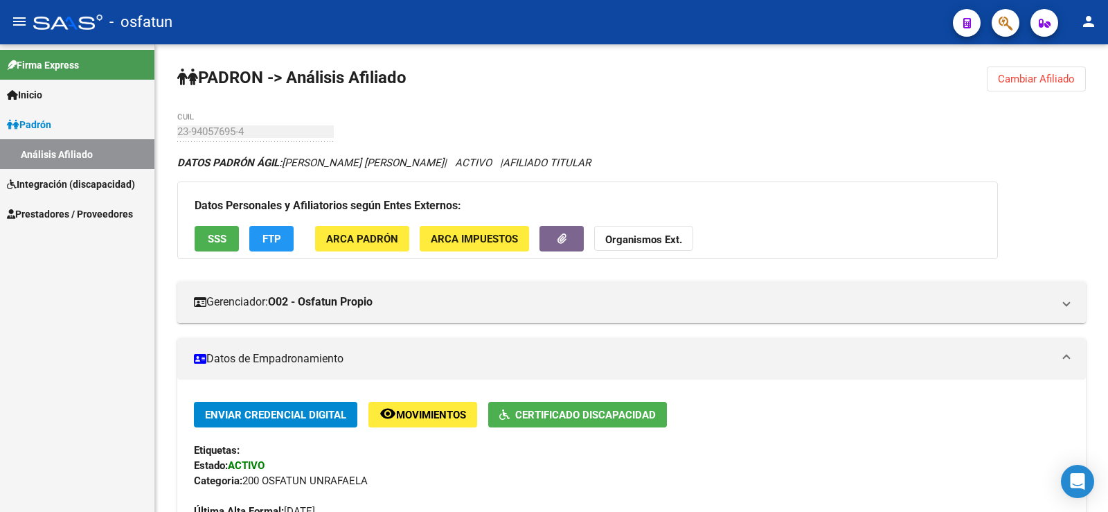
click at [43, 123] on span "Padrón" at bounding box center [29, 124] width 44 height 15
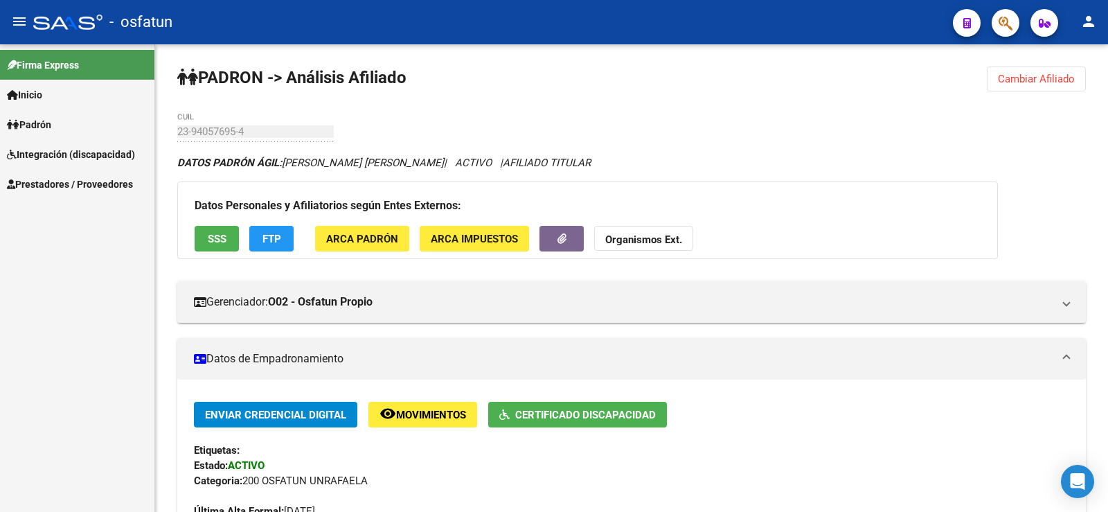
click at [37, 100] on span "Inicio" at bounding box center [24, 94] width 35 height 15
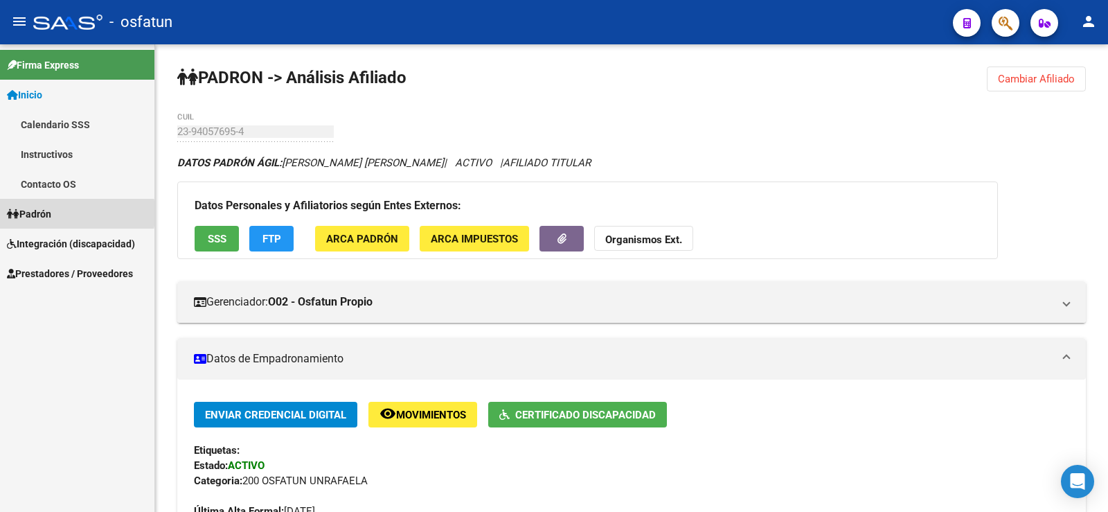
click at [42, 213] on span "Padrón" at bounding box center [29, 213] width 44 height 15
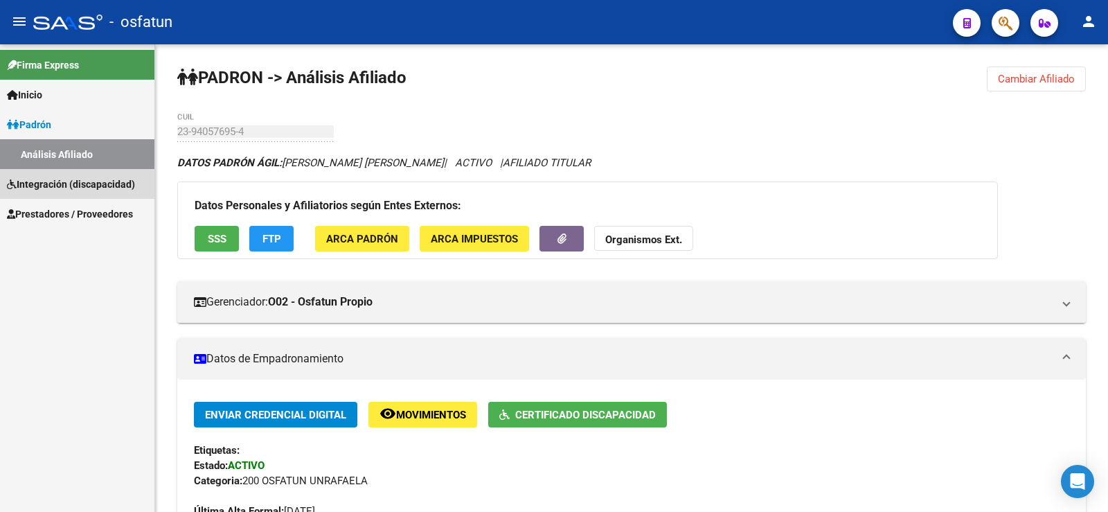
click at [67, 178] on span "Integración (discapacidad)" at bounding box center [71, 184] width 128 height 15
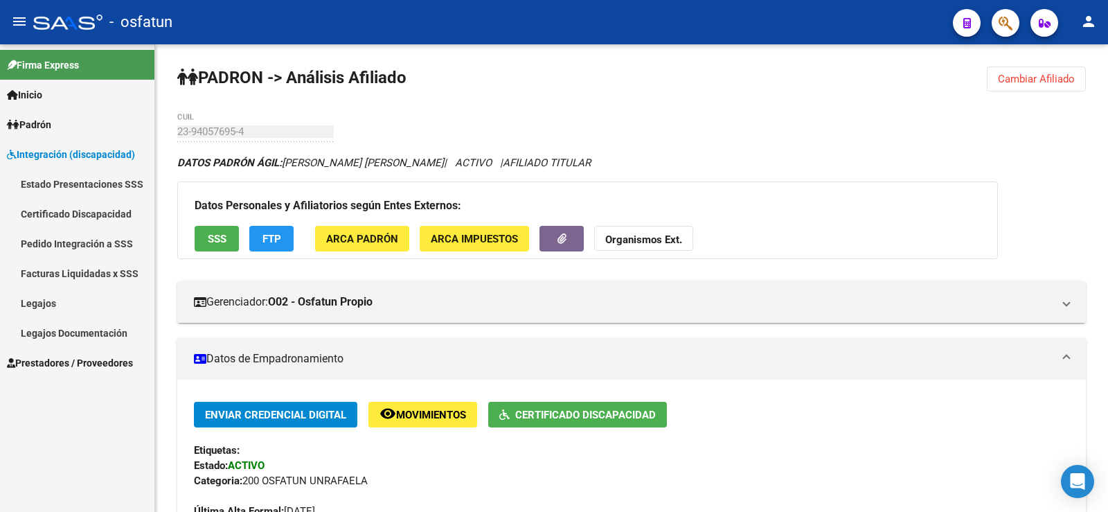
click at [40, 305] on link "Legajos" at bounding box center [77, 303] width 154 height 30
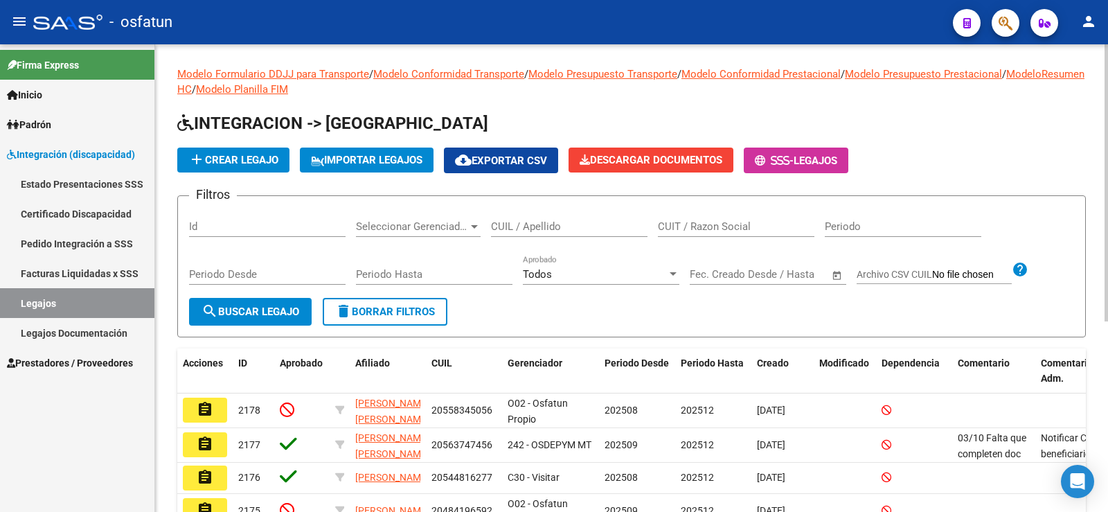
click at [621, 224] on input "CUIL / Apellido" at bounding box center [569, 226] width 157 height 12
type input "23940576954"
click at [258, 303] on button "search Buscar Legajo" at bounding box center [250, 312] width 123 height 28
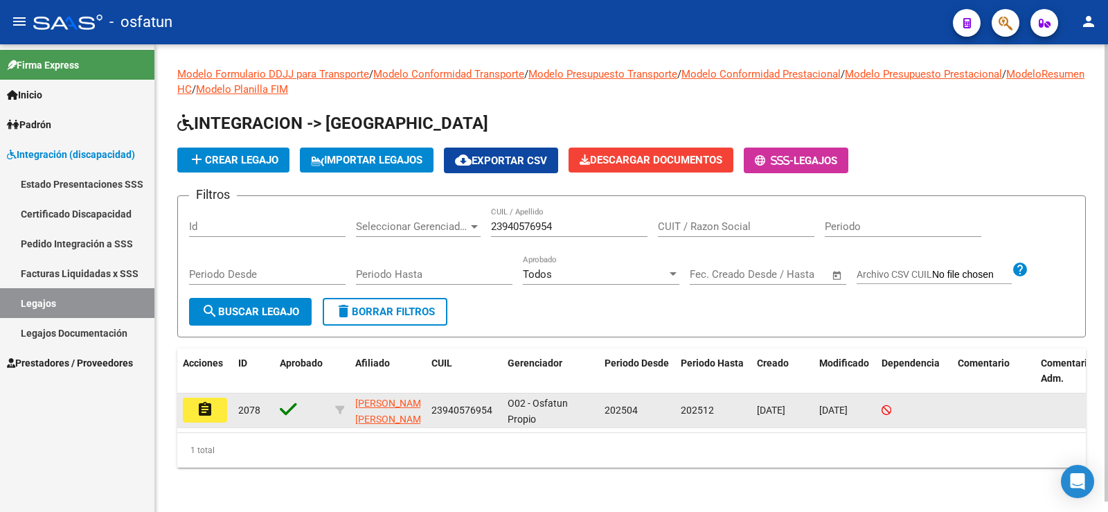
click at [204, 412] on mat-icon "assignment" at bounding box center [205, 409] width 17 height 17
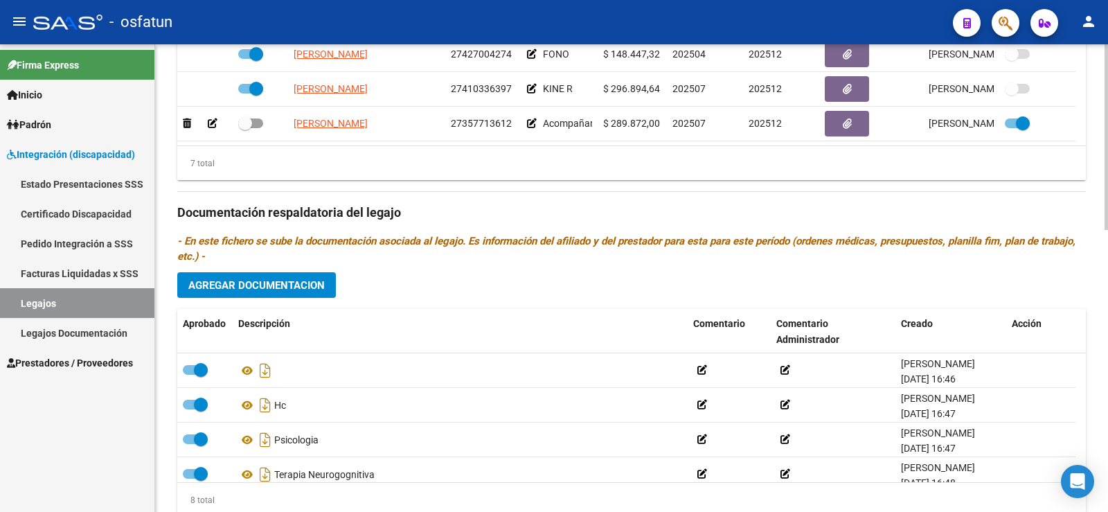
scroll to position [693, 0]
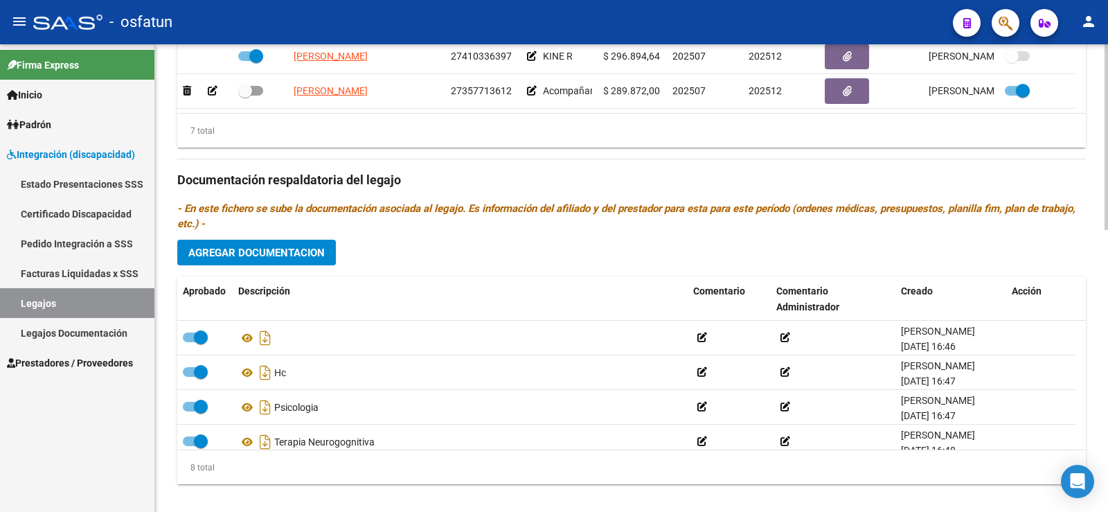
click at [284, 253] on span "Agregar Documentacion" at bounding box center [256, 253] width 136 height 12
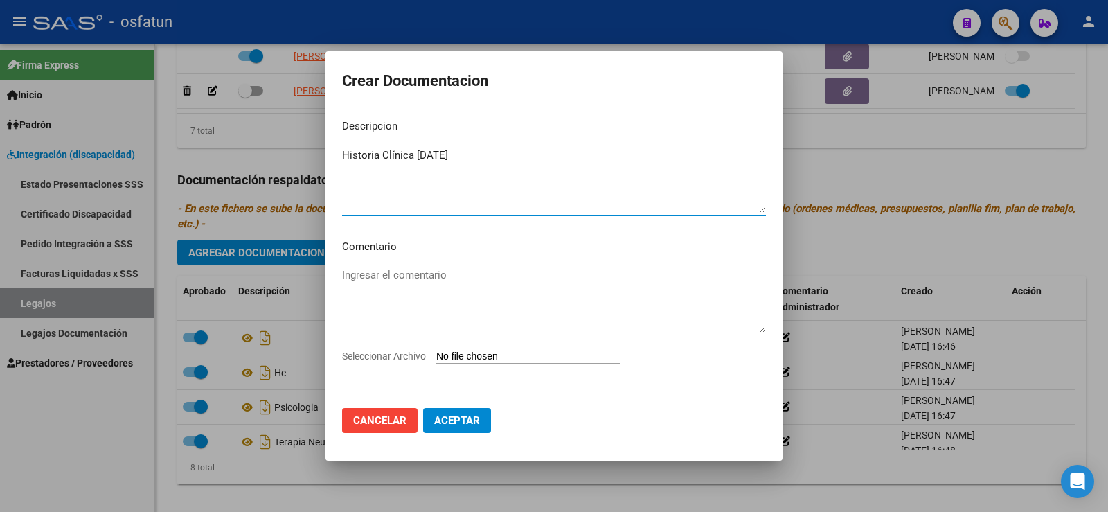
type textarea "Historia Clínica [DATE]"
click at [478, 352] on input "Seleccionar Archivo" at bounding box center [528, 357] width 184 height 13
type input "C:\fakepath\HC Fisiatra [DATE]-[PERSON_NAME].pdf"
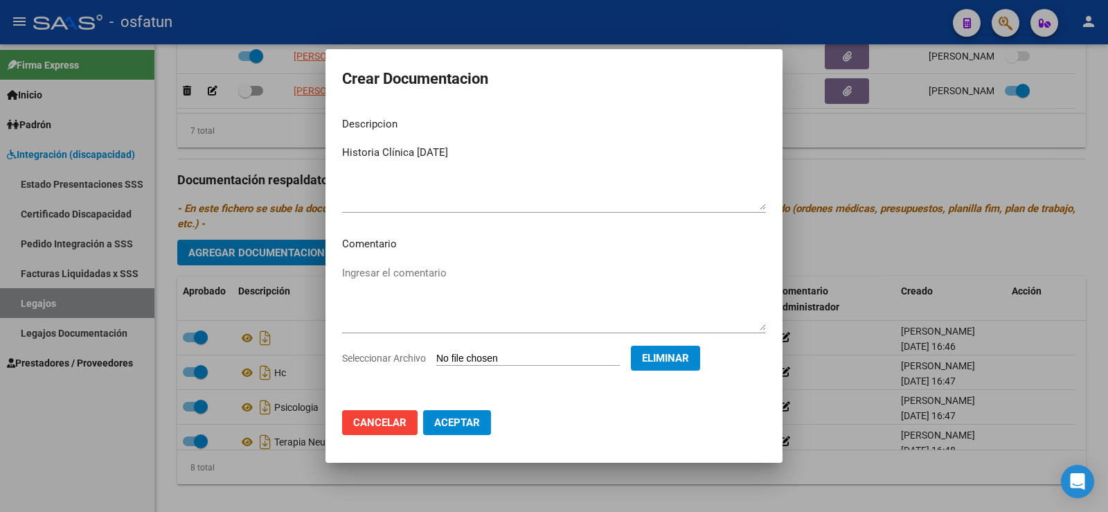
click at [450, 423] on span "Aceptar" at bounding box center [457, 422] width 46 height 12
checkbox input "false"
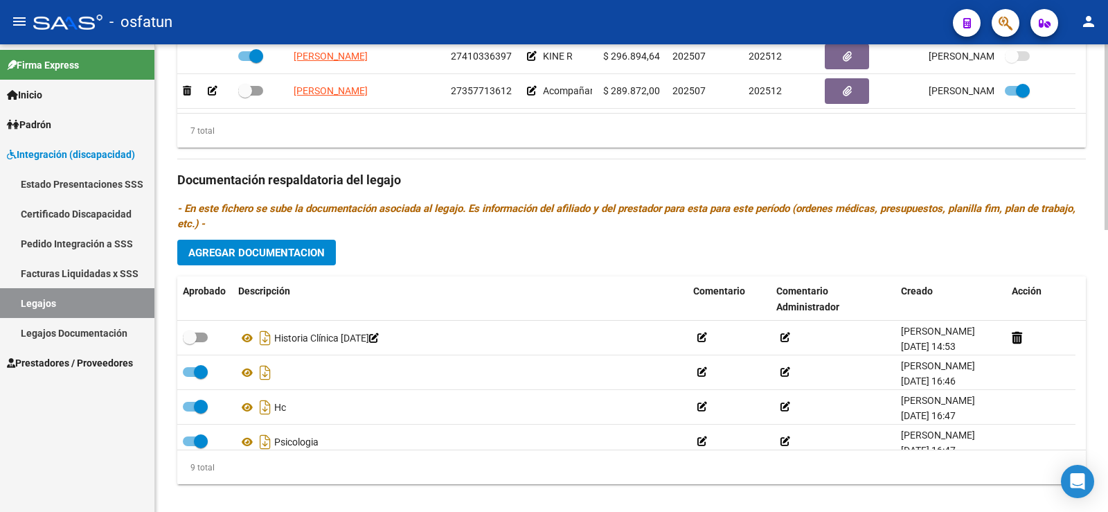
drag, startPoint x: 658, startPoint y: 498, endPoint x: 960, endPoint y: 495, distance: 302.0
